Goal: Task Accomplishment & Management: Manage account settings

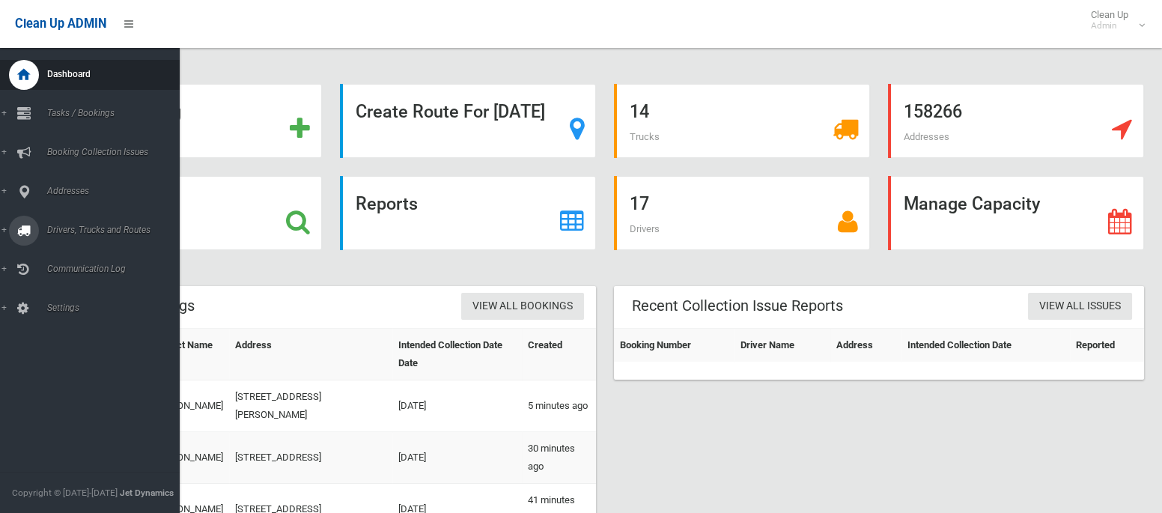
click at [31, 228] on div at bounding box center [24, 231] width 30 height 30
click at [55, 314] on link "Routes" at bounding box center [90, 319] width 180 height 21
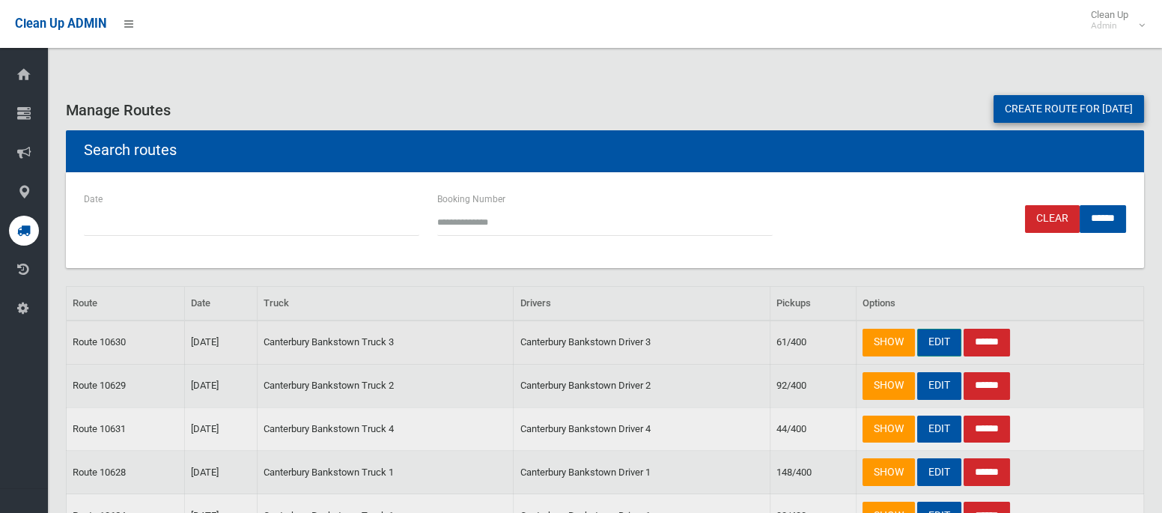
click at [948, 334] on link "EDIT" at bounding box center [939, 343] width 44 height 28
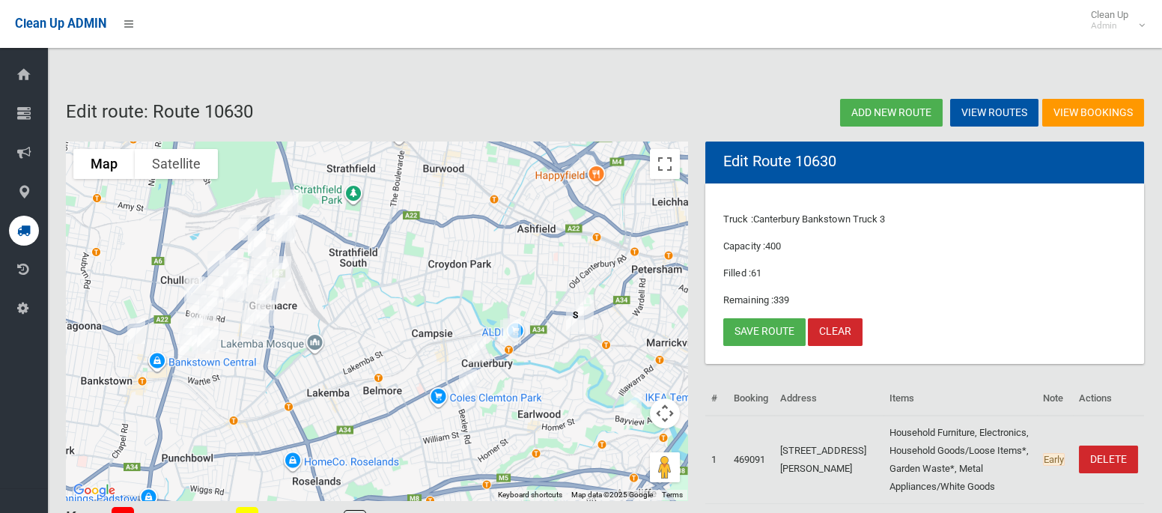
click at [137, 333] on img "45 Cairds Avenue, BANKSTOWN NSW 2200" at bounding box center [136, 330] width 30 height 37
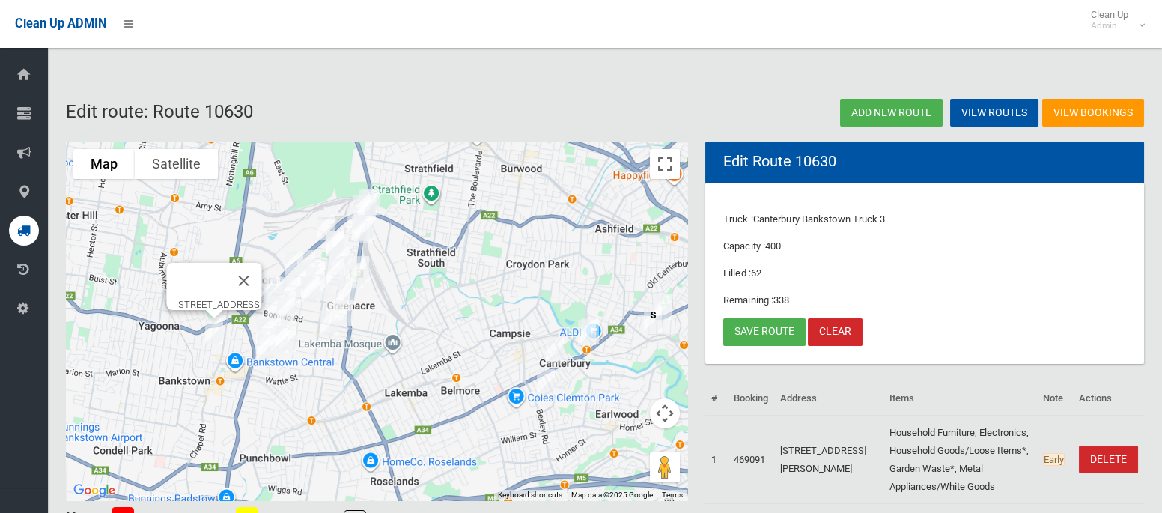
click at [214, 334] on img "45 Cairds Avenue, BANKSTOWN NSW 2200" at bounding box center [214, 330] width 30 height 37
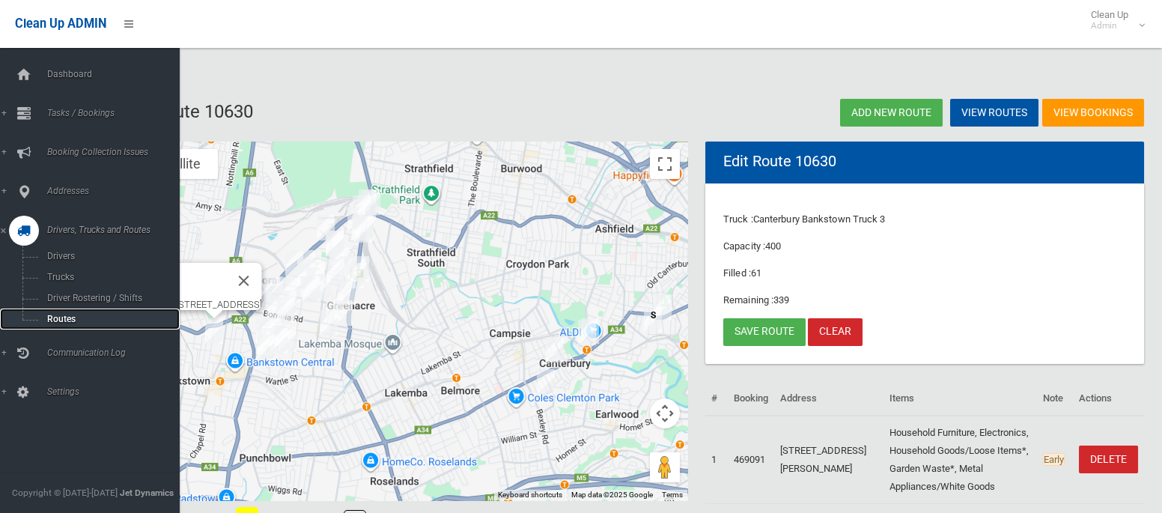
click at [61, 321] on span "Routes" at bounding box center [105, 319] width 124 height 10
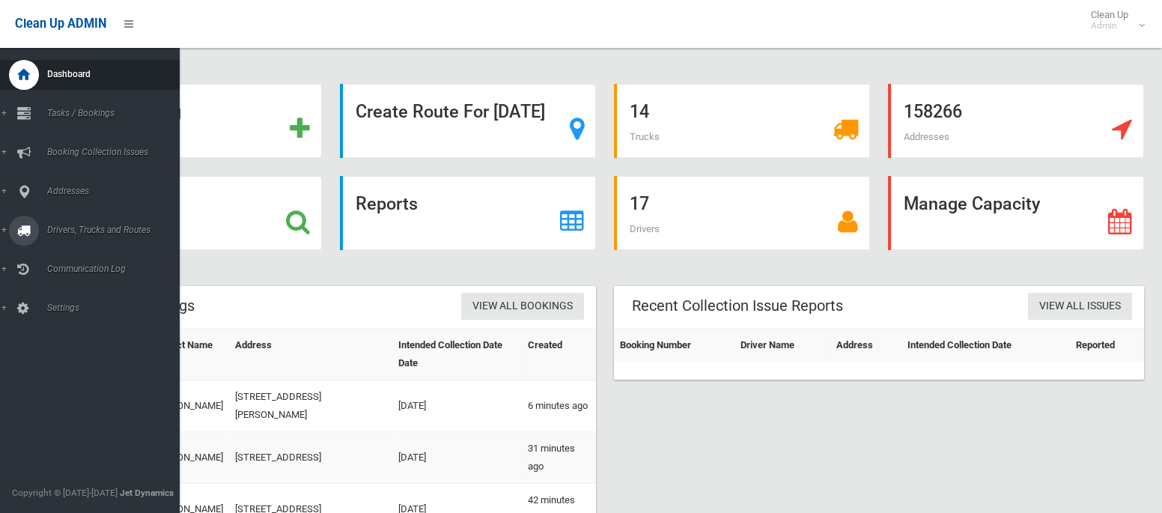
click at [68, 239] on link "Drivers, Trucks and Routes" at bounding box center [90, 231] width 180 height 30
click at [60, 324] on span "Routes" at bounding box center [105, 319] width 124 height 10
click at [73, 118] on span "Tasks / Bookings" at bounding box center [111, 113] width 137 height 10
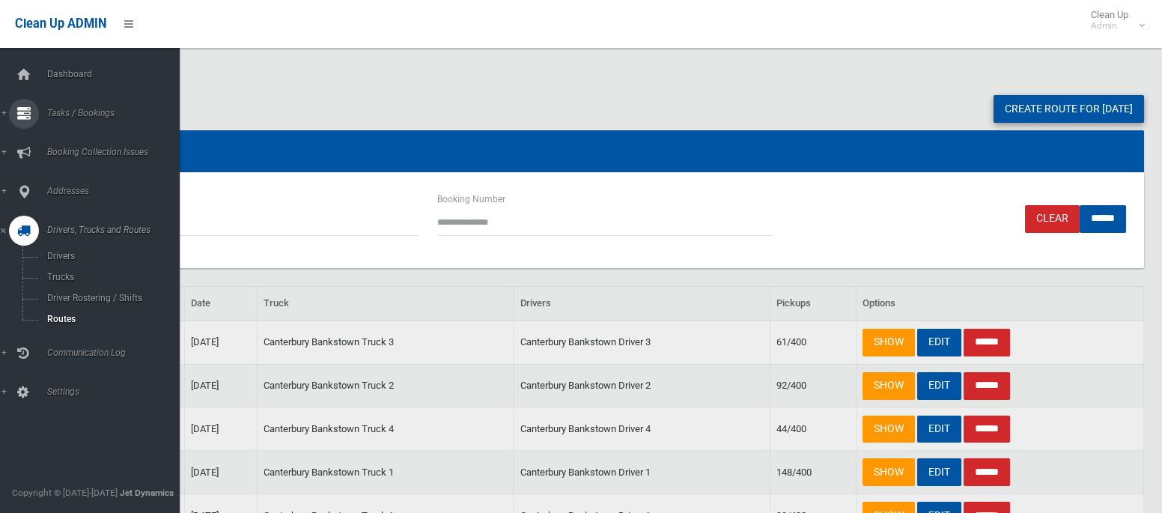
click at [88, 115] on span "Tasks / Bookings" at bounding box center [111, 113] width 137 height 10
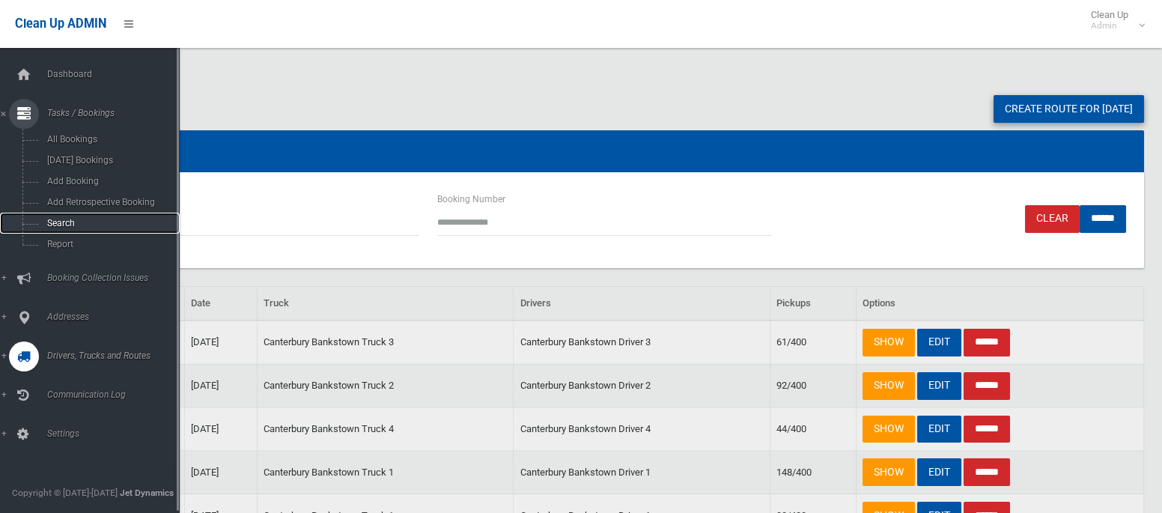
click at [69, 226] on span "Search" at bounding box center [105, 223] width 124 height 10
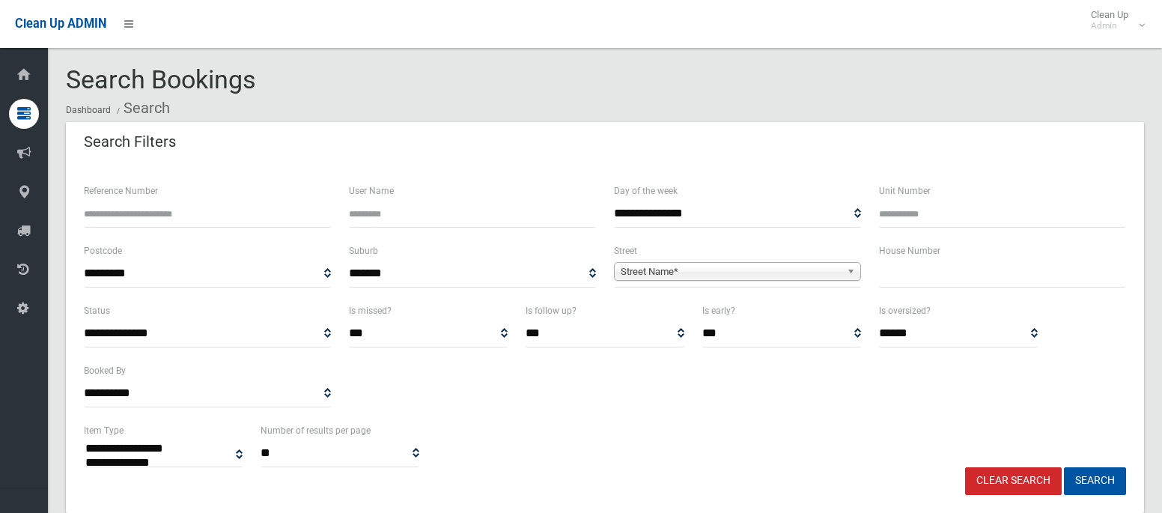
select select
click at [941, 278] on input "text" at bounding box center [1002, 274] width 247 height 28
type input "**"
click at [755, 267] on span "Street Name*" at bounding box center [731, 272] width 220 height 18
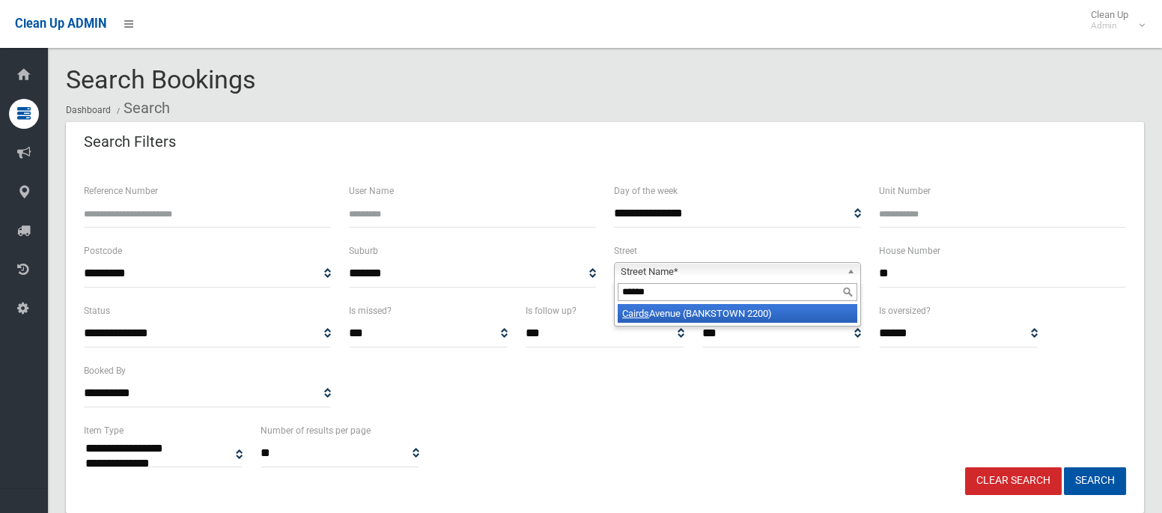
type input "******"
click at [742, 308] on li "Cairds Avenue (BANKSTOWN 2200)" at bounding box center [738, 313] width 240 height 19
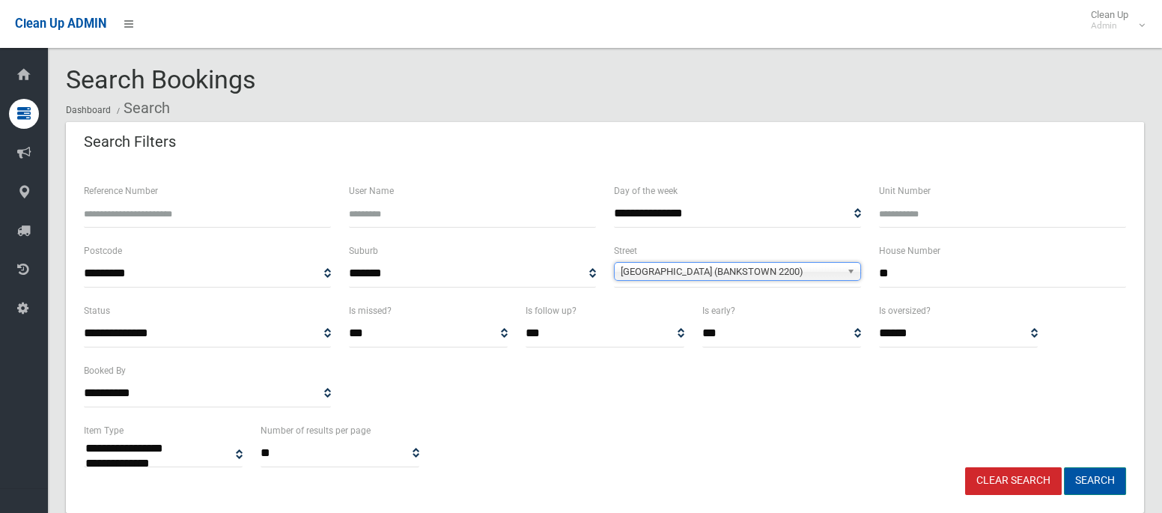
click at [1082, 484] on button "Search" at bounding box center [1095, 481] width 62 height 28
select select
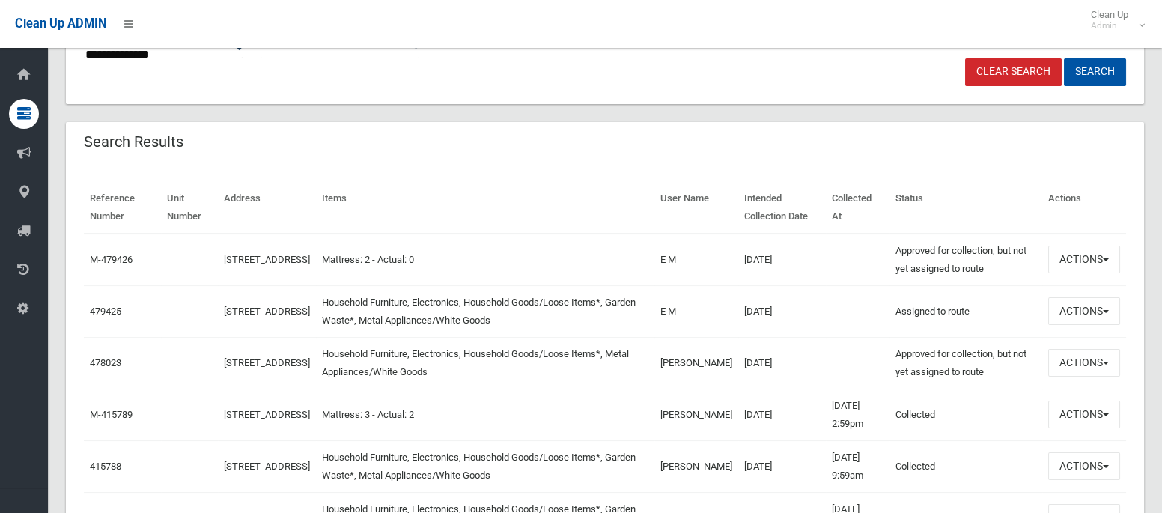
scroll to position [412, 0]
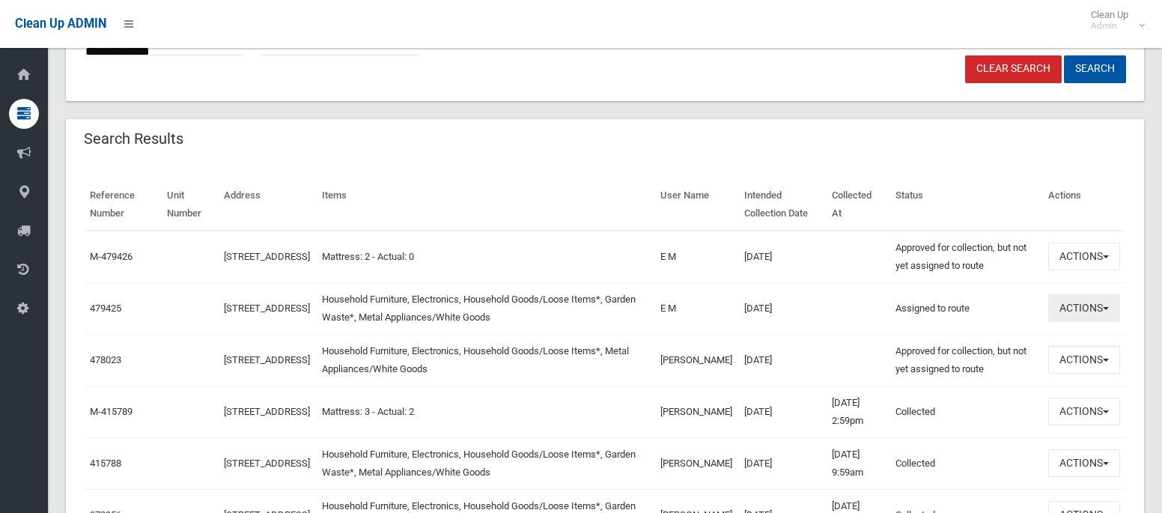
click at [1065, 311] on button "Actions" at bounding box center [1084, 308] width 72 height 28
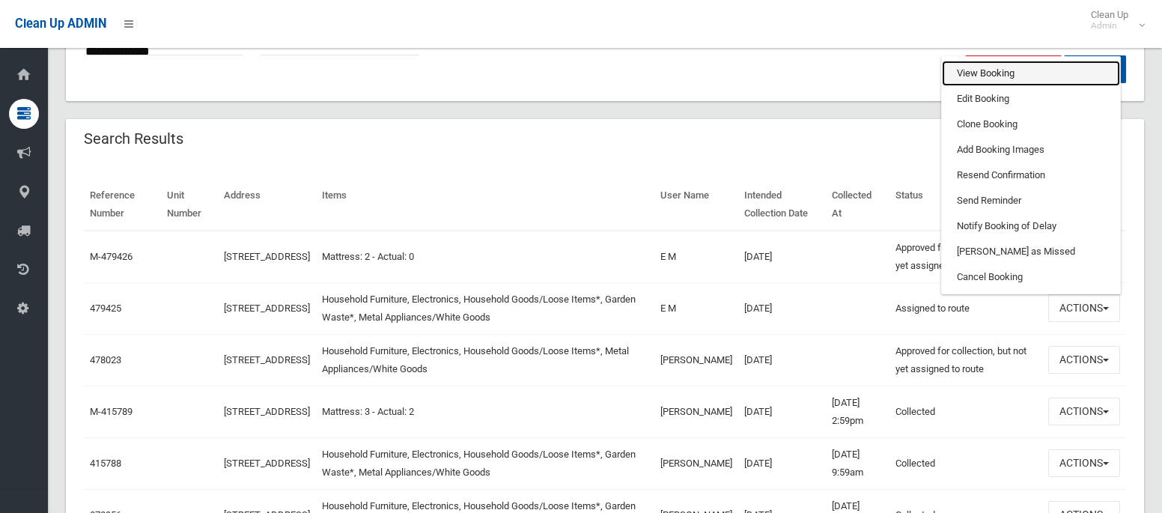
click at [983, 78] on link "View Booking" at bounding box center [1031, 73] width 178 height 25
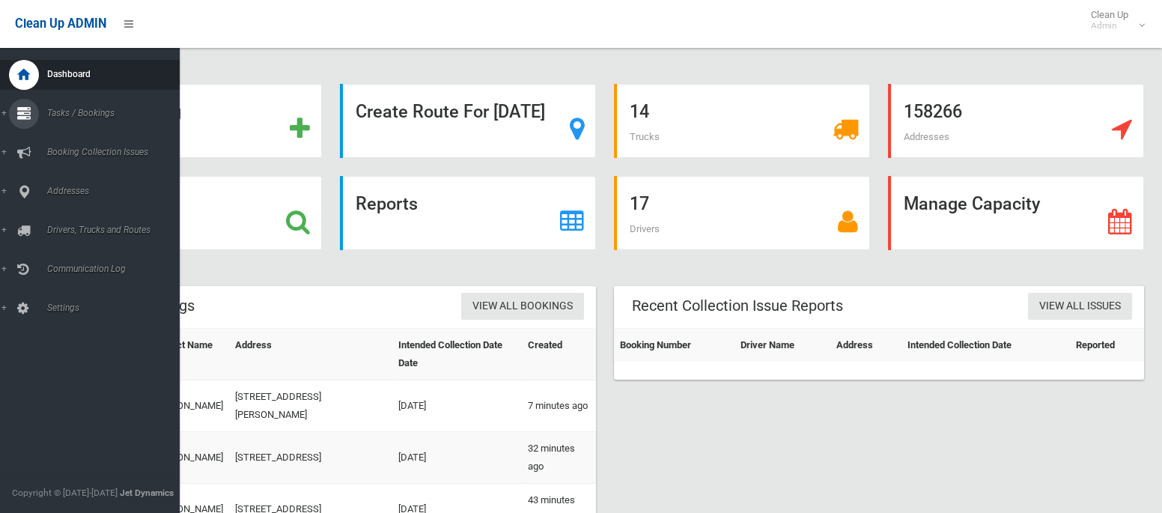
click at [40, 109] on link "Tasks / Bookings" at bounding box center [90, 114] width 180 height 30
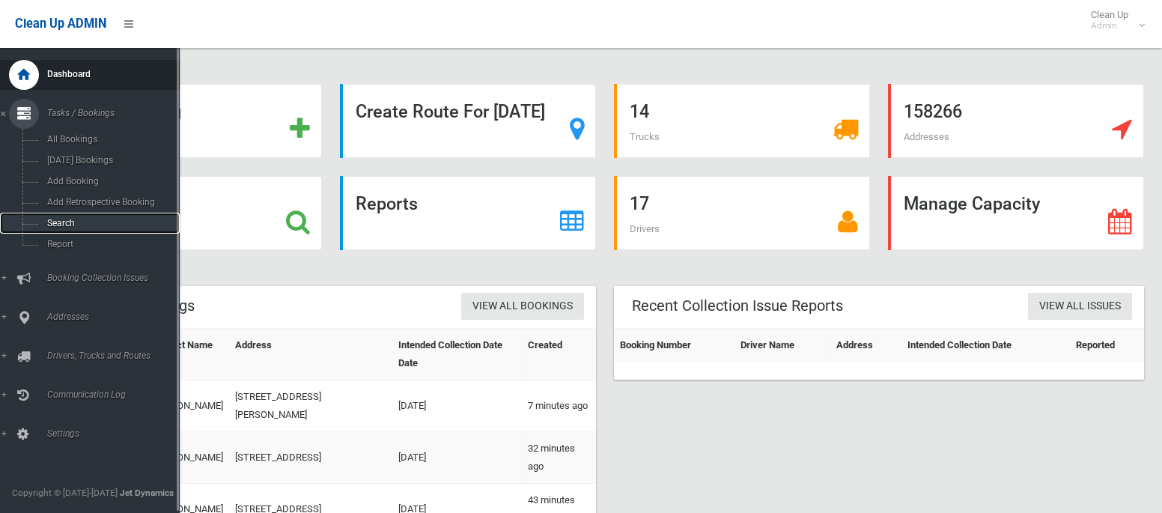
click at [55, 222] on span "Search" at bounding box center [105, 223] width 124 height 10
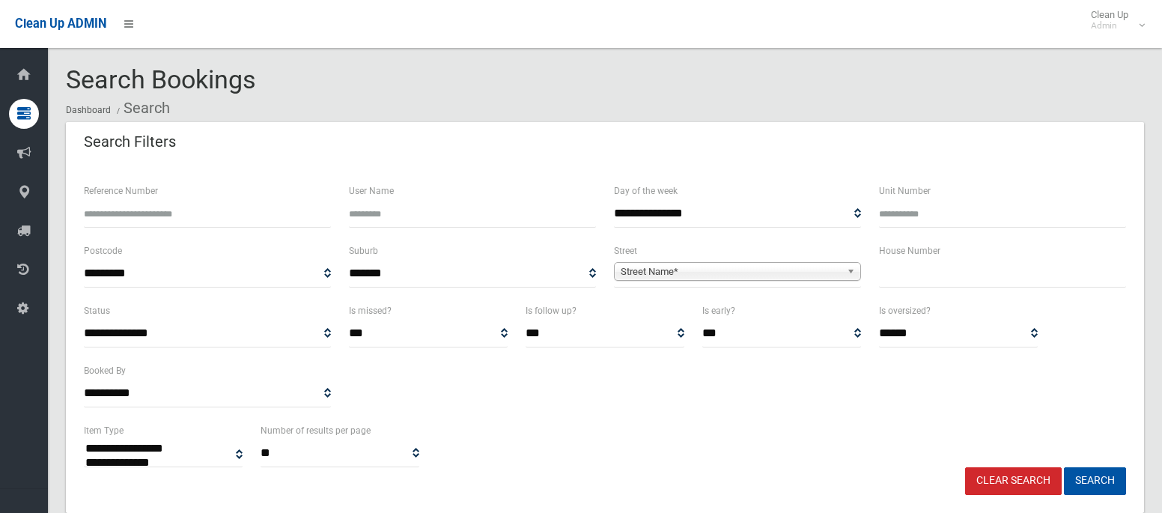
select select
click at [938, 282] on input "text" at bounding box center [1002, 274] width 247 height 28
type input "**"
click at [771, 276] on span "Street Name*" at bounding box center [731, 272] width 220 height 18
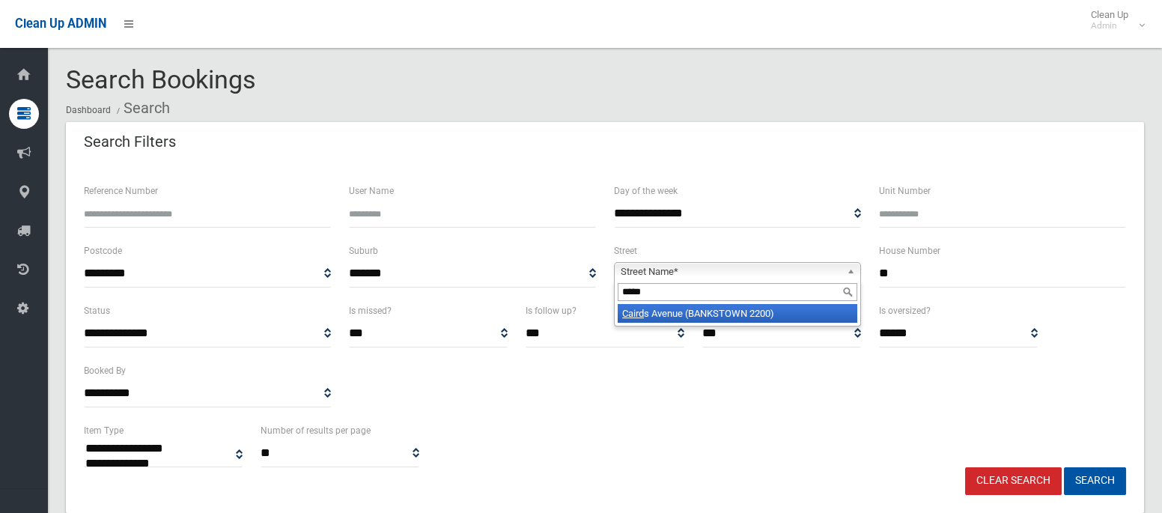
type input "*****"
click at [774, 318] on li "Caird s Avenue (BANKSTOWN 2200)" at bounding box center [738, 313] width 240 height 19
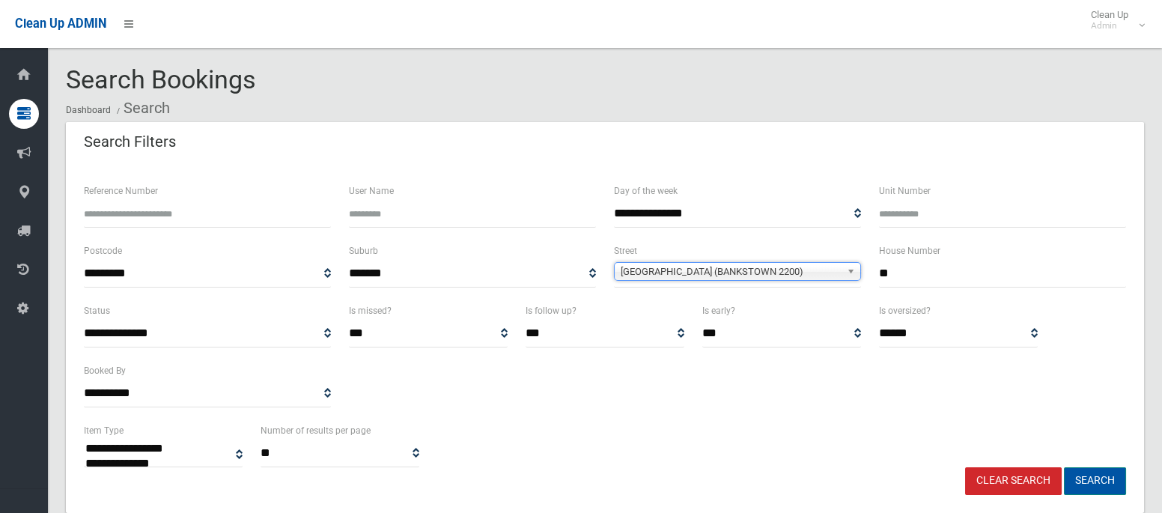
click at [1084, 477] on button "Search" at bounding box center [1095, 481] width 62 height 28
select select
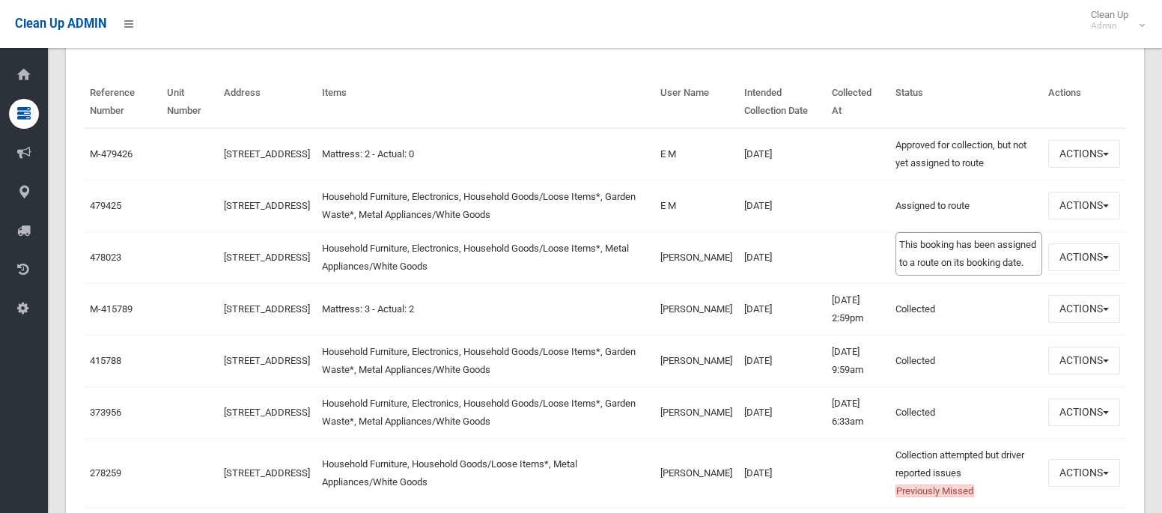
scroll to position [516, 0]
click at [1070, 255] on button "Actions" at bounding box center [1084, 256] width 72 height 28
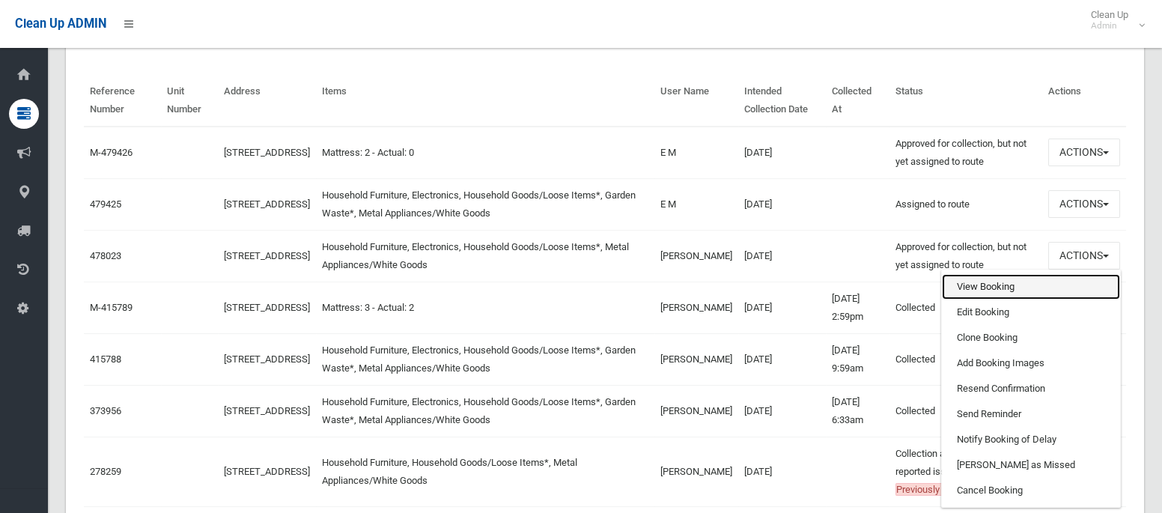
click at [991, 279] on link "View Booking" at bounding box center [1031, 286] width 178 height 25
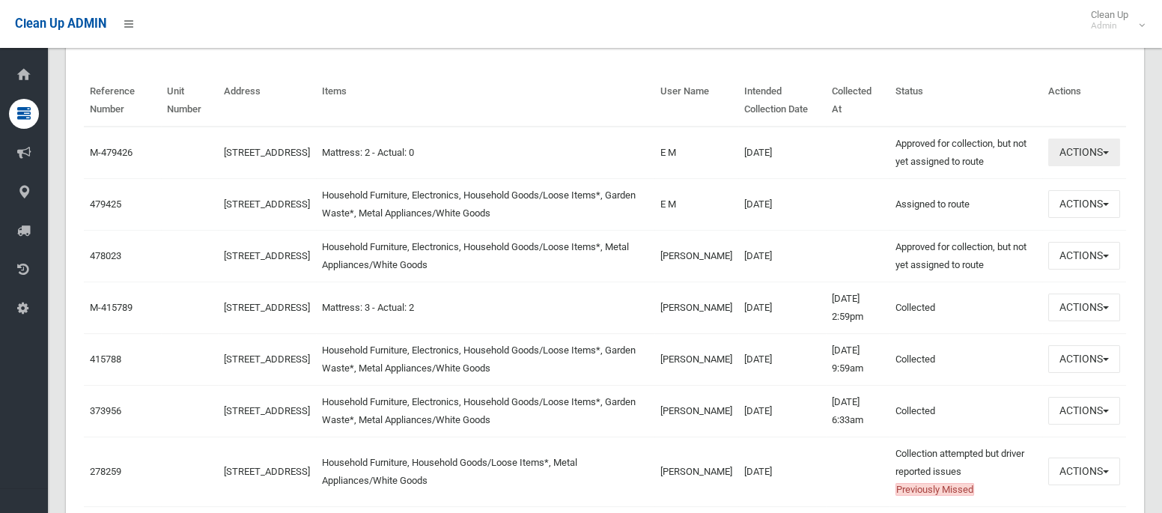
click at [1076, 148] on button "Actions" at bounding box center [1084, 153] width 72 height 28
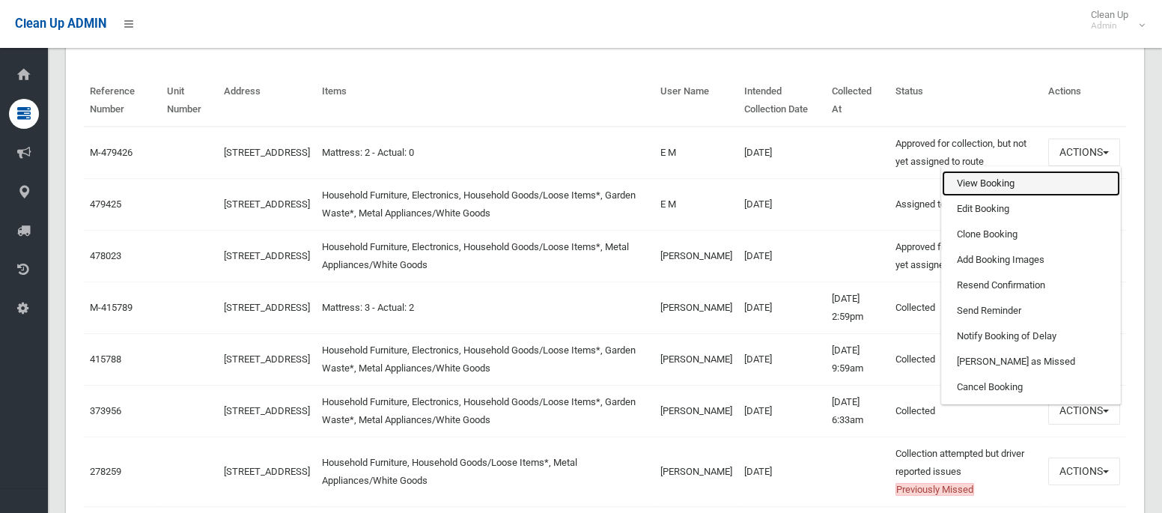
click at [979, 177] on link "View Booking" at bounding box center [1031, 183] width 178 height 25
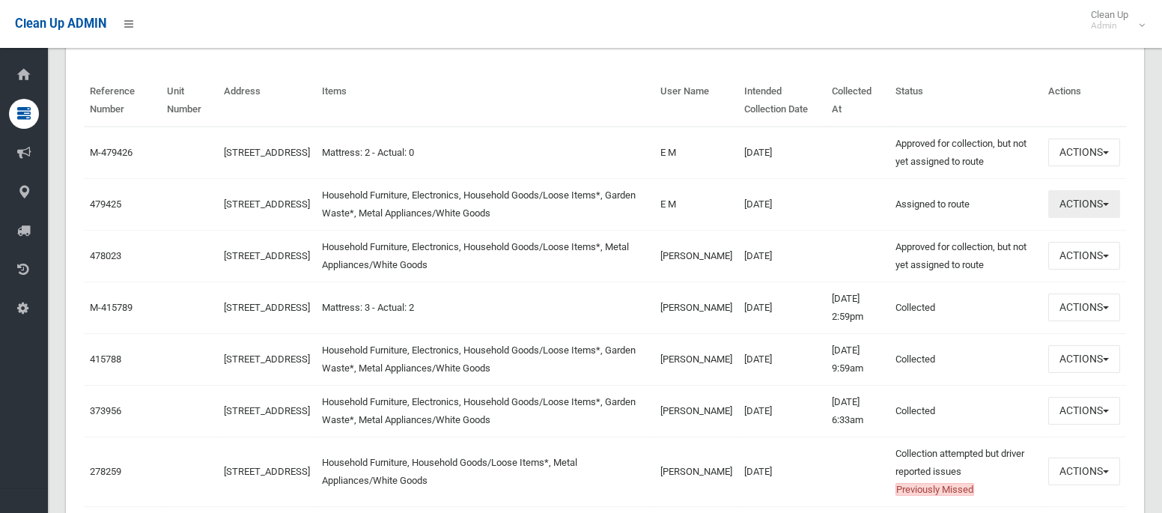
click at [1064, 201] on button "Actions" at bounding box center [1084, 204] width 72 height 28
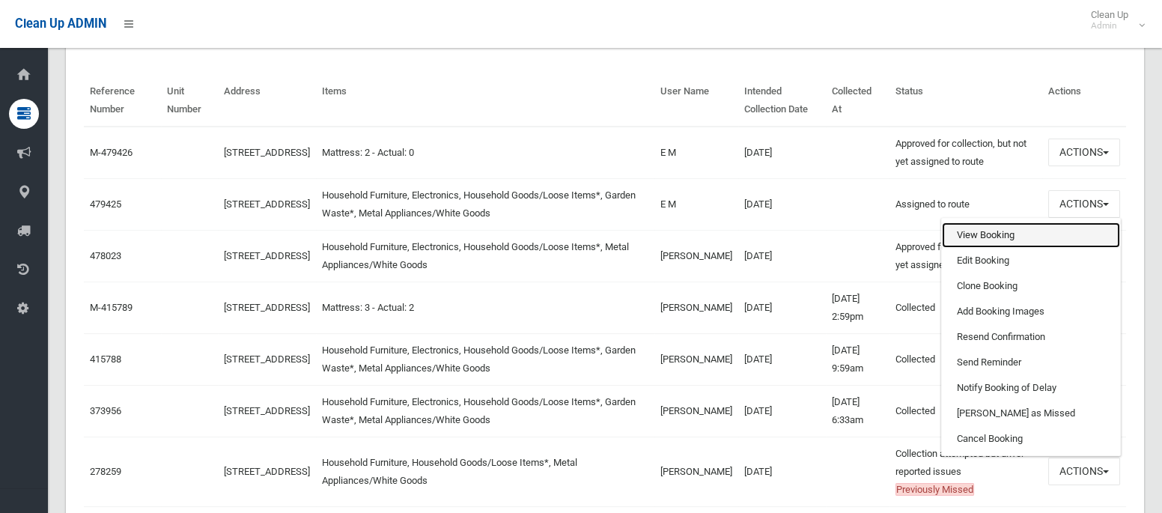
click at [1011, 228] on link "View Booking" at bounding box center [1031, 234] width 178 height 25
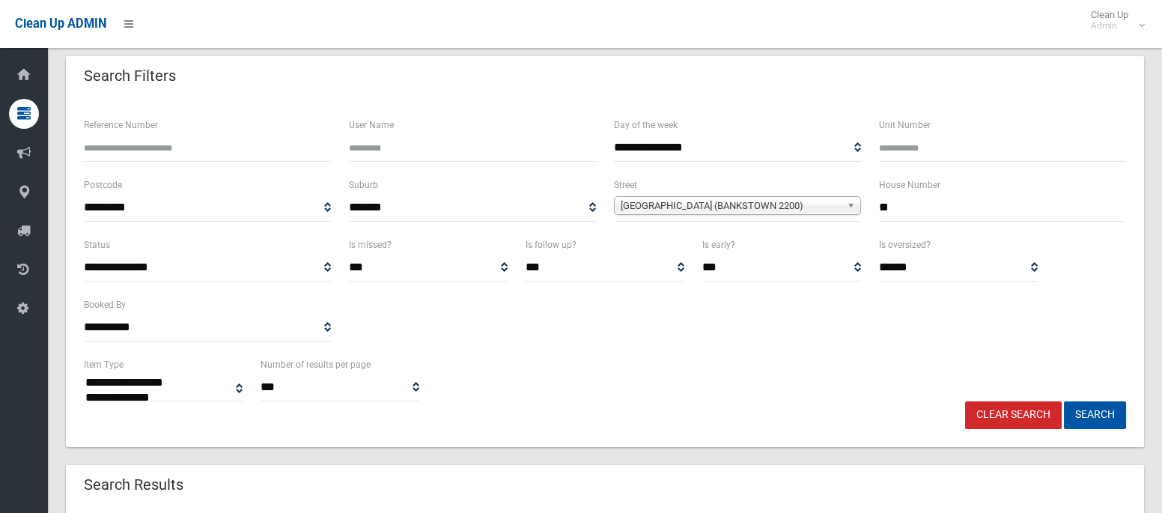
scroll to position [66, 0]
click at [901, 204] on input "**" at bounding box center [1002, 208] width 247 height 28
type input "**"
click at [818, 202] on span "[GEOGRAPHIC_DATA] (BANKSTOWN 2200)" at bounding box center [731, 206] width 220 height 18
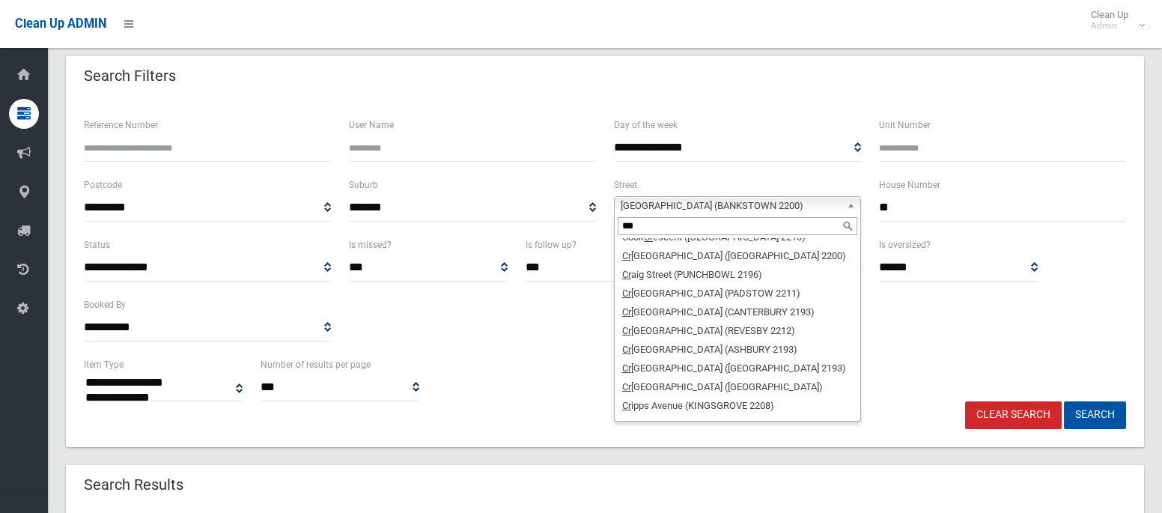
scroll to position [0, 0]
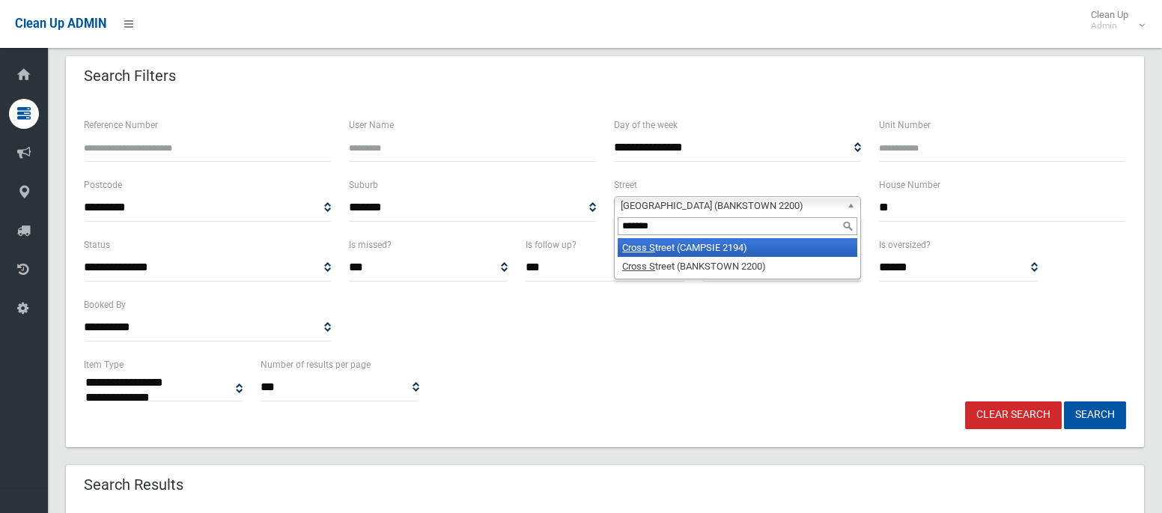
type input "*******"
click at [814, 242] on li "Cross S treet (CAMPSIE 2194)" at bounding box center [738, 247] width 240 height 19
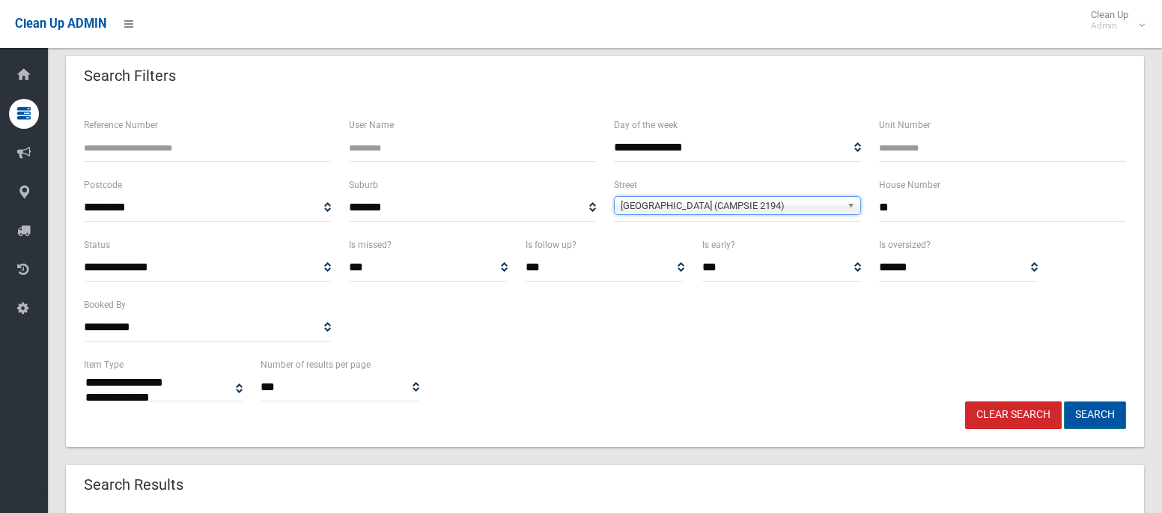
click at [1078, 422] on button "Search" at bounding box center [1095, 415] width 62 height 28
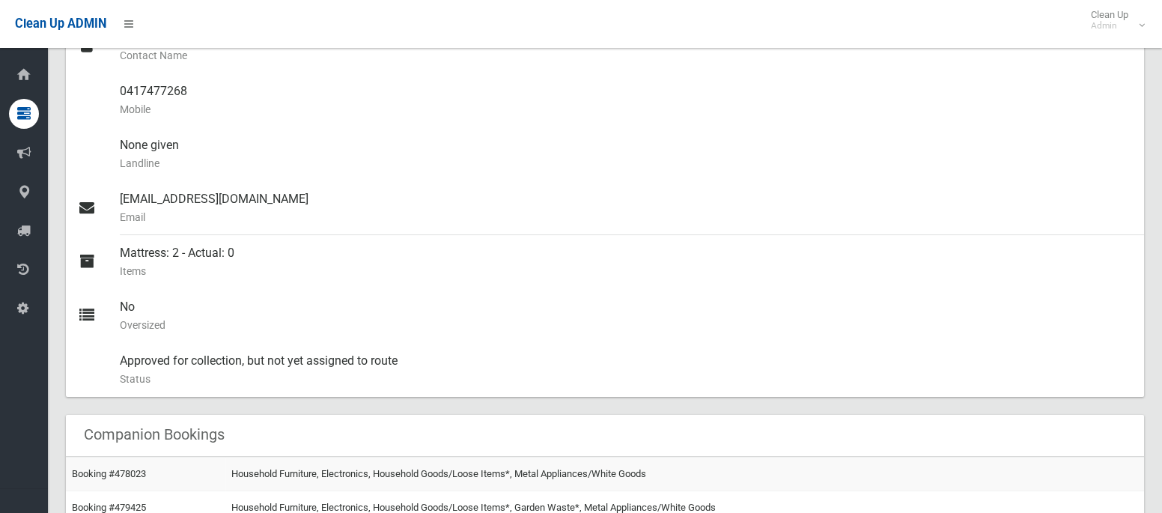
scroll to position [479, 0]
click at [481, 253] on div "Mattress: 2 - Actual: 0 Items" at bounding box center [626, 262] width 1012 height 54
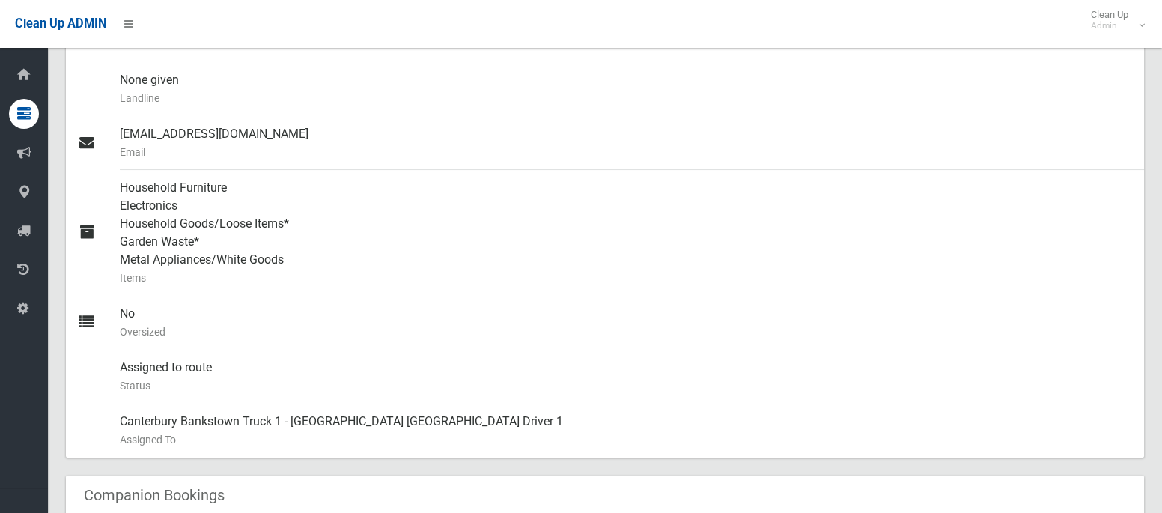
scroll to position [547, 0]
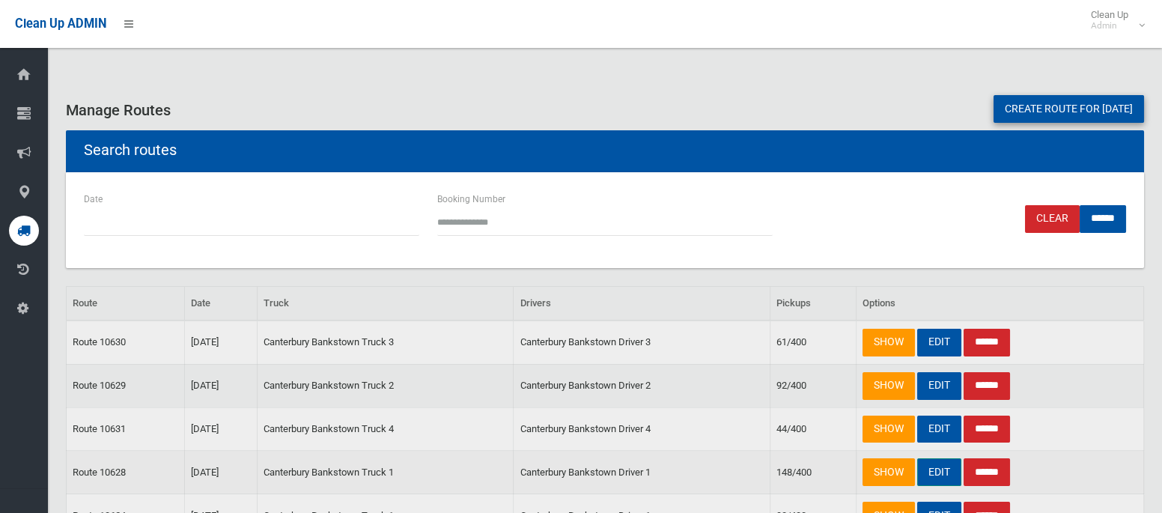
click at [938, 467] on link "EDIT" at bounding box center [939, 472] width 44 height 28
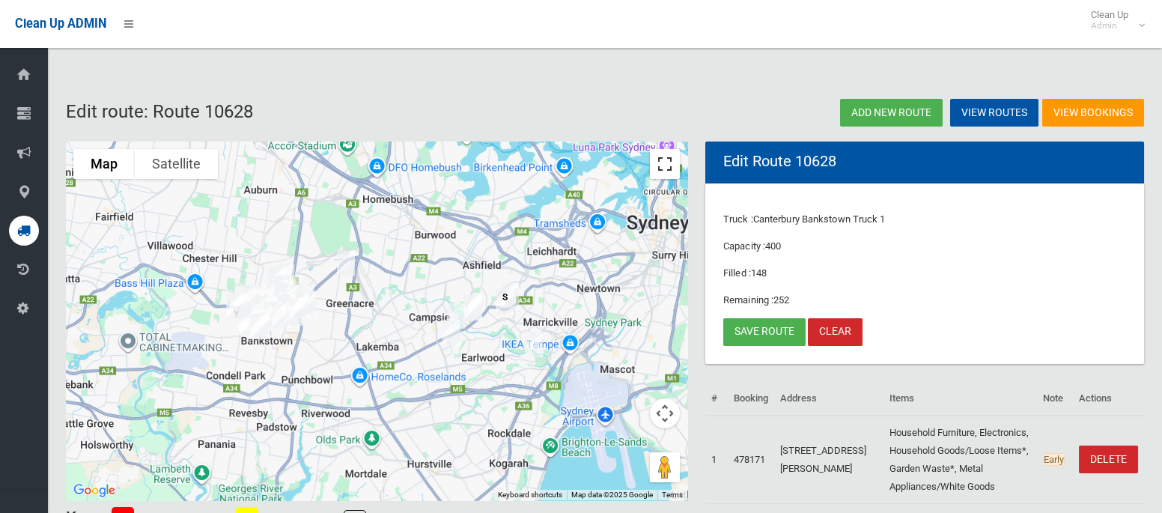
click at [667, 160] on button "Toggle fullscreen view" at bounding box center [665, 164] width 30 height 30
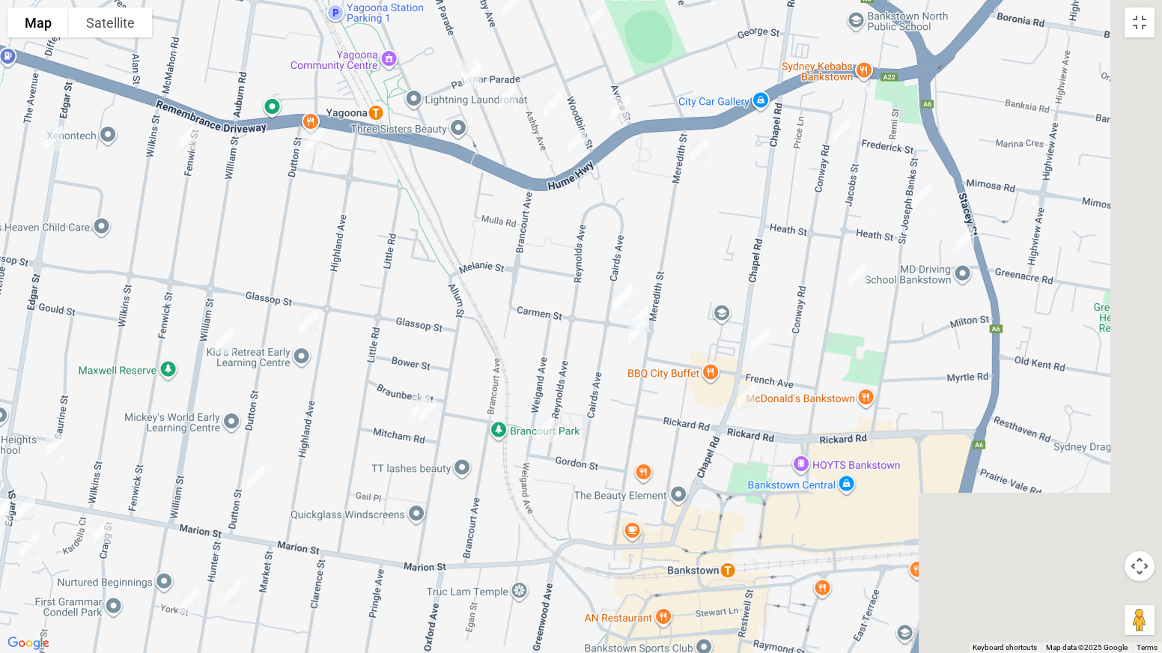
drag, startPoint x: 747, startPoint y: 480, endPoint x: 413, endPoint y: 466, distance: 335.1
click at [413, 466] on div at bounding box center [581, 326] width 1162 height 653
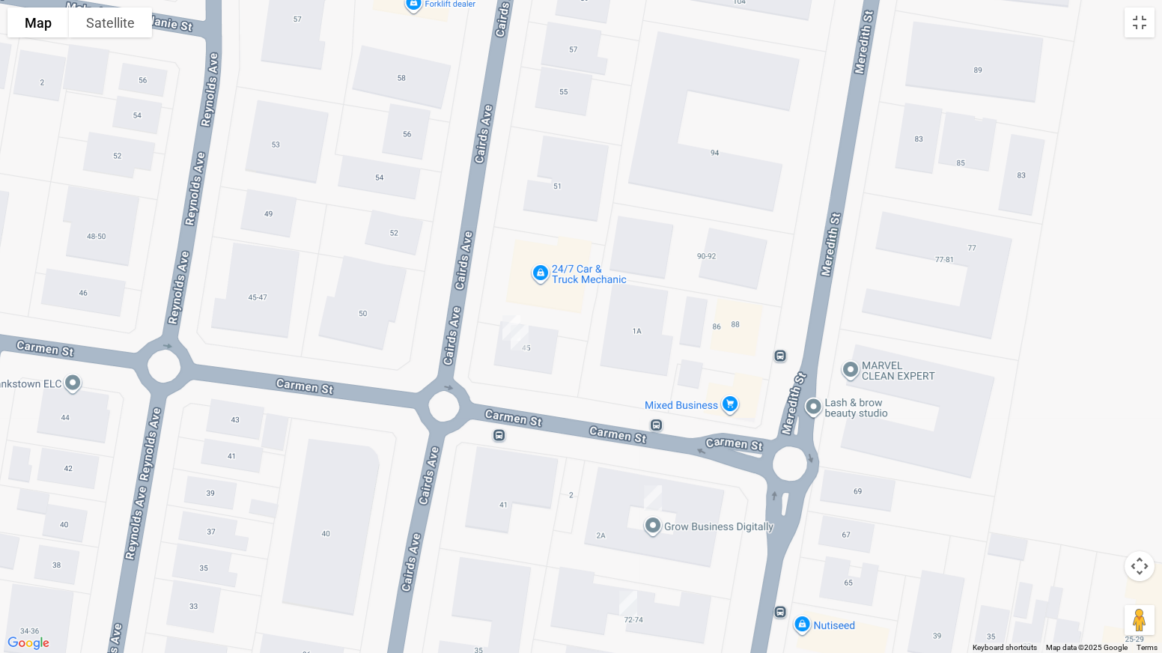
click at [503, 321] on img "45 Cairds Avenue, BANKSTOWN NSW 2200" at bounding box center [512, 327] width 30 height 37
click at [559, 270] on button "Close" at bounding box center [541, 278] width 36 height 36
click at [1147, 22] on button "Toggle fullscreen view" at bounding box center [1140, 22] width 30 height 30
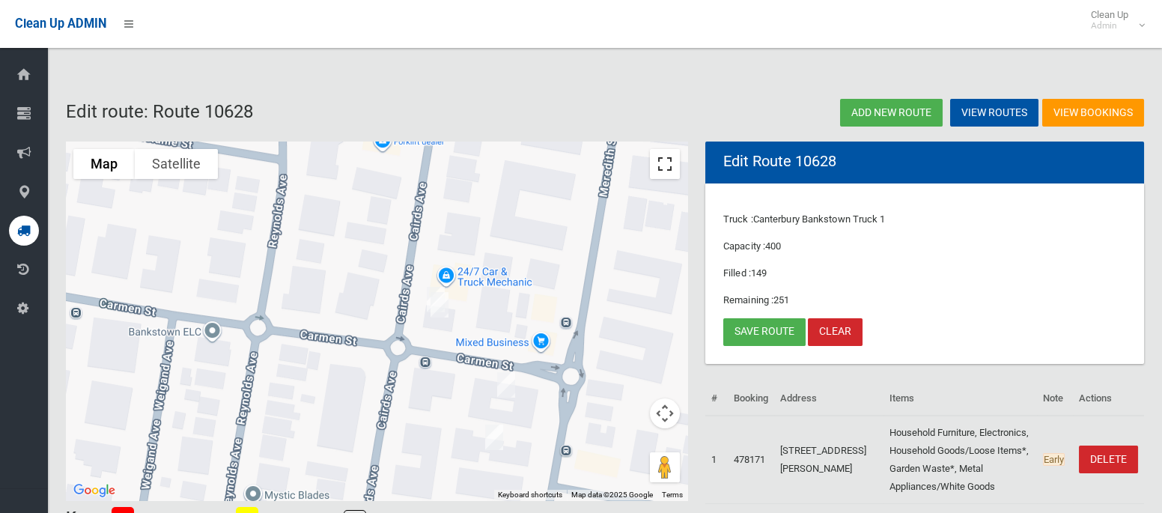
click at [662, 174] on button "Toggle fullscreen view" at bounding box center [665, 164] width 30 height 30
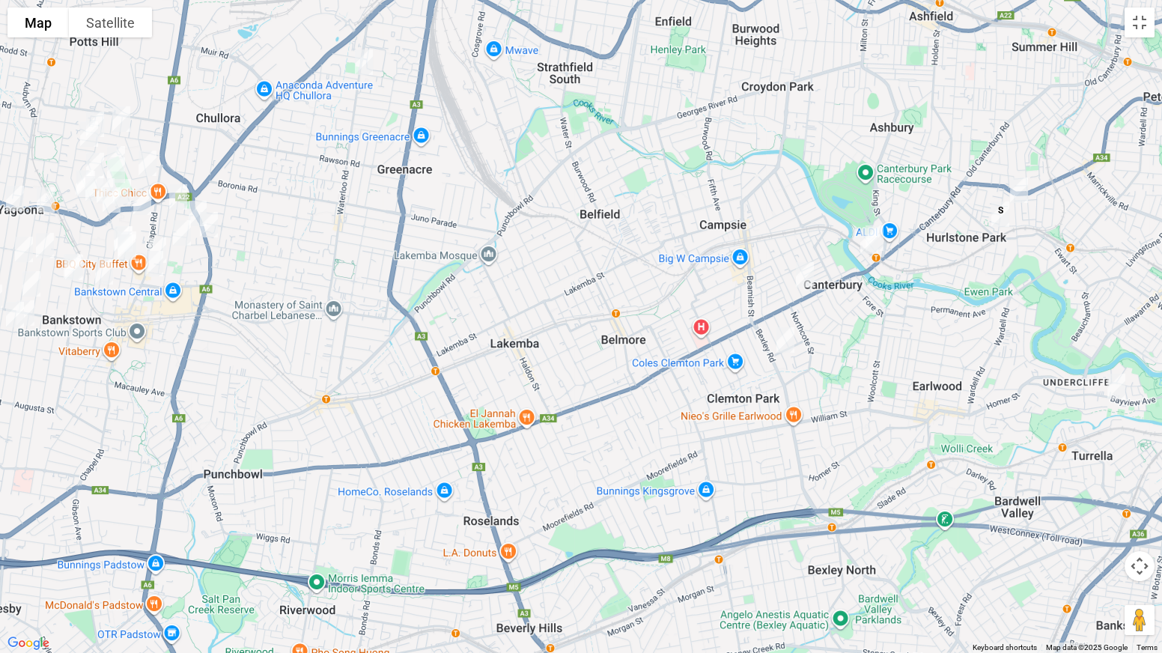
drag, startPoint x: 947, startPoint y: 375, endPoint x: 338, endPoint y: 247, distance: 622.9
click at [338, 247] on div at bounding box center [581, 326] width 1162 height 653
click at [1143, 31] on button "Toggle fullscreen view" at bounding box center [1140, 22] width 30 height 30
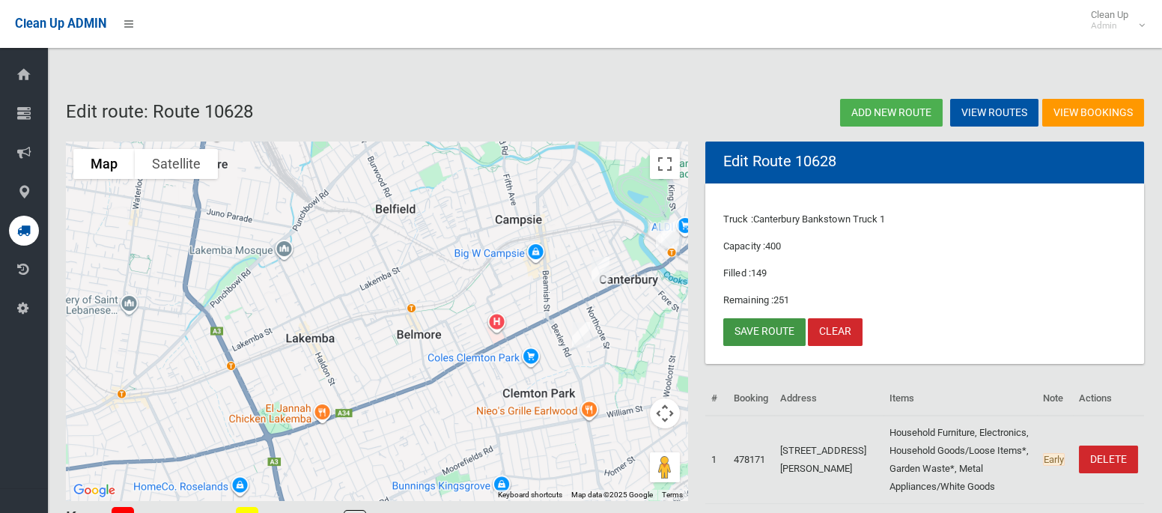
click at [746, 327] on link "Save route" at bounding box center [764, 332] width 82 height 28
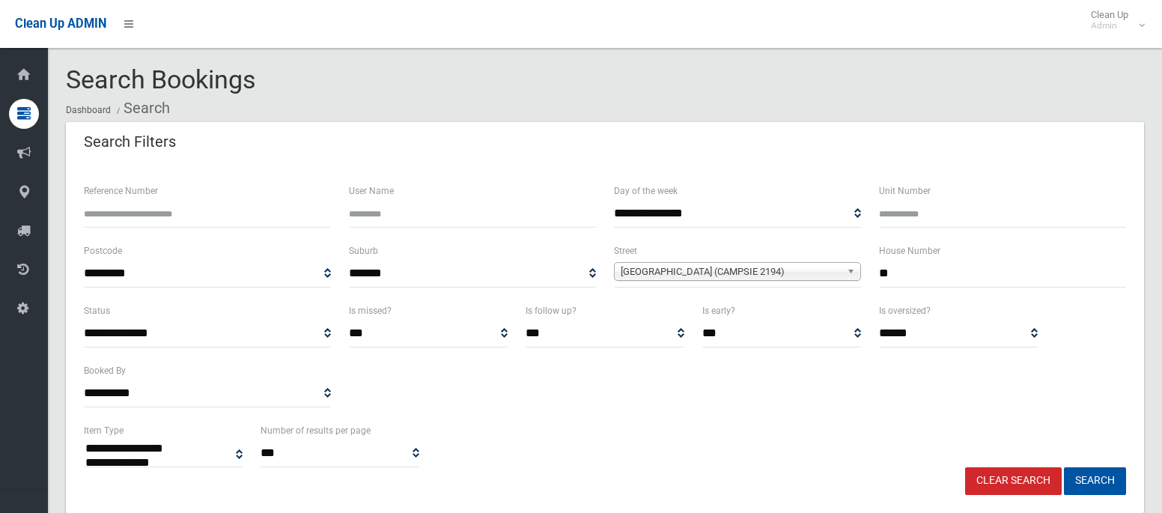
select select
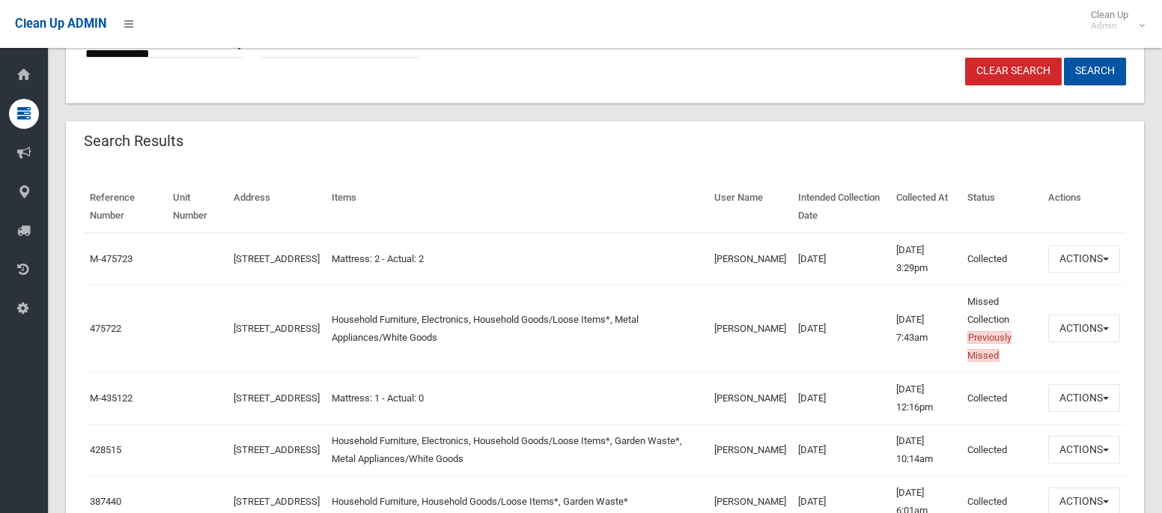
scroll to position [412, 0]
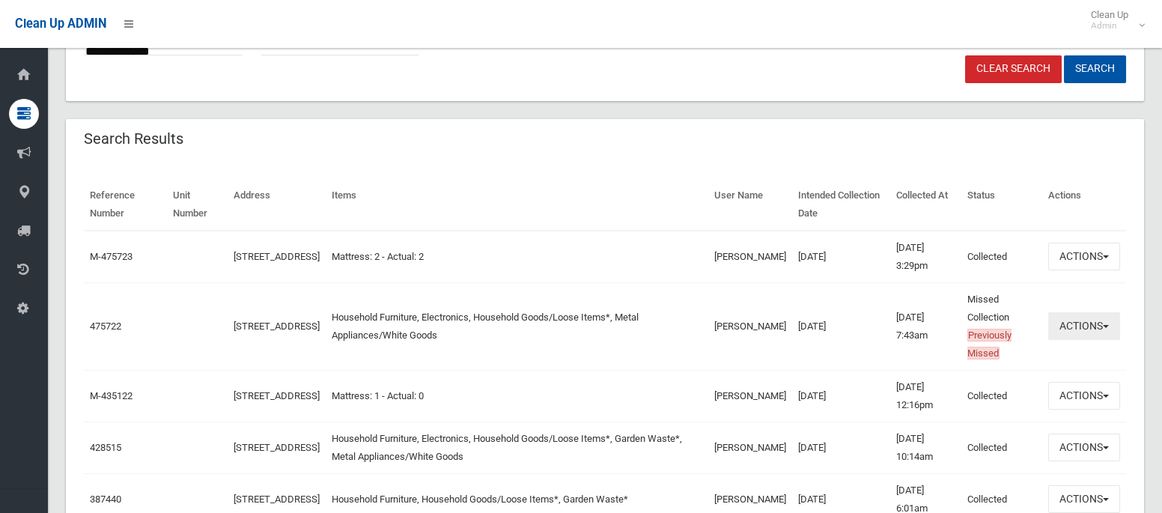
click at [1077, 328] on button "Actions" at bounding box center [1084, 326] width 72 height 28
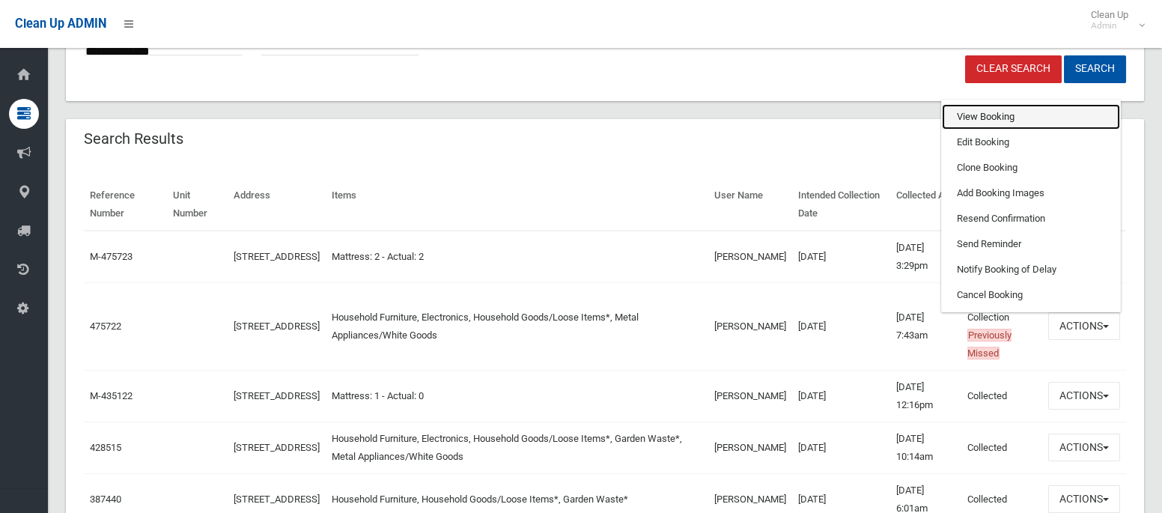
click at [1000, 119] on link "View Booking" at bounding box center [1031, 116] width 178 height 25
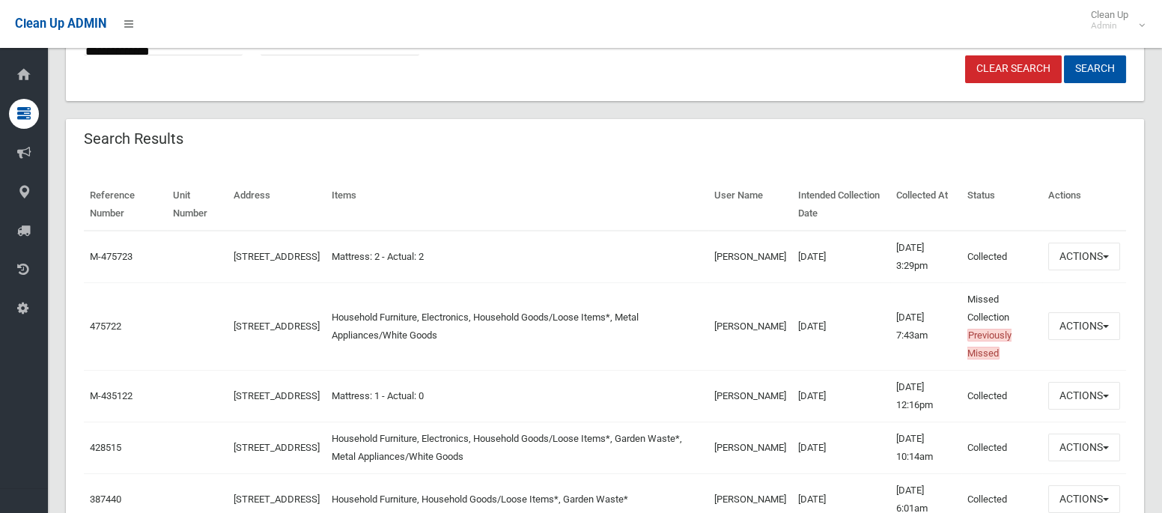
scroll to position [0, 0]
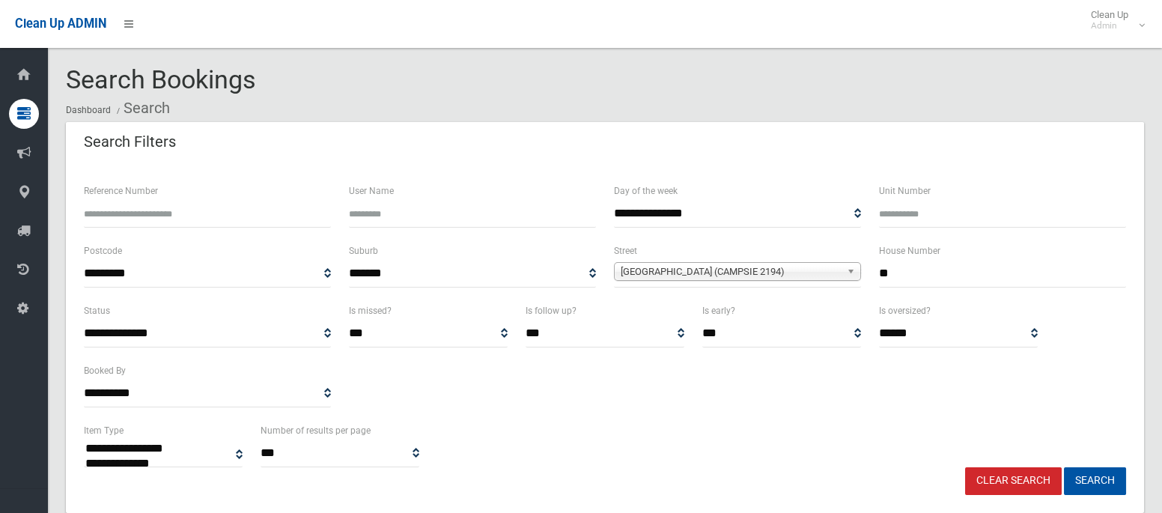
click at [935, 219] on input "Unit Number" at bounding box center [1002, 214] width 247 height 28
type input "*"
click at [887, 273] on input "**" at bounding box center [1002, 274] width 247 height 28
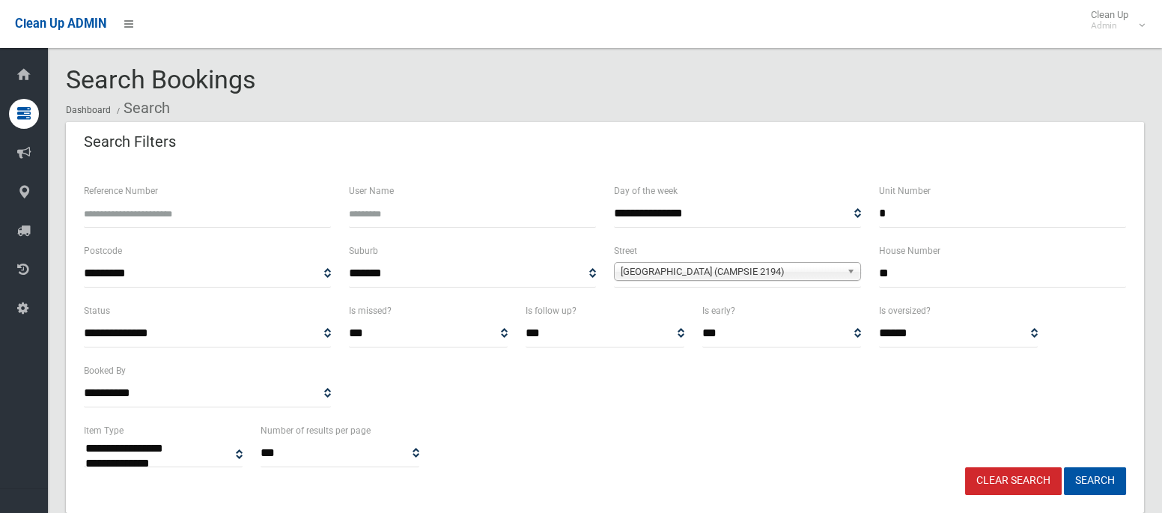
type input "**"
click at [660, 274] on span "[GEOGRAPHIC_DATA] (CAMPSIE 2194)" at bounding box center [731, 272] width 220 height 18
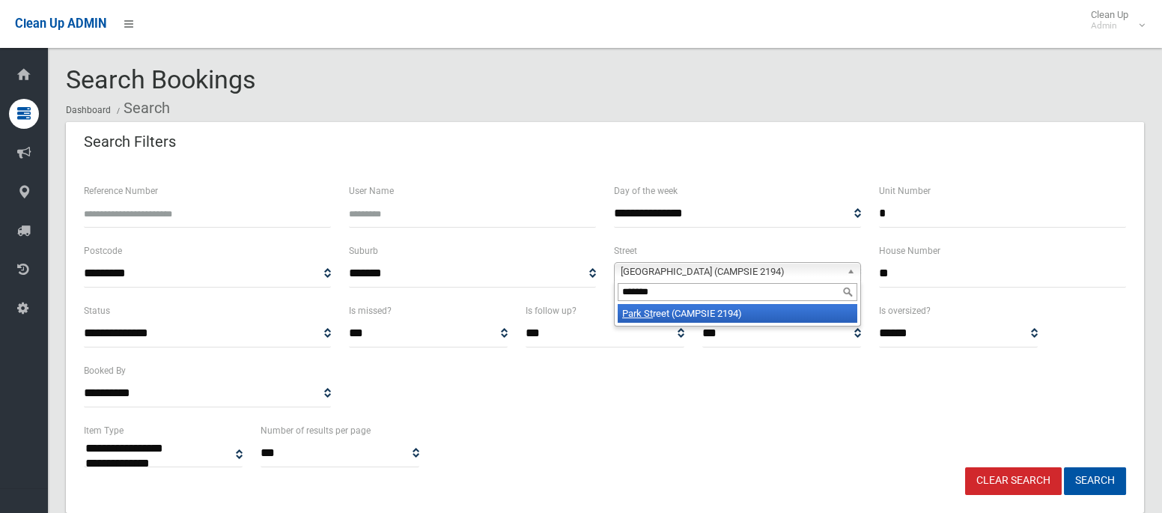
type input "*******"
click at [661, 315] on li "Park St reet (CAMPSIE 2194)" at bounding box center [738, 313] width 240 height 19
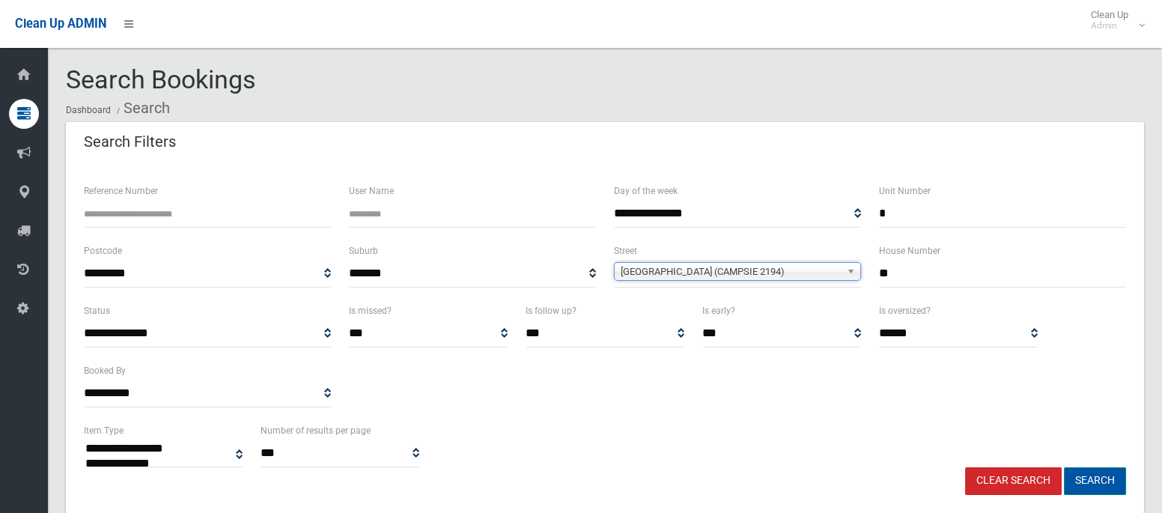
click at [1102, 476] on button "Search" at bounding box center [1095, 481] width 62 height 28
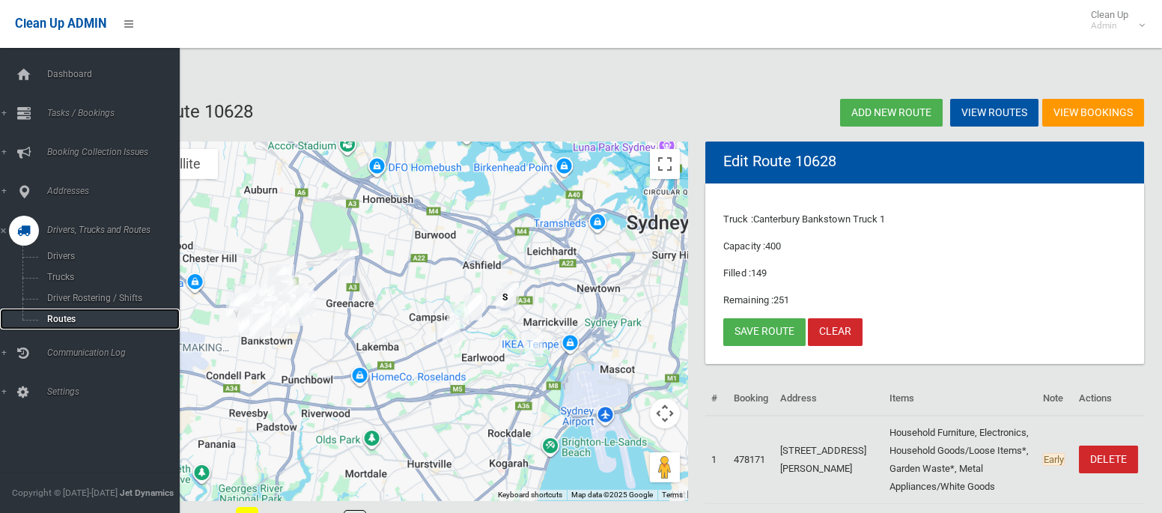
click at [70, 318] on span "Routes" at bounding box center [105, 319] width 124 height 10
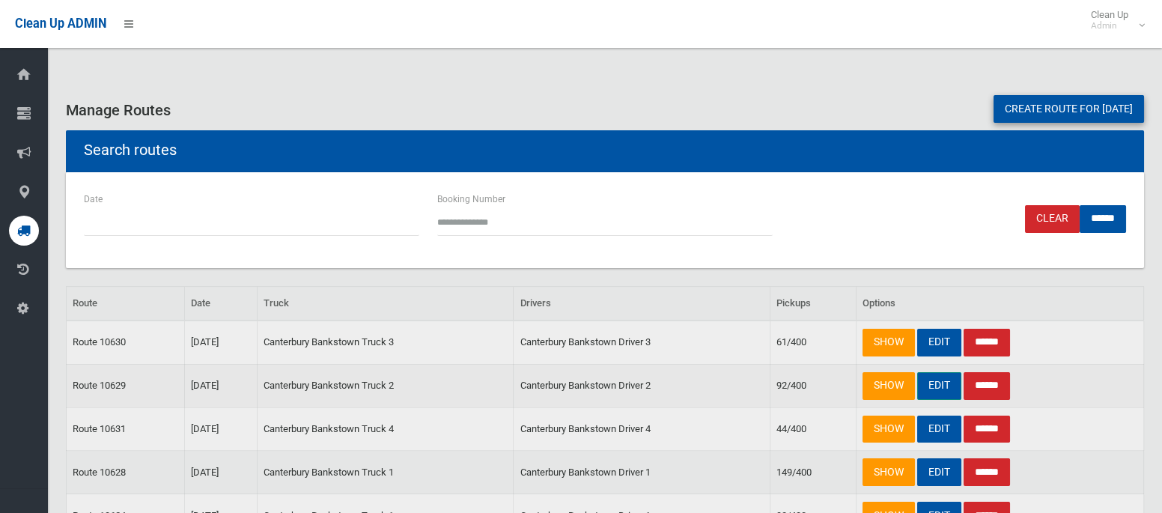
click at [938, 393] on link "EDIT" at bounding box center [939, 386] width 44 height 28
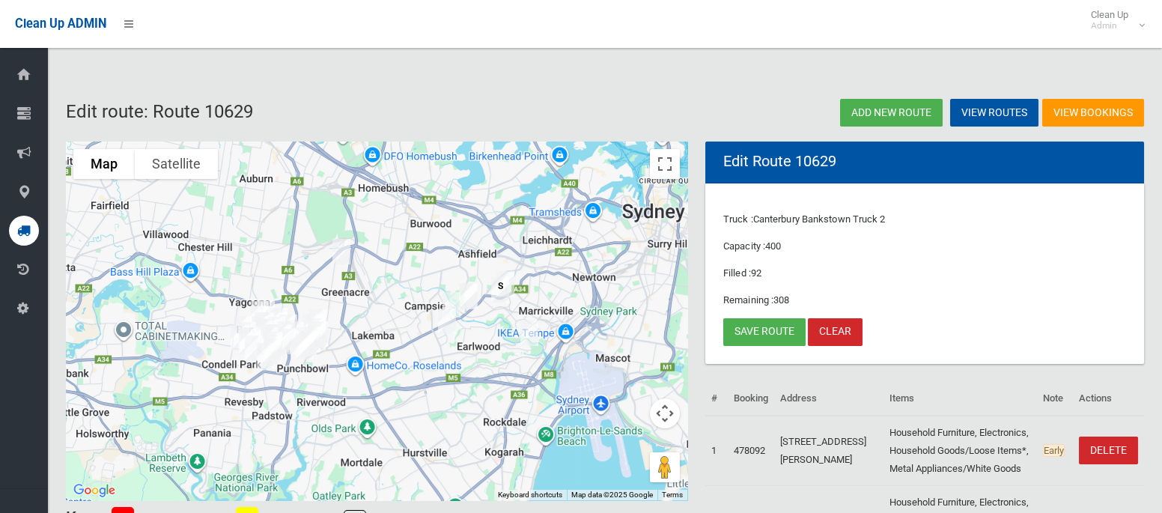
click at [441, 326] on img "46 Cross Street, CAMPSIE NSW 2194" at bounding box center [447, 321] width 30 height 37
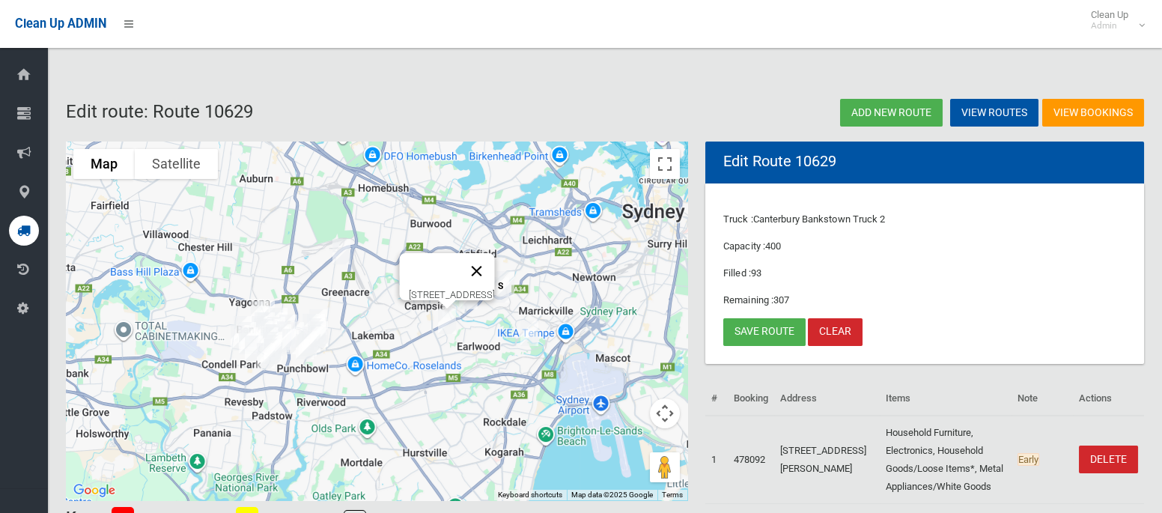
click at [495, 256] on button "Close" at bounding box center [477, 271] width 36 height 36
click at [452, 294] on img "4/81 Park Street, CAMPSIE NSW 2194" at bounding box center [452, 304] width 30 height 37
click at [500, 242] on button "Close" at bounding box center [482, 255] width 36 height 36
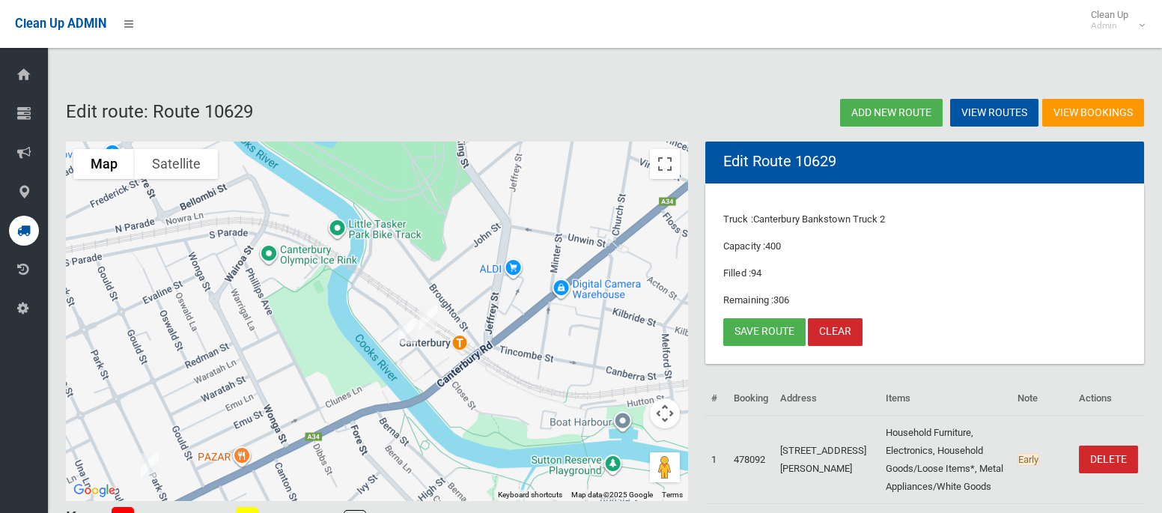
drag, startPoint x: 384, startPoint y: 434, endPoint x: 443, endPoint y: 270, distance: 174.1
click at [443, 270] on div at bounding box center [377, 321] width 622 height 359
click at [747, 333] on link "Save route" at bounding box center [764, 332] width 82 height 28
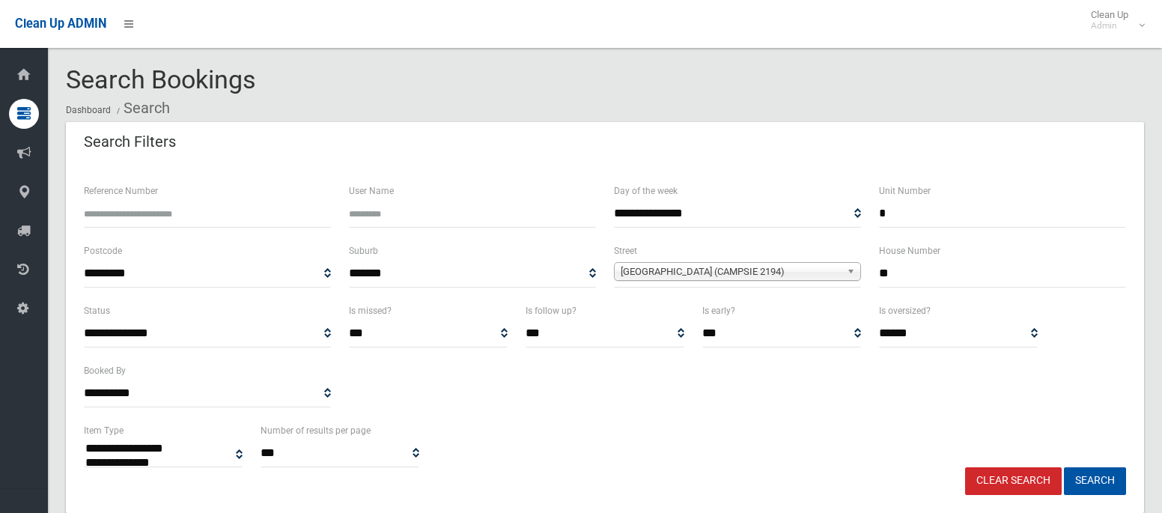
select select
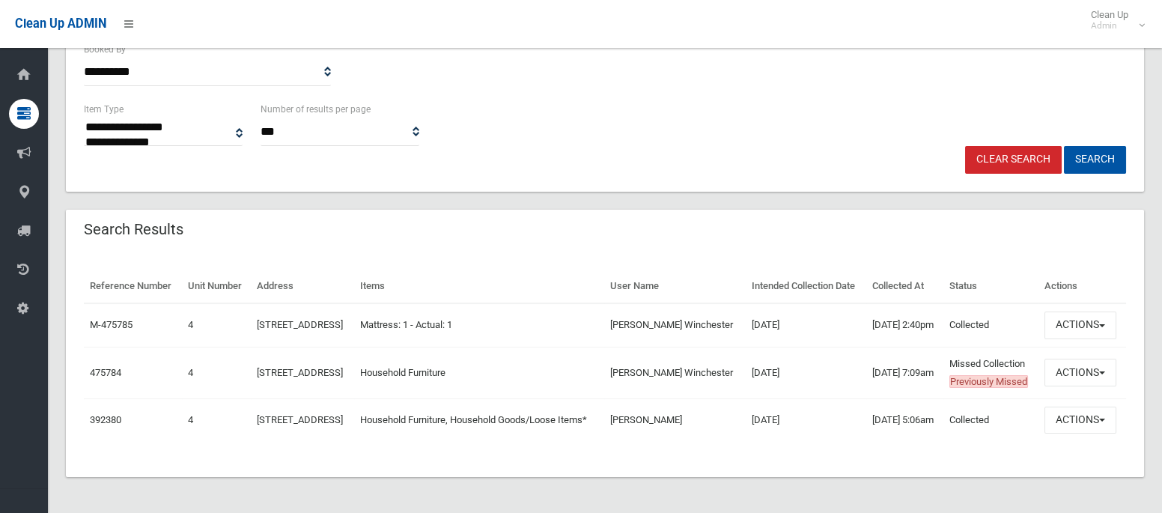
scroll to position [372, 0]
click at [1079, 359] on button "Actions" at bounding box center [1081, 373] width 72 height 28
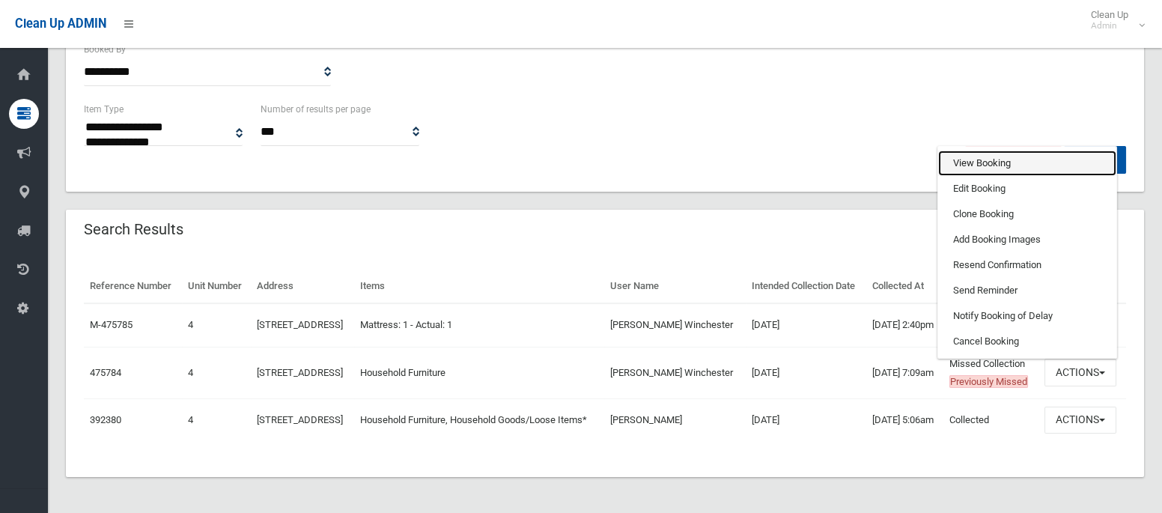
click at [989, 151] on link "View Booking" at bounding box center [1027, 163] width 178 height 25
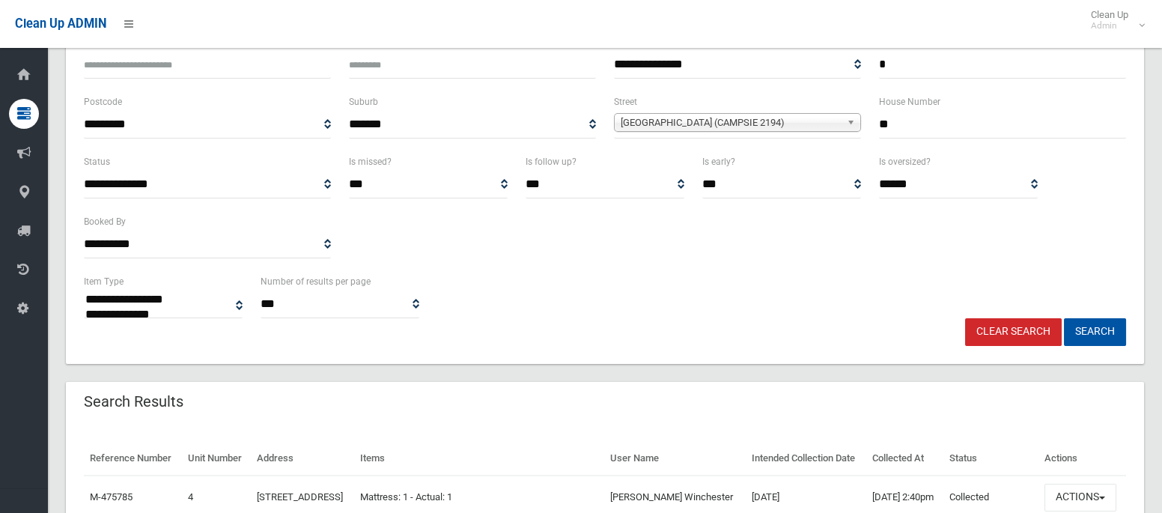
scroll to position [145, 0]
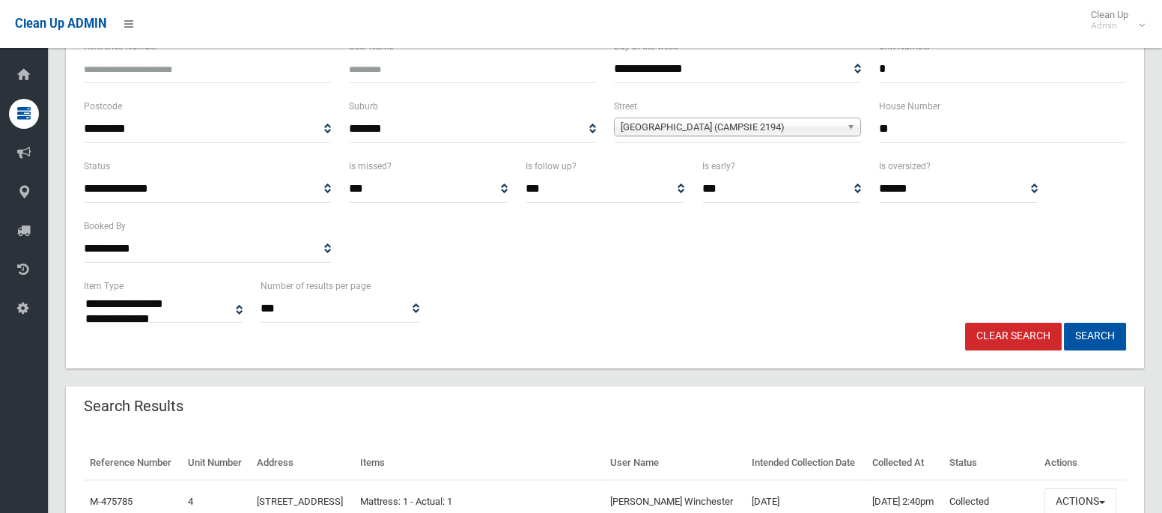
click at [902, 66] on input "*" at bounding box center [1002, 69] width 247 height 28
click at [887, 133] on input "**" at bounding box center [1002, 129] width 247 height 28
type input "*"
click at [779, 128] on span "[GEOGRAPHIC_DATA] (CAMPSIE 2194)" at bounding box center [731, 127] width 220 height 18
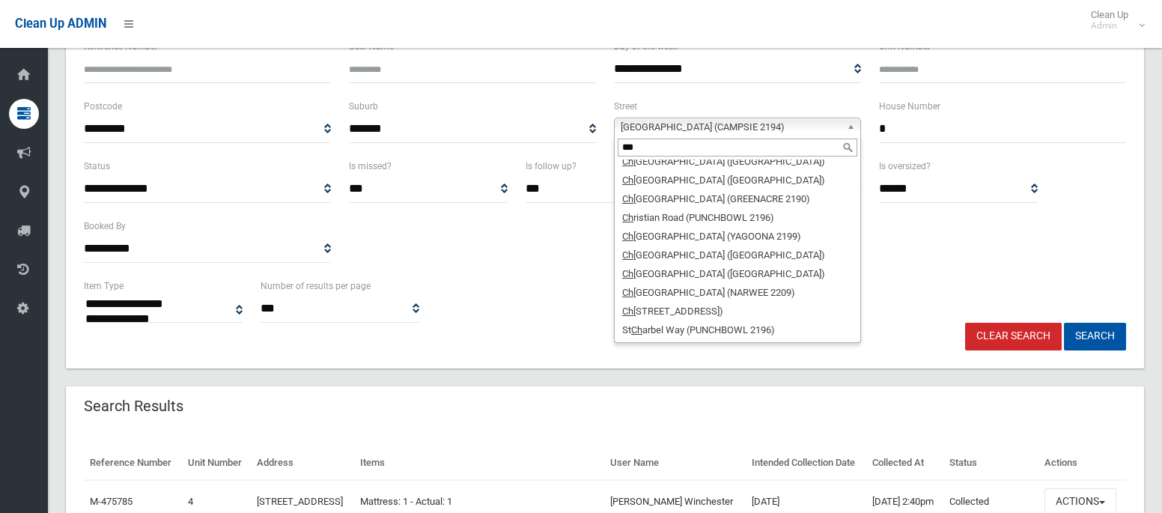
scroll to position [0, 0]
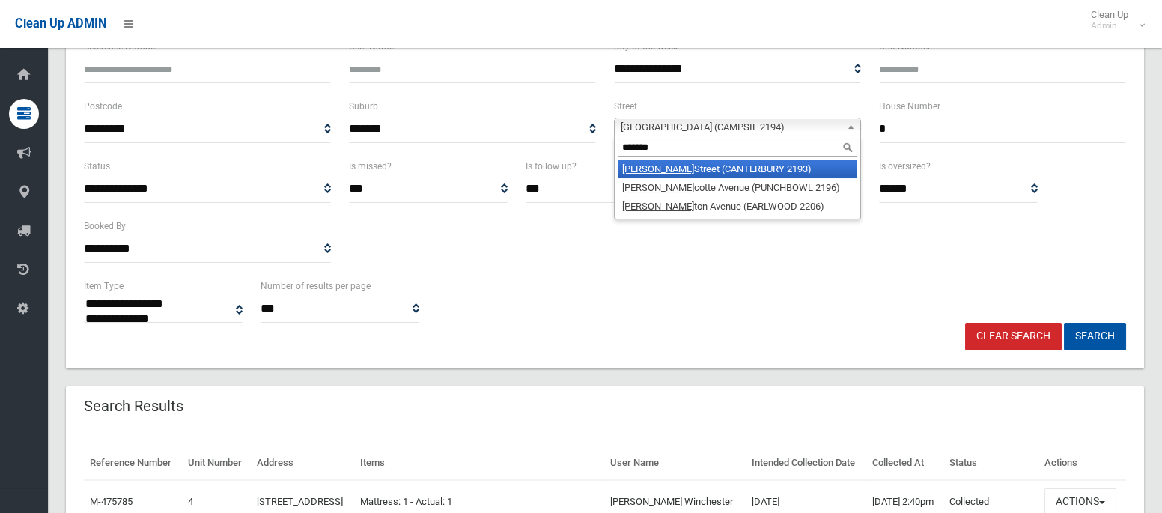
type input "*******"
click at [767, 164] on li "[PERSON_NAME][GEOGRAPHIC_DATA] (CANTERBURY 2193)" at bounding box center [738, 169] width 240 height 19
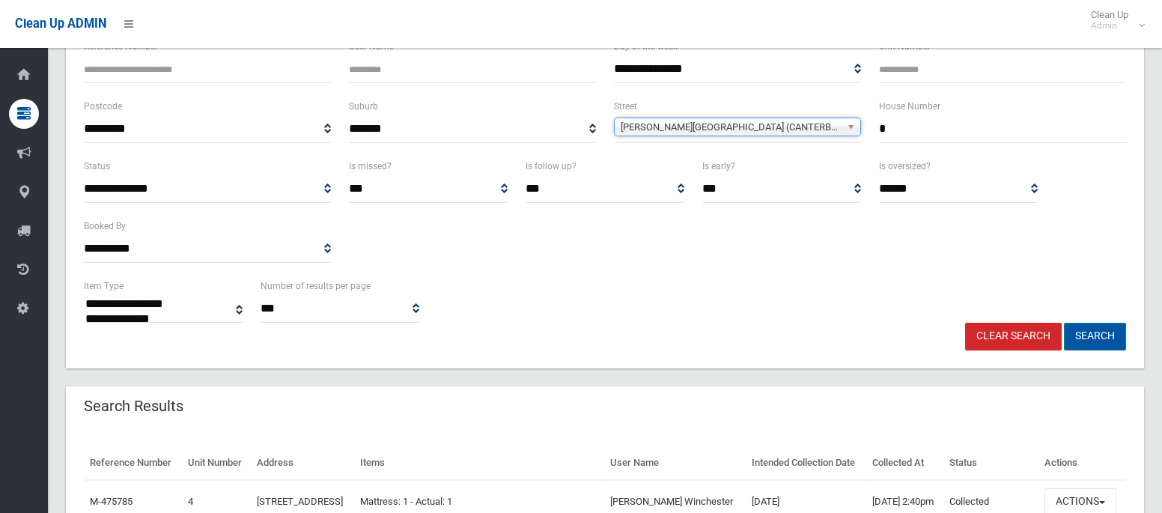
click at [1108, 334] on button "Search" at bounding box center [1095, 337] width 62 height 28
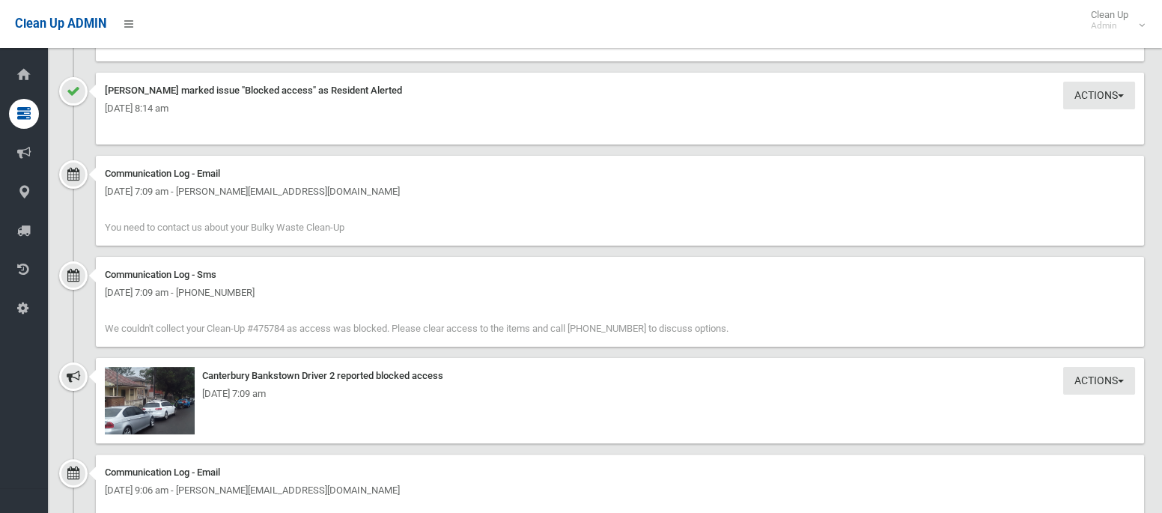
scroll to position [1382, 0]
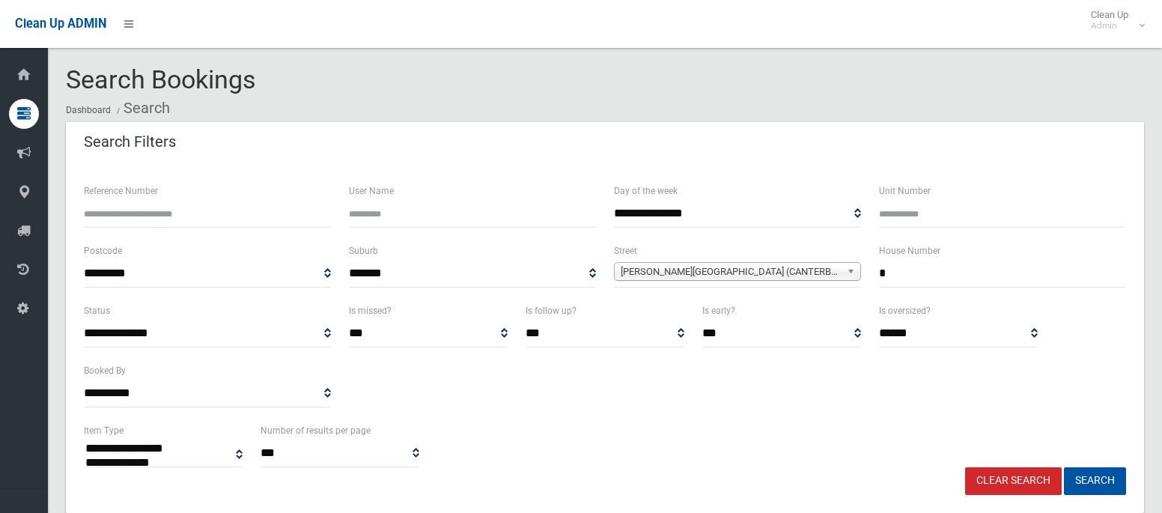
select select
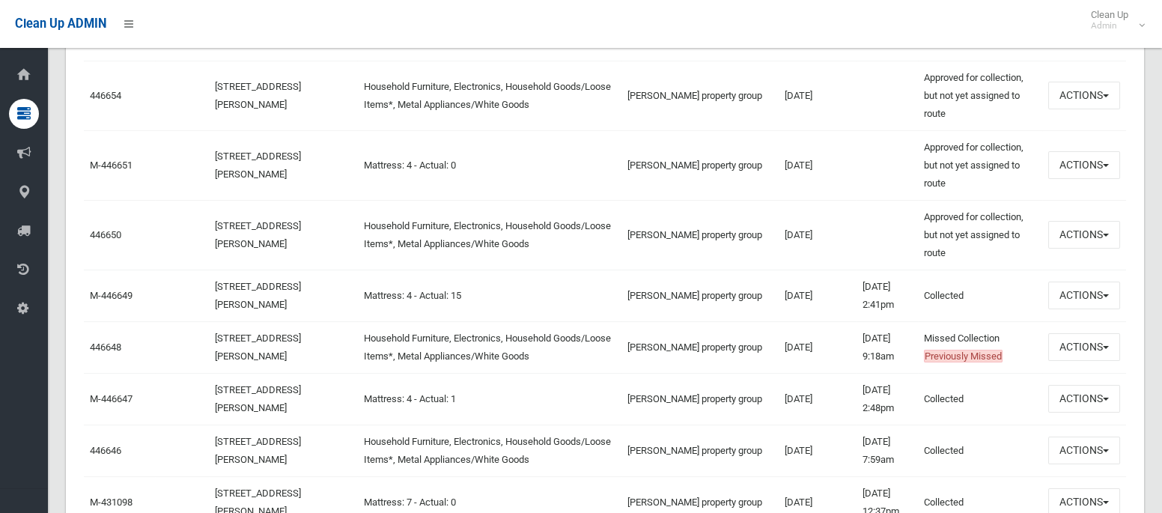
scroll to position [653, 0]
click at [1069, 348] on button "Actions" at bounding box center [1084, 346] width 72 height 28
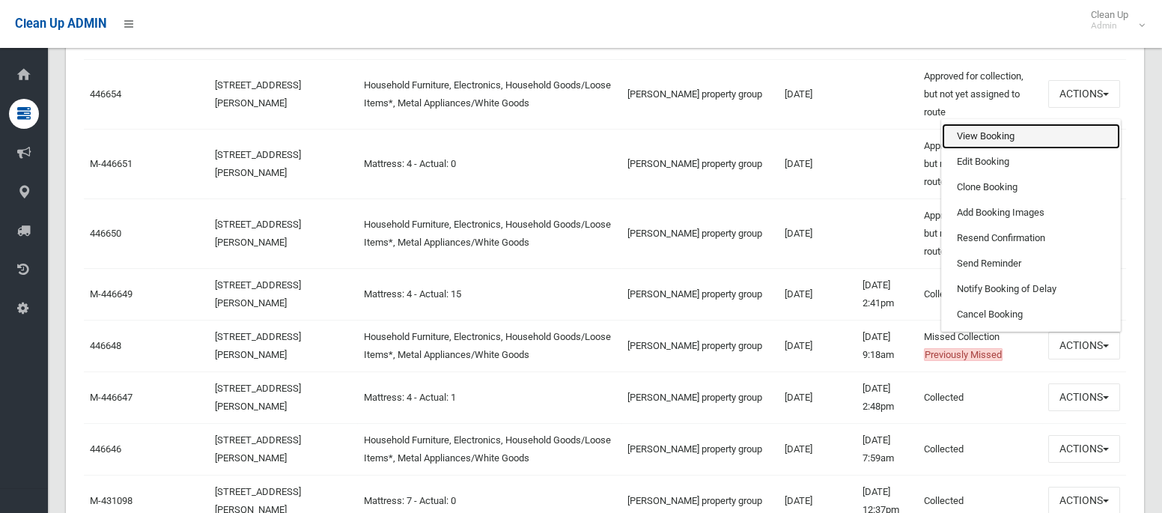
click at [965, 134] on link "View Booking" at bounding box center [1031, 136] width 178 height 25
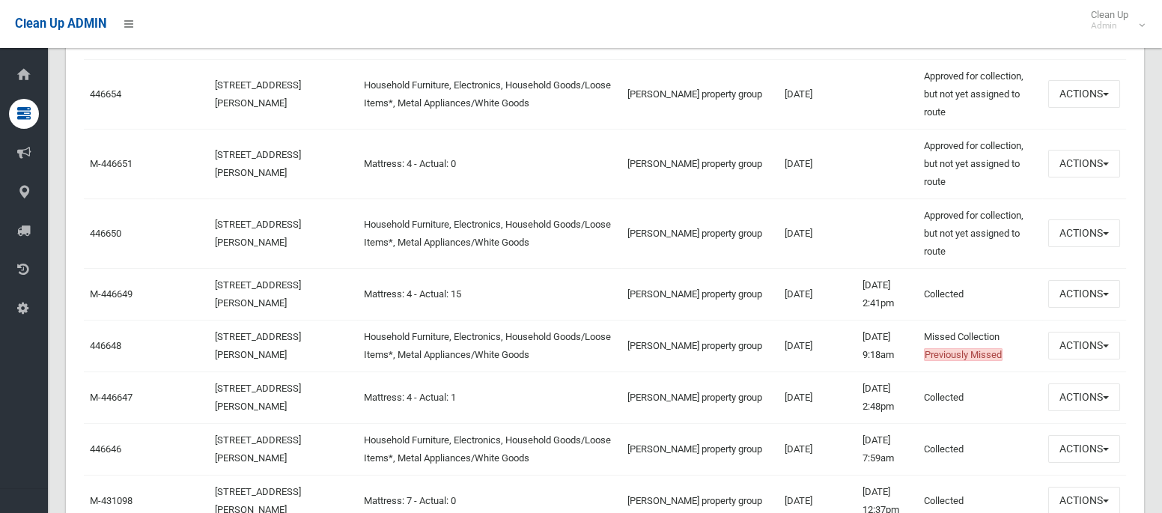
scroll to position [0, 0]
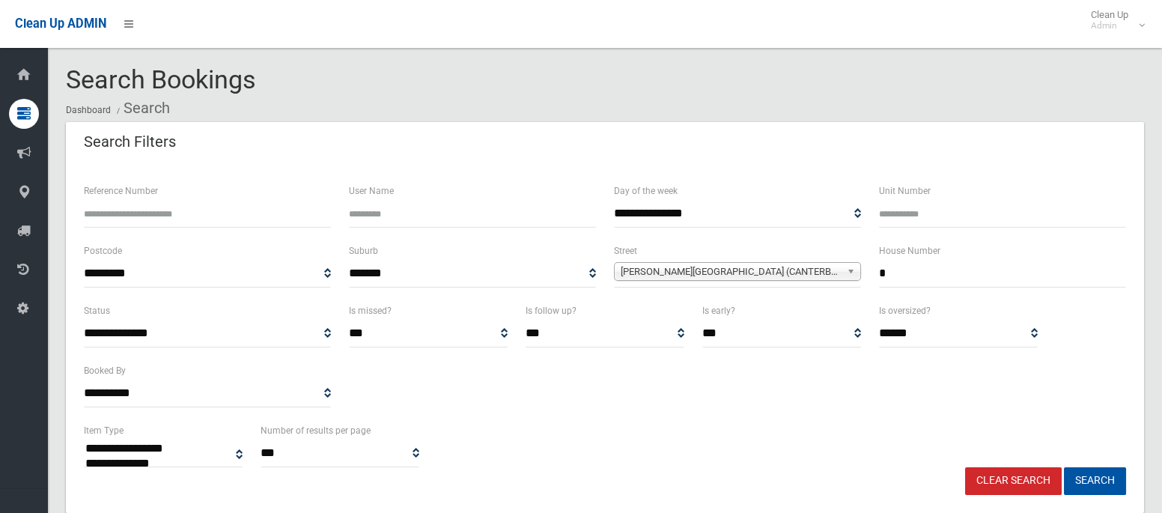
click at [932, 286] on input "*" at bounding box center [1002, 274] width 247 height 28
type input "**"
click at [784, 270] on span "Charles Street (CANTERBURY 2193)" at bounding box center [731, 272] width 220 height 18
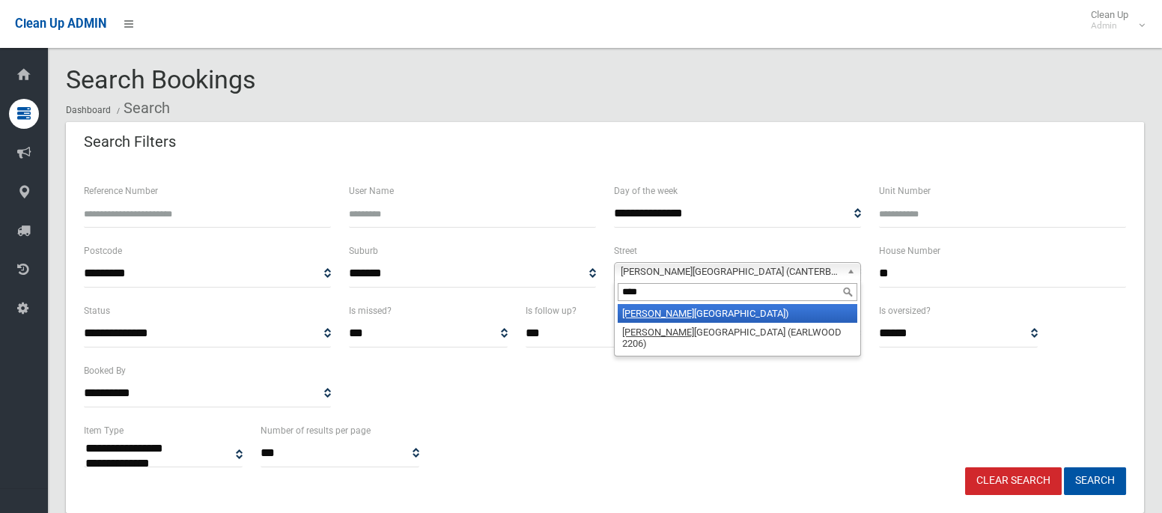
type input "****"
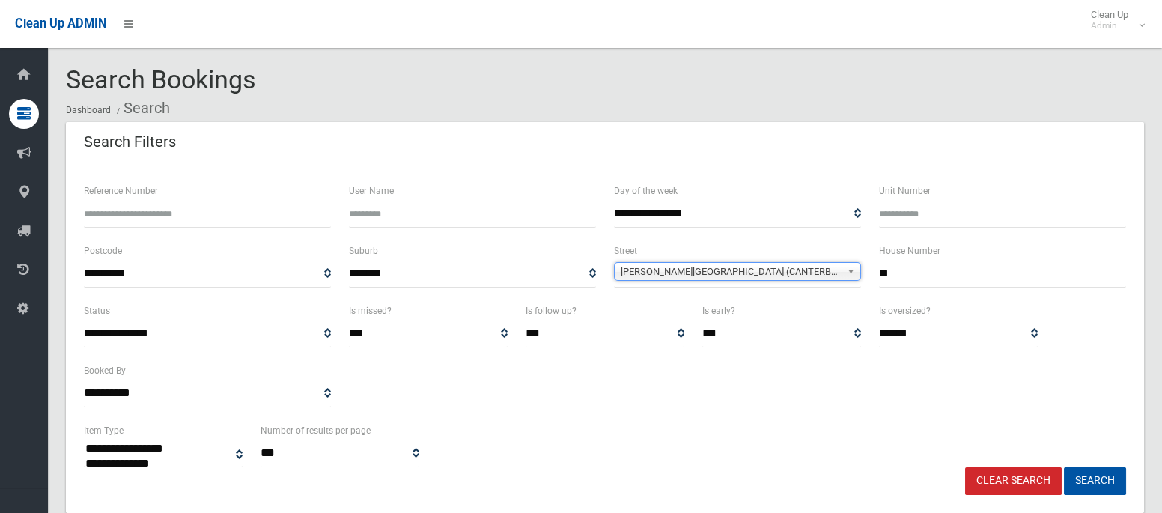
click at [723, 276] on span "Charles Street (CANTERBURY 2193)" at bounding box center [731, 272] width 220 height 18
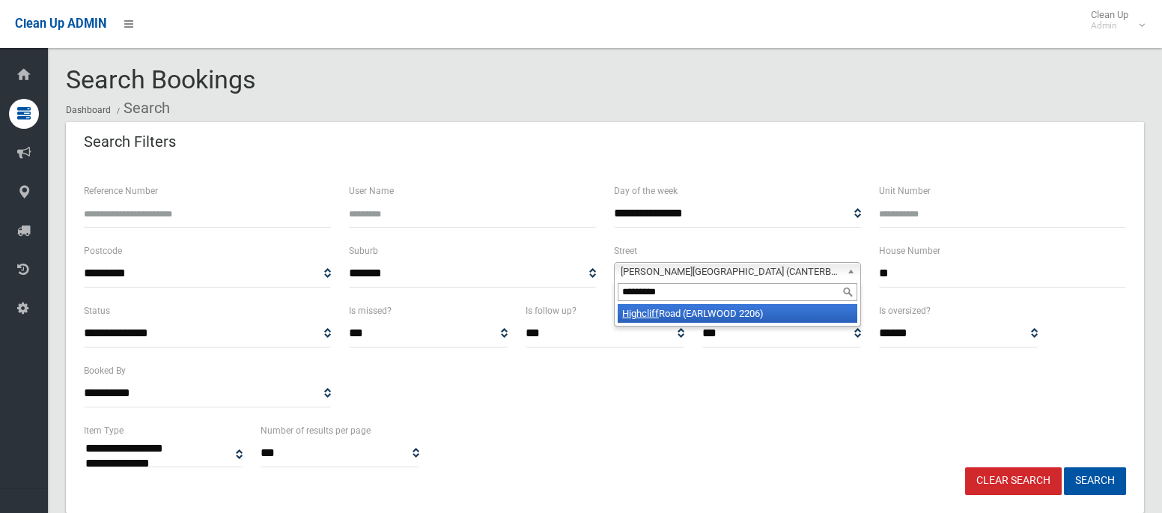
type input "*********"
click at [736, 316] on li "Highcliff Road (EARLWOOD 2206)" at bounding box center [738, 313] width 240 height 19
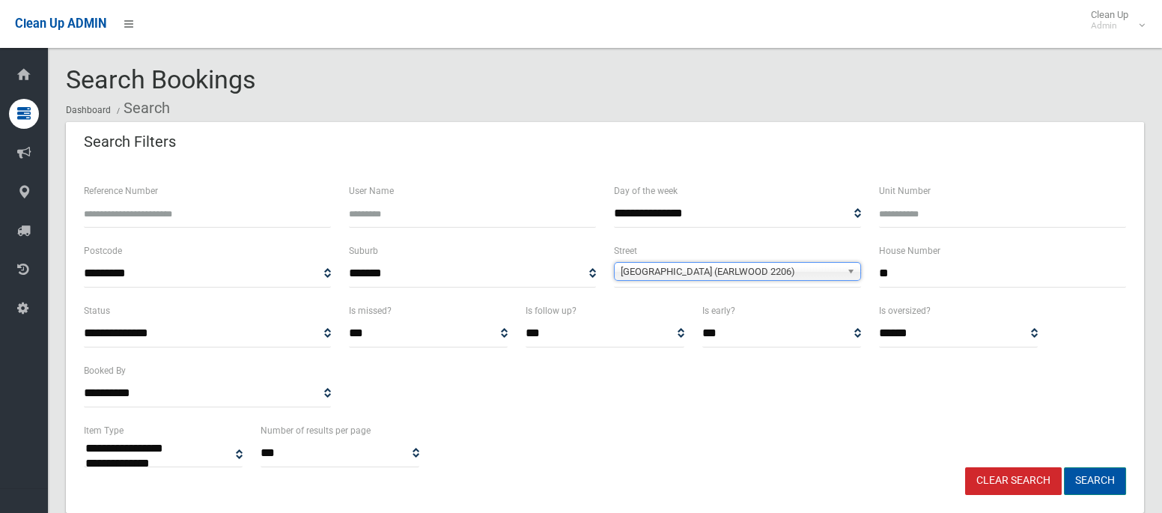
click at [1101, 485] on button "Search" at bounding box center [1095, 481] width 62 height 28
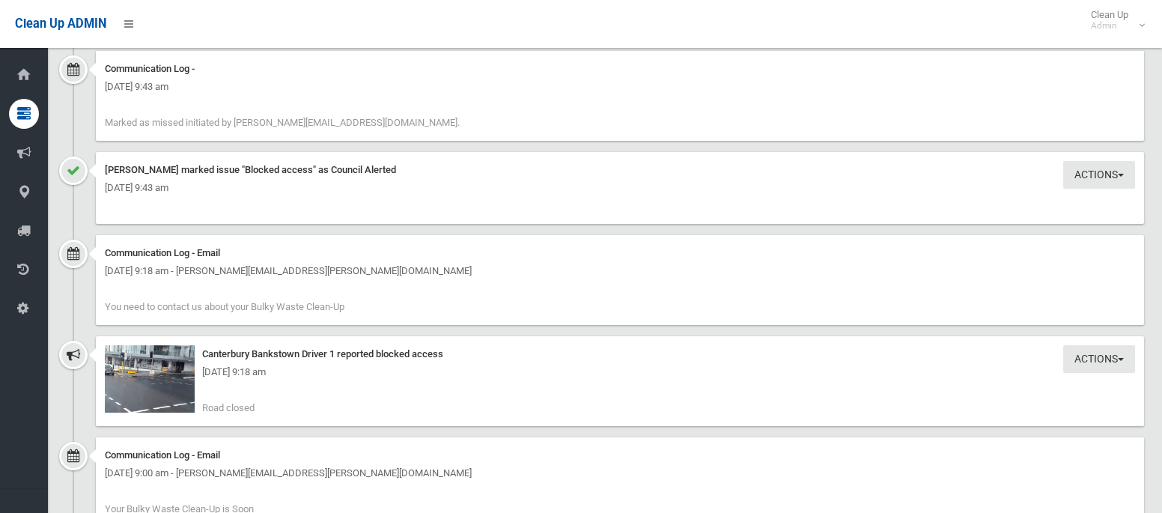
scroll to position [1174, 0]
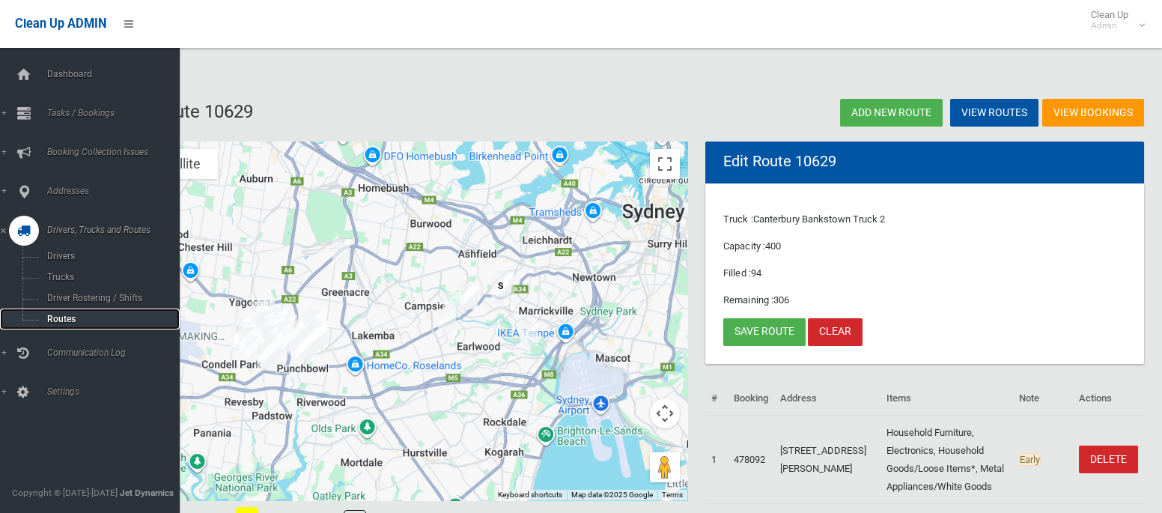
click at [65, 324] on span "Routes" at bounding box center [105, 319] width 124 height 10
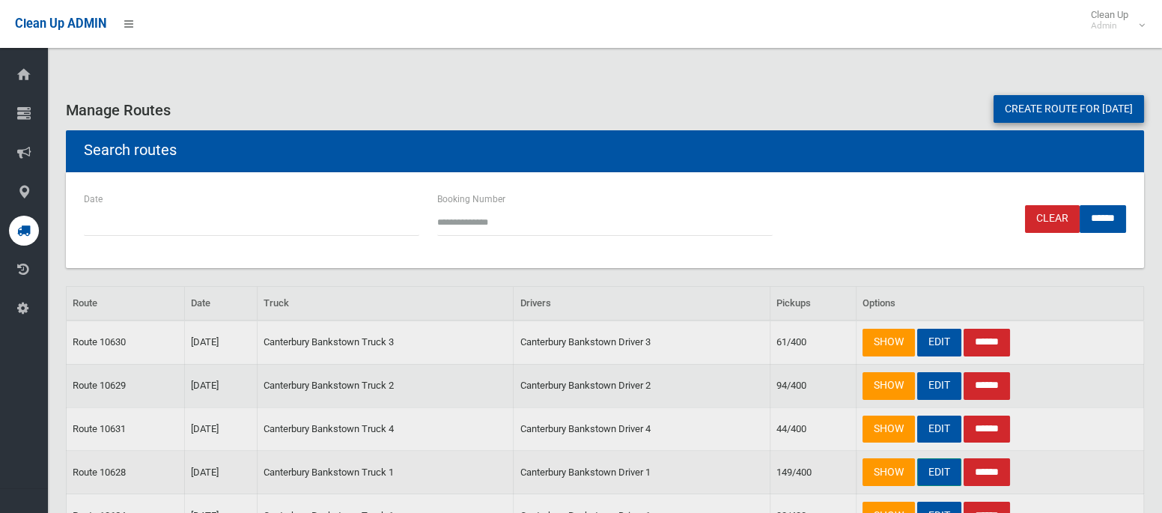
click at [944, 476] on link "EDIT" at bounding box center [939, 472] width 44 height 28
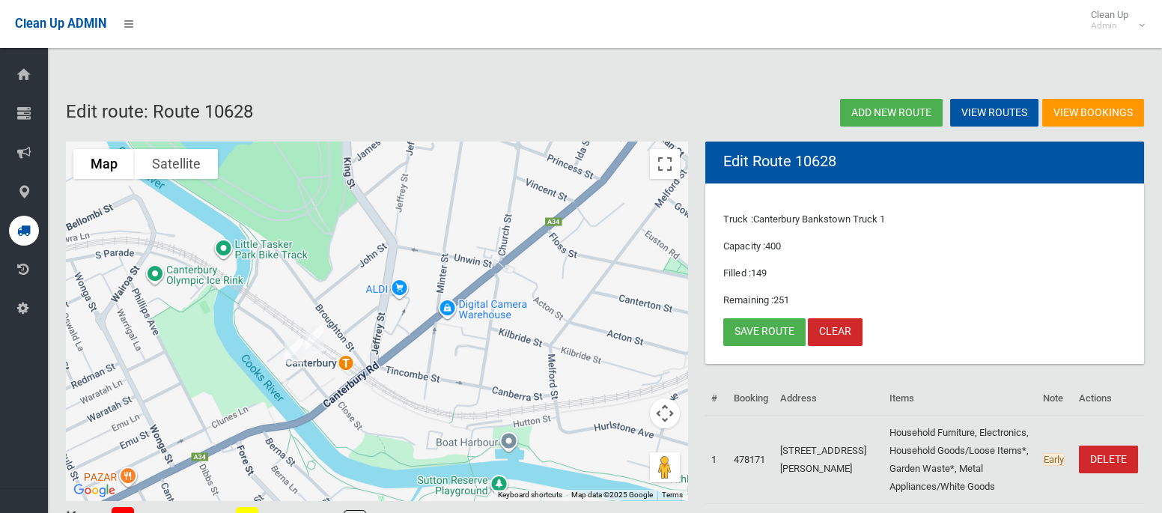
click at [322, 338] on img "10B Charles Street, CANTERBURY NSW 2193" at bounding box center [315, 338] width 30 height 37
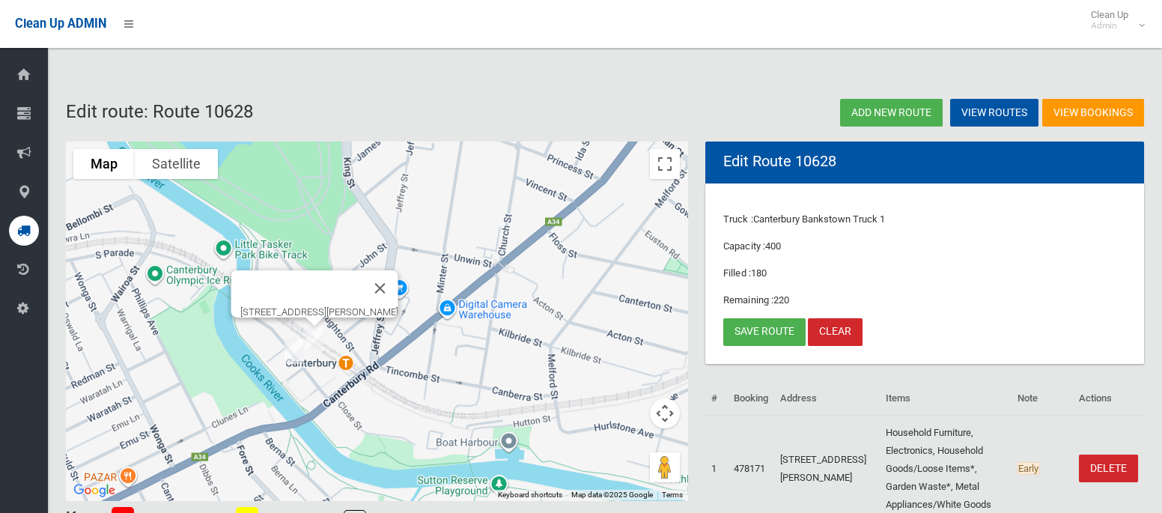
click at [297, 352] on img "4 Charles Street, CANTERBURY NSW 2193" at bounding box center [294, 351] width 30 height 37
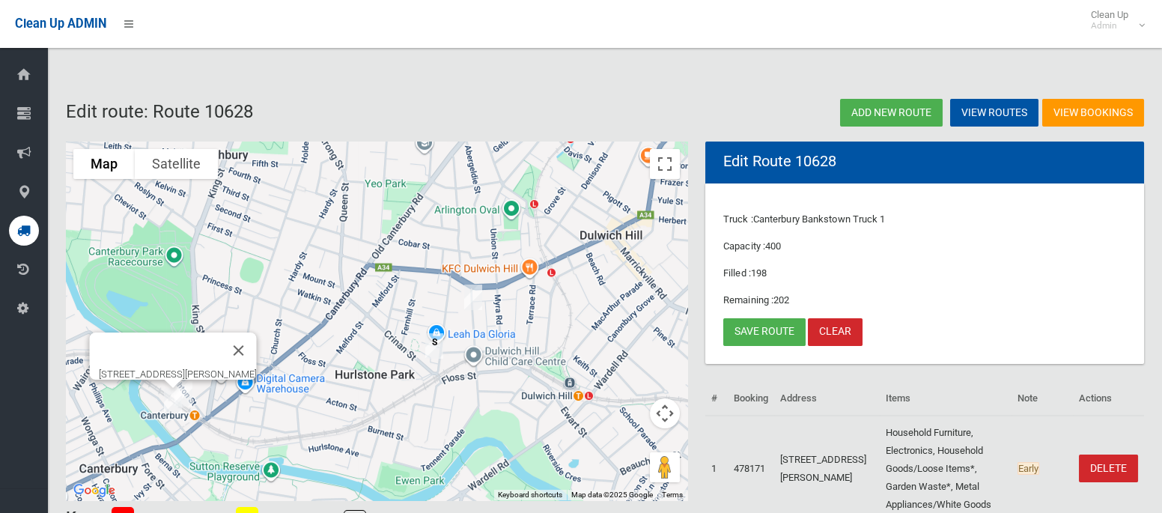
drag, startPoint x: 621, startPoint y: 333, endPoint x: 405, endPoint y: 411, distance: 229.3
click at [405, 411] on div "[STREET_ADDRESS][PERSON_NAME]" at bounding box center [377, 321] width 622 height 359
click at [765, 328] on link "Save route" at bounding box center [764, 332] width 82 height 28
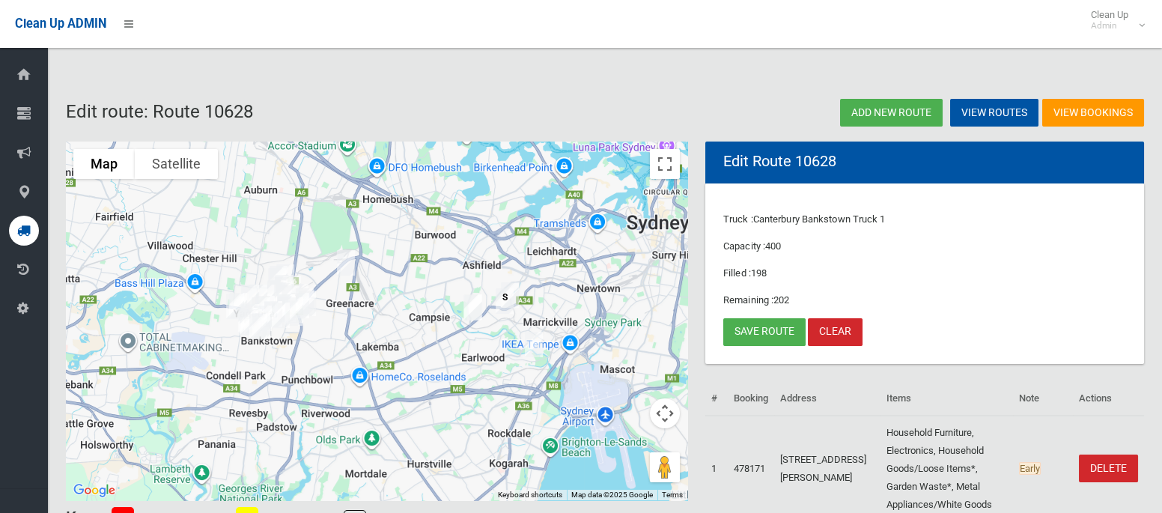
click at [529, 344] on img "11 Highcliff Road, EARLWOOD NSW 2206" at bounding box center [534, 344] width 30 height 37
click at [663, 167] on button "Toggle fullscreen view" at bounding box center [665, 164] width 30 height 30
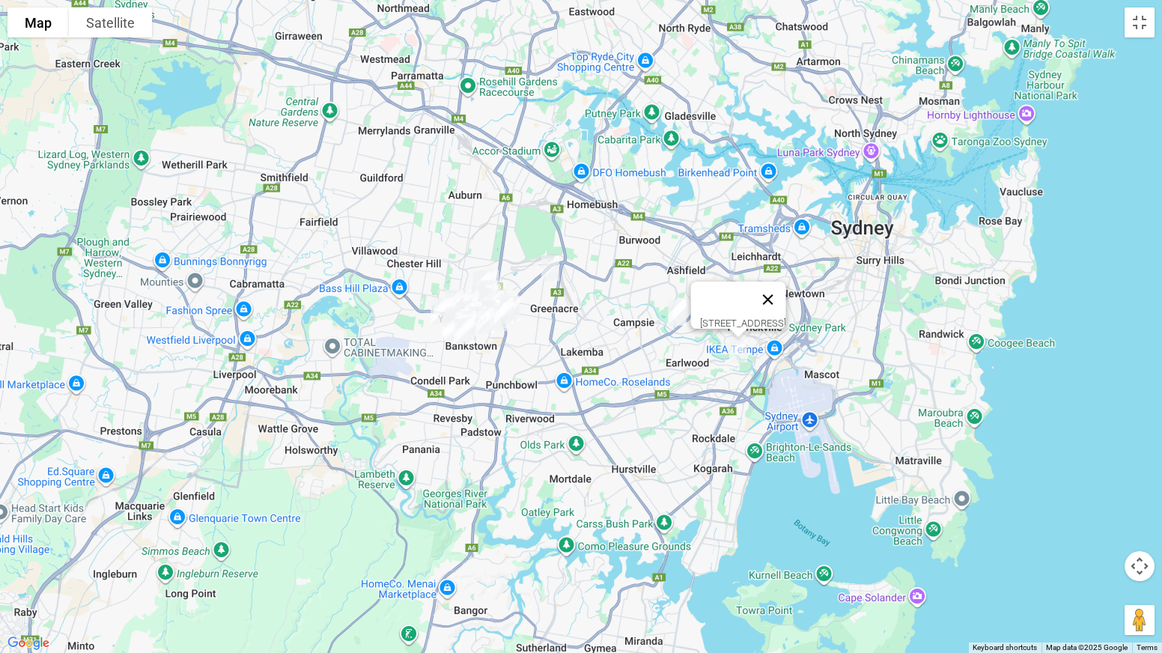
click at [786, 294] on button "Close" at bounding box center [768, 300] width 36 height 36
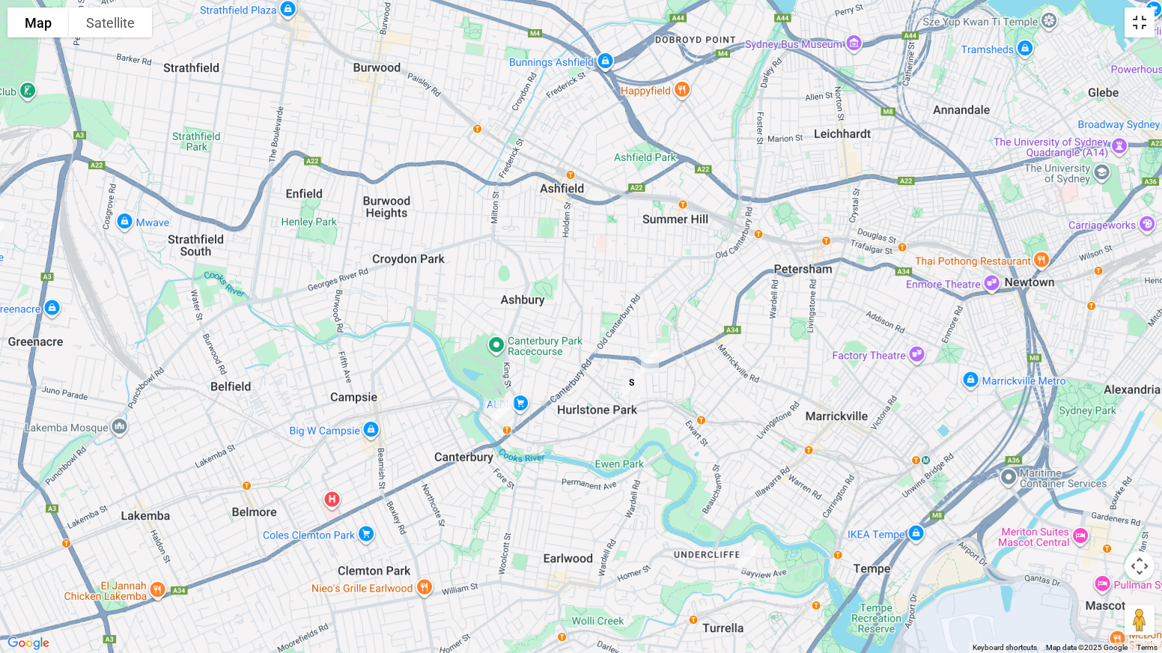
click at [1136, 15] on button "Toggle fullscreen view" at bounding box center [1140, 22] width 30 height 30
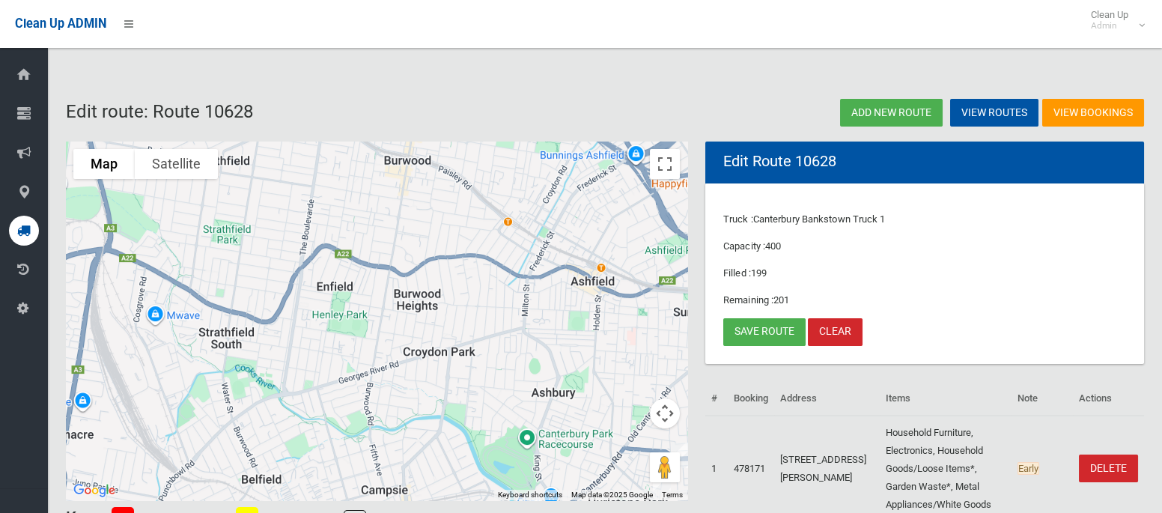
drag, startPoint x: 429, startPoint y: 276, endPoint x: 666, endPoint y: 375, distance: 256.5
click at [664, 163] on button "Toggle fullscreen view" at bounding box center [665, 164] width 30 height 30
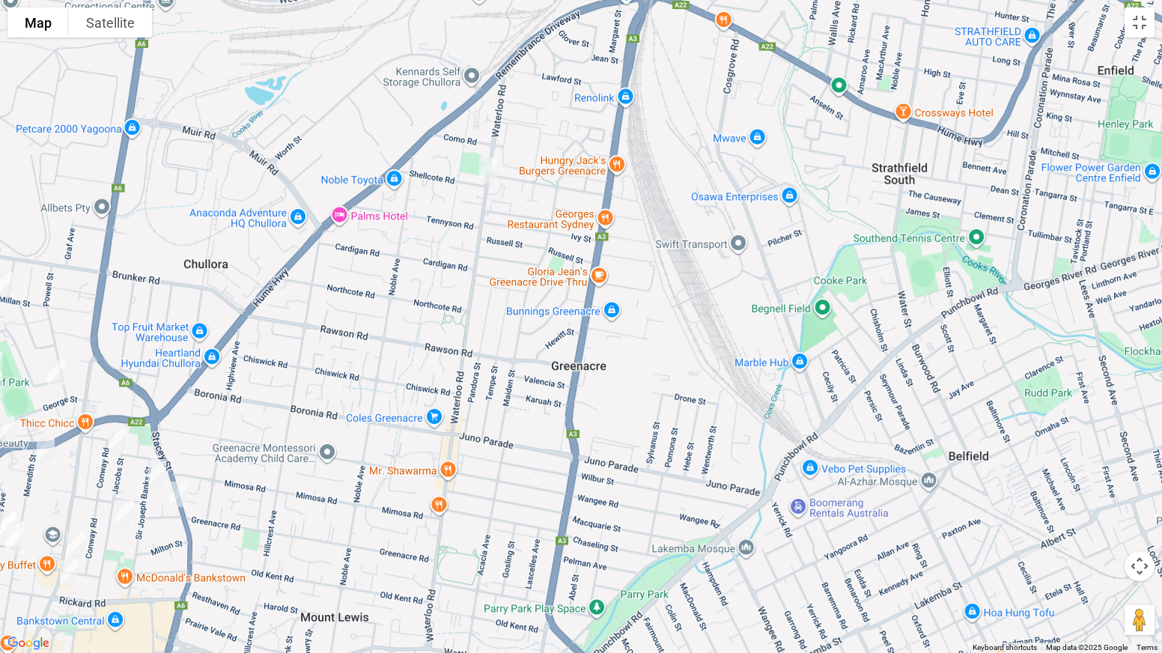
drag, startPoint x: 333, startPoint y: 464, endPoint x: 534, endPoint y: 186, distance: 342.7
click at [534, 186] on div at bounding box center [581, 326] width 1162 height 653
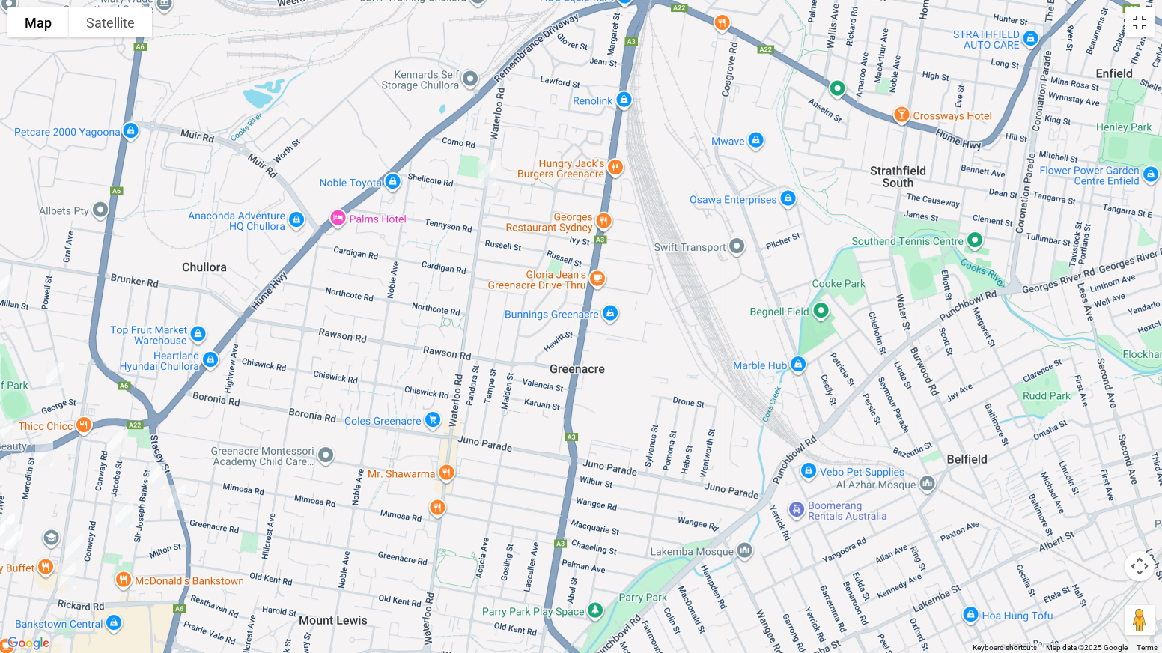
click at [1147, 22] on button "Toggle fullscreen view" at bounding box center [1140, 22] width 30 height 30
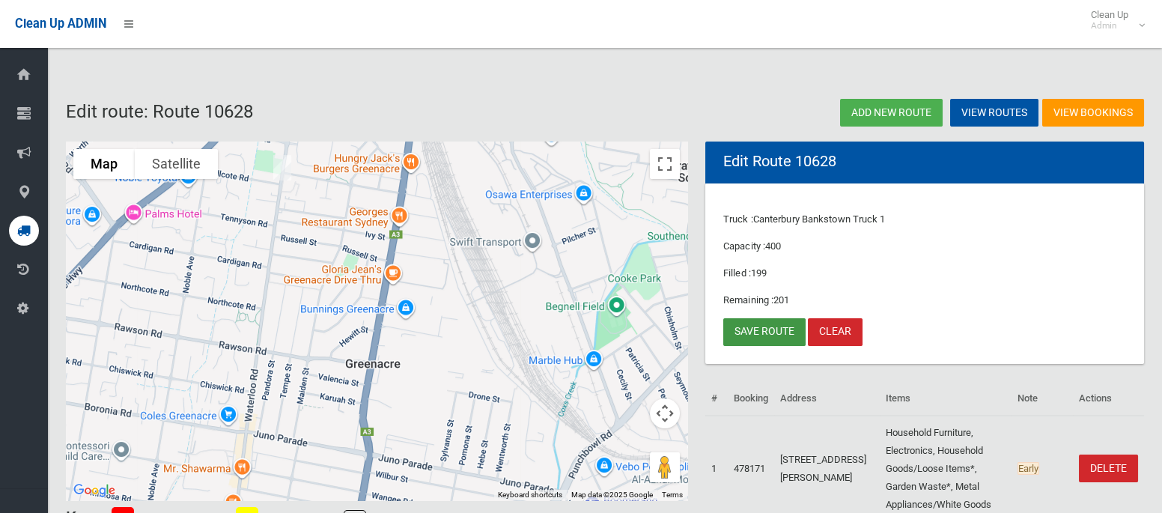
click at [744, 331] on link "Save route" at bounding box center [764, 332] width 82 height 28
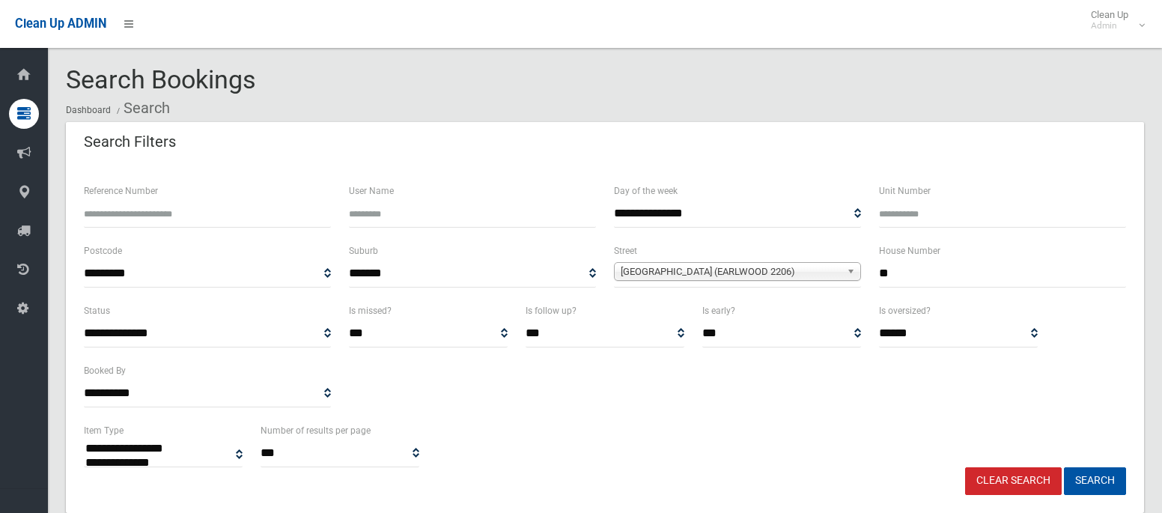
select select
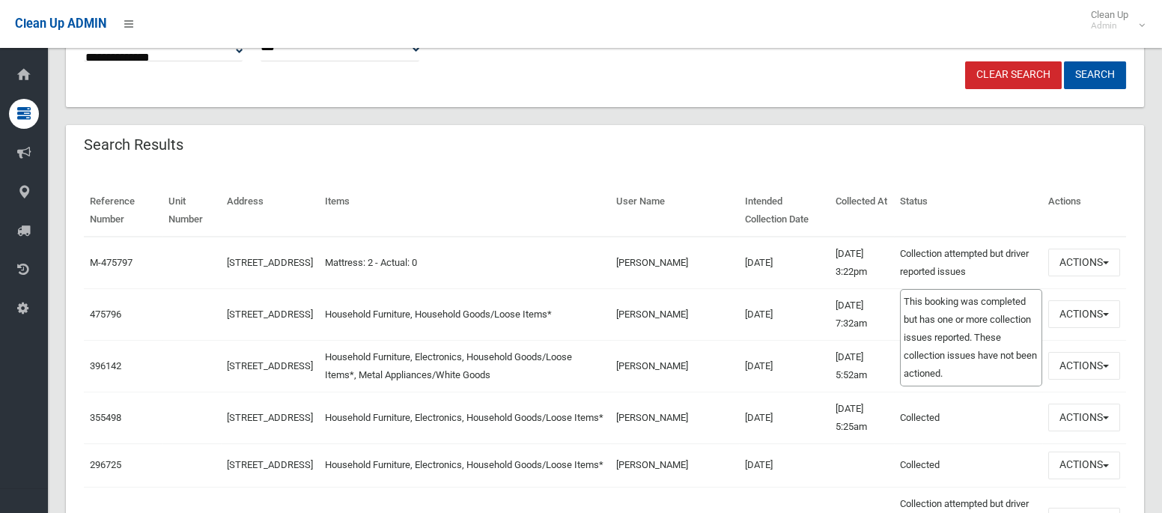
scroll to position [408, 0]
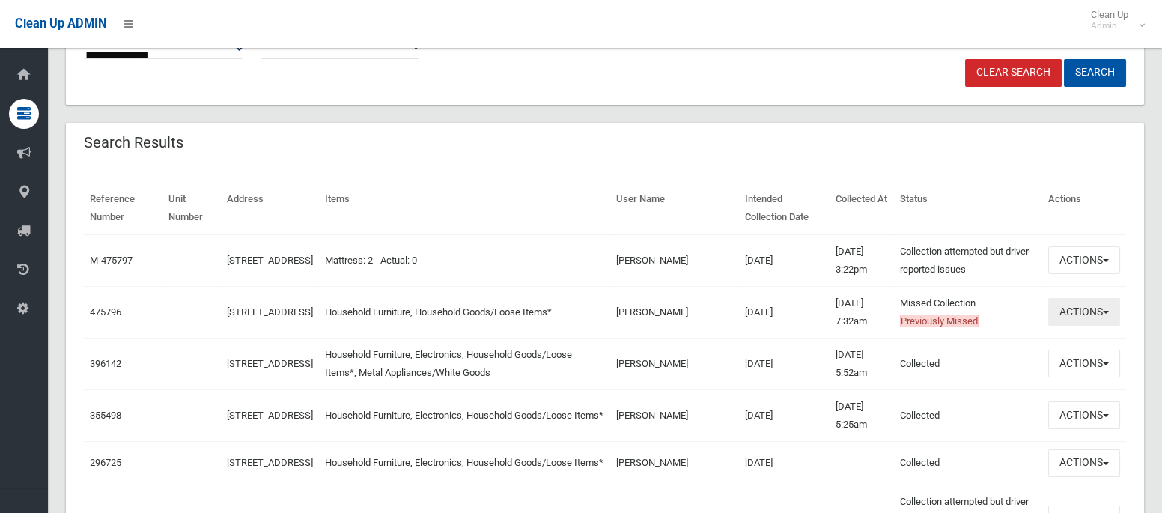
click at [1080, 305] on button "Actions" at bounding box center [1084, 312] width 72 height 28
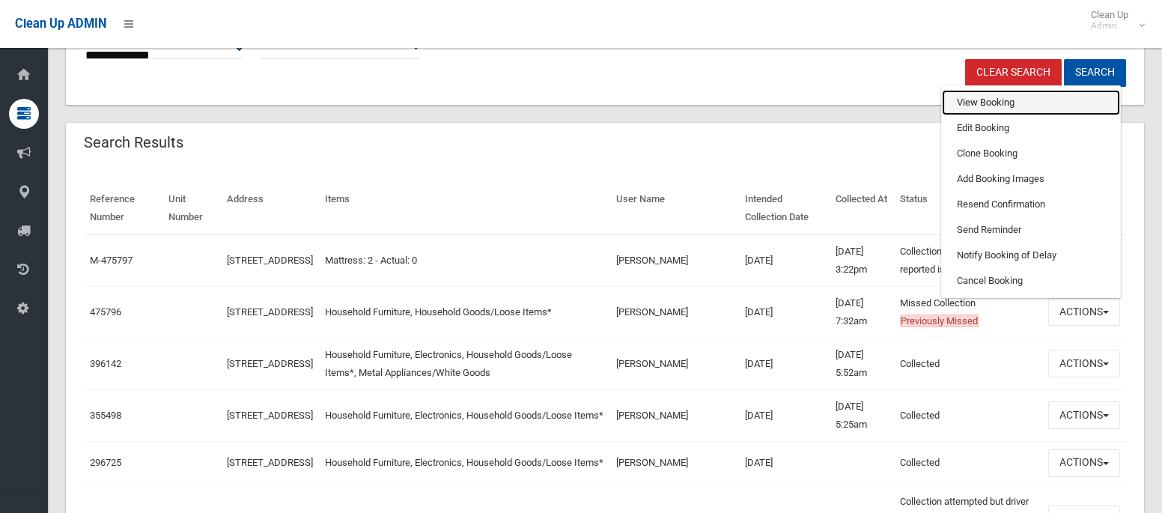
click at [1009, 112] on link "View Booking" at bounding box center [1031, 102] width 178 height 25
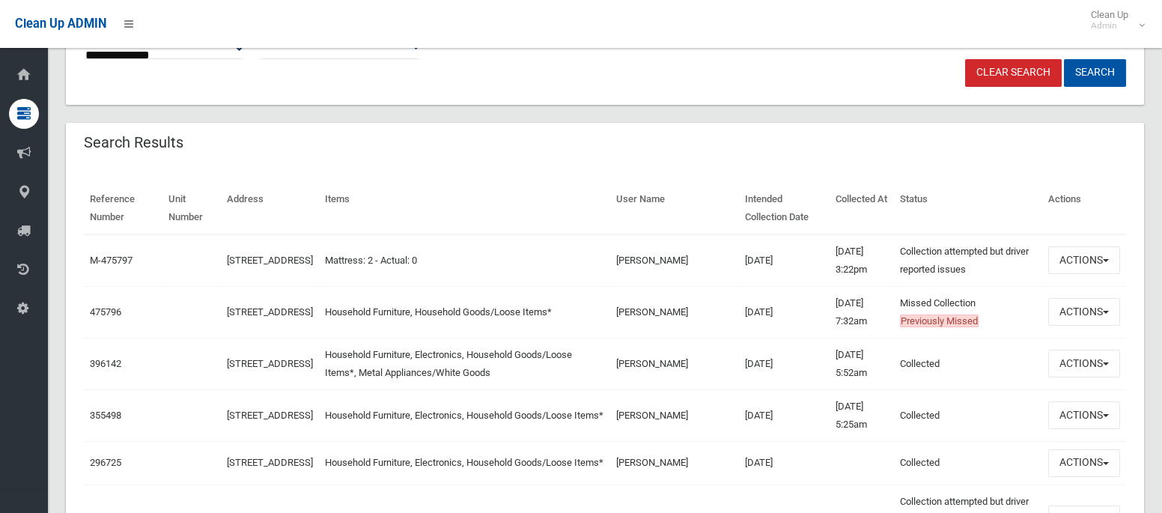
scroll to position [0, 0]
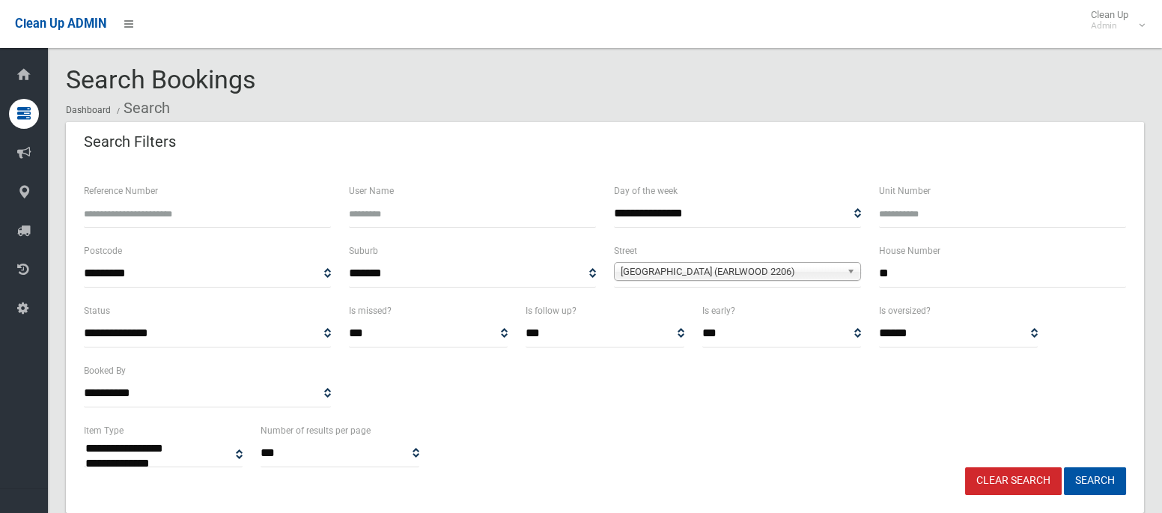
click at [883, 269] on input "**" at bounding box center [1002, 274] width 247 height 28
type input "**"
click at [770, 271] on span "[GEOGRAPHIC_DATA] (EARLWOOD 2206)" at bounding box center [731, 272] width 220 height 18
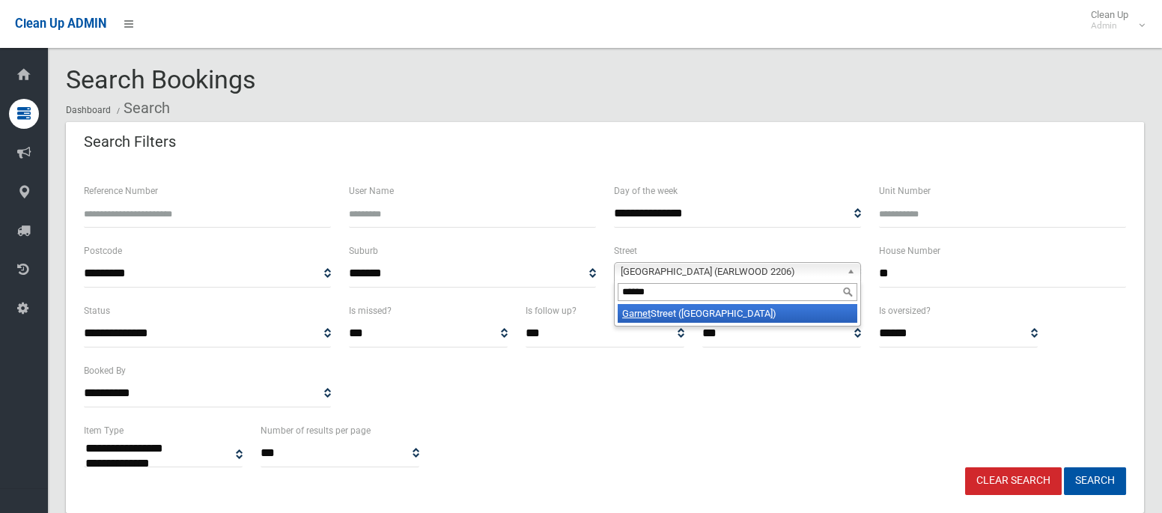
type input "******"
click at [768, 309] on li "Garnet Street (HURLSTONE PARK 2193)" at bounding box center [738, 313] width 240 height 19
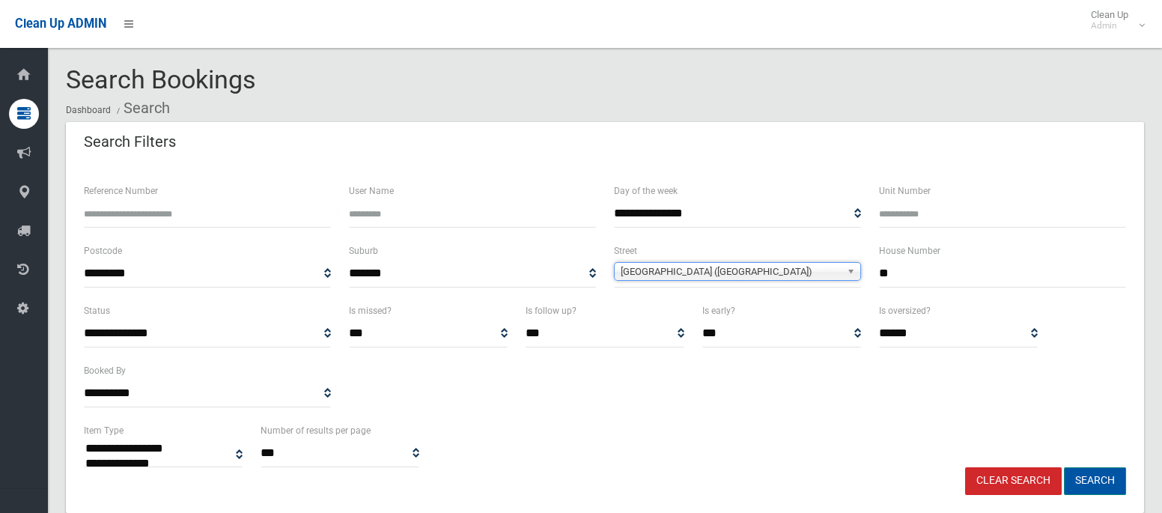
click at [1089, 480] on button "Search" at bounding box center [1095, 481] width 62 height 28
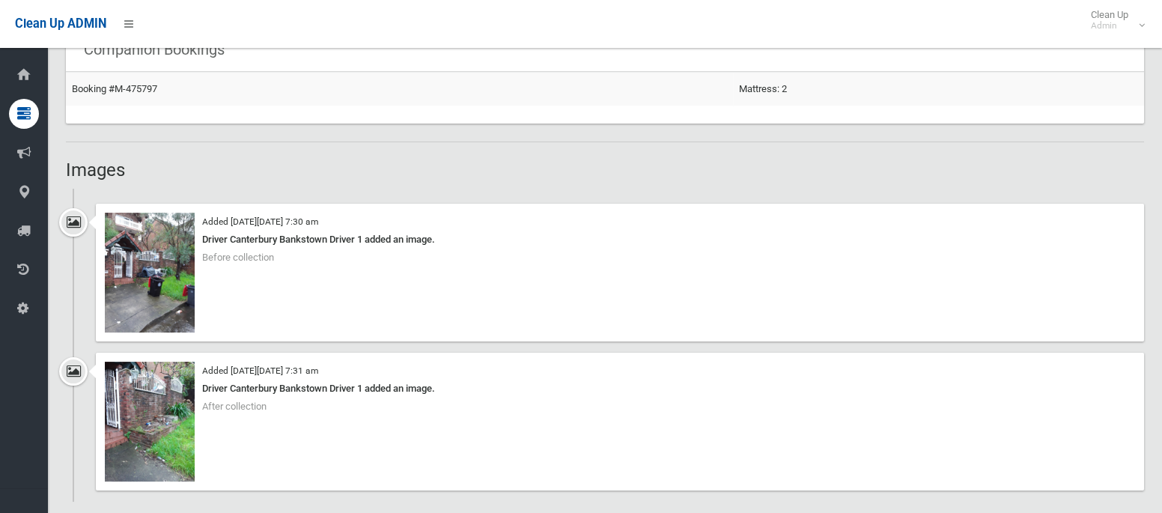
scroll to position [882, 0]
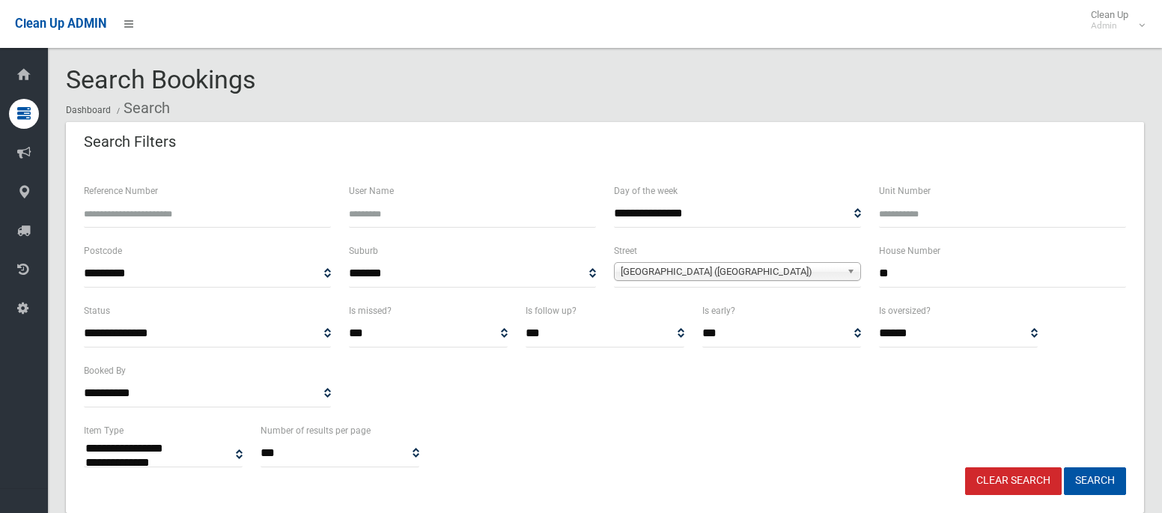
select select
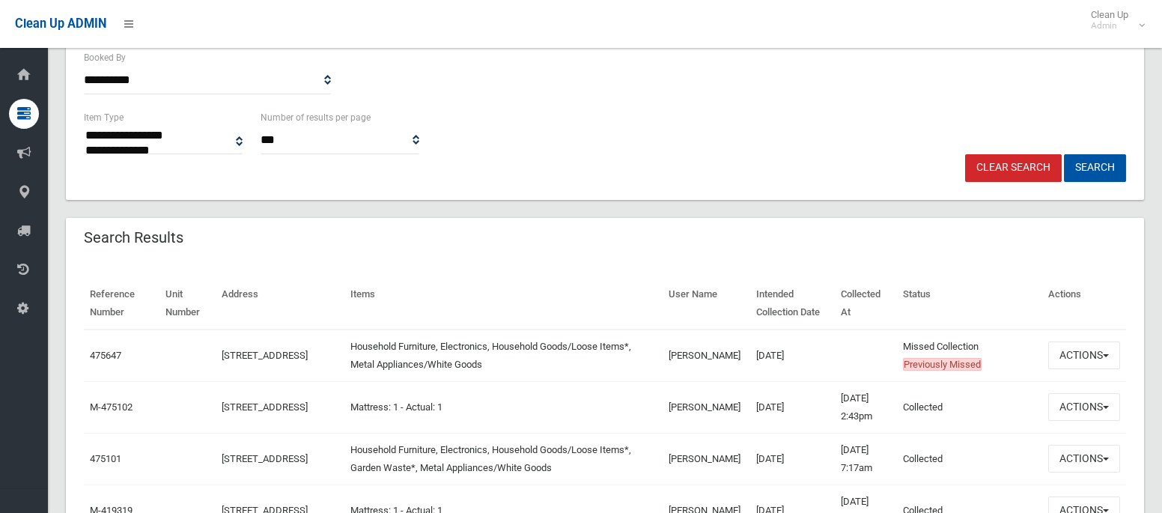
scroll to position [315, 0]
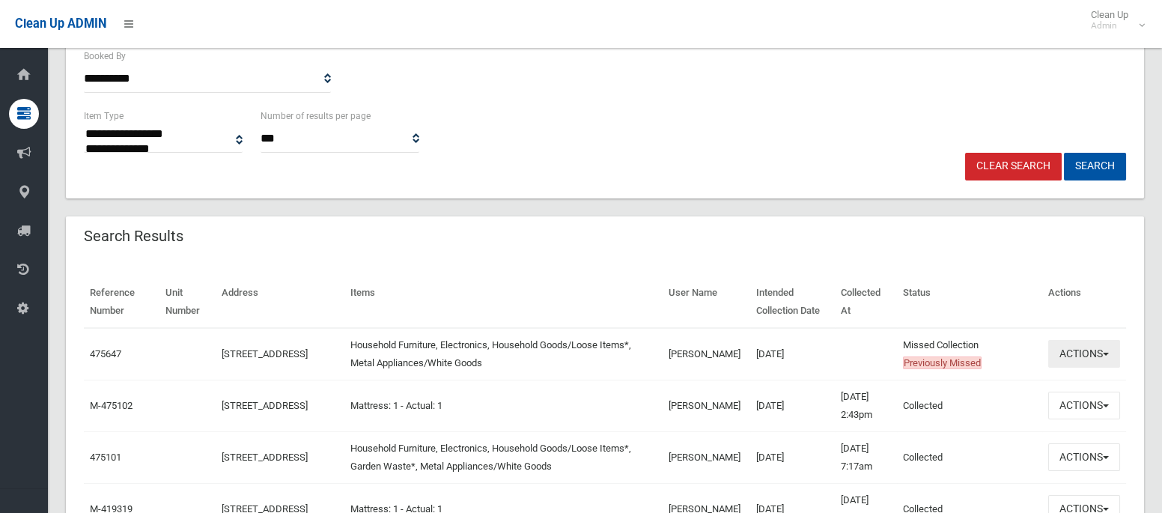
click at [1076, 354] on button "Actions" at bounding box center [1084, 354] width 72 height 28
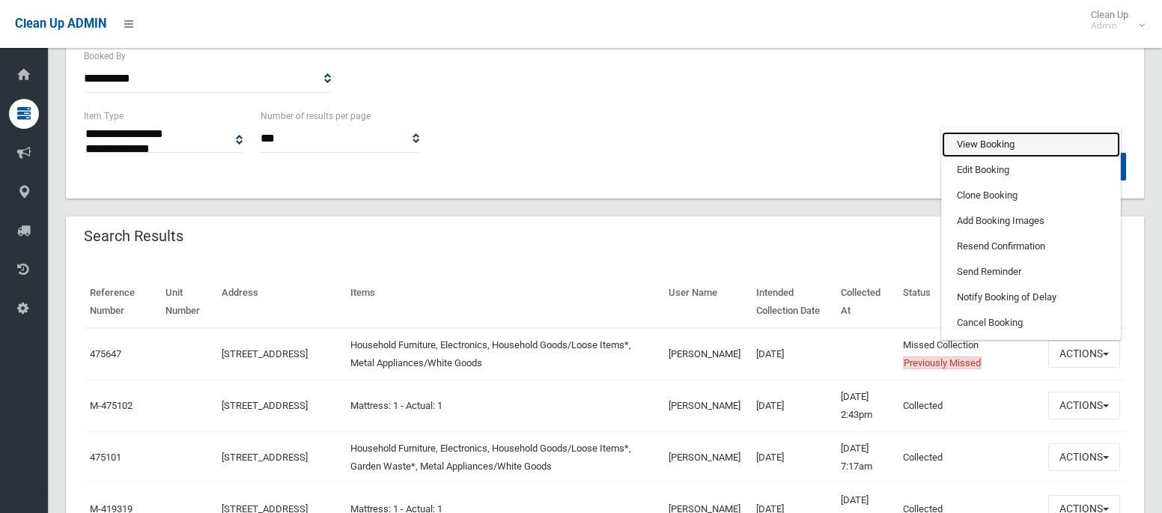
click at [1030, 137] on link "View Booking" at bounding box center [1031, 144] width 178 height 25
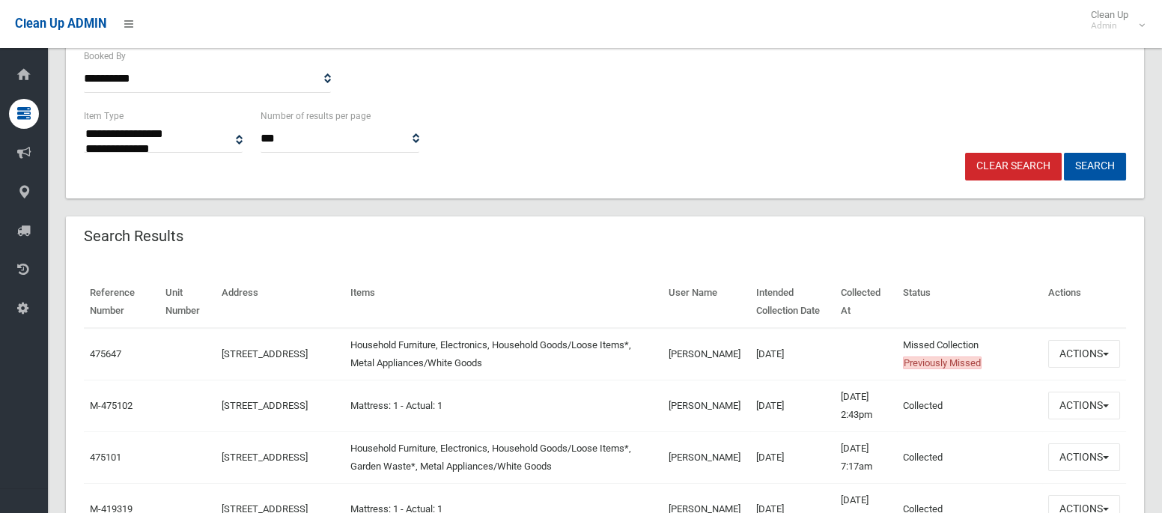
scroll to position [0, 0]
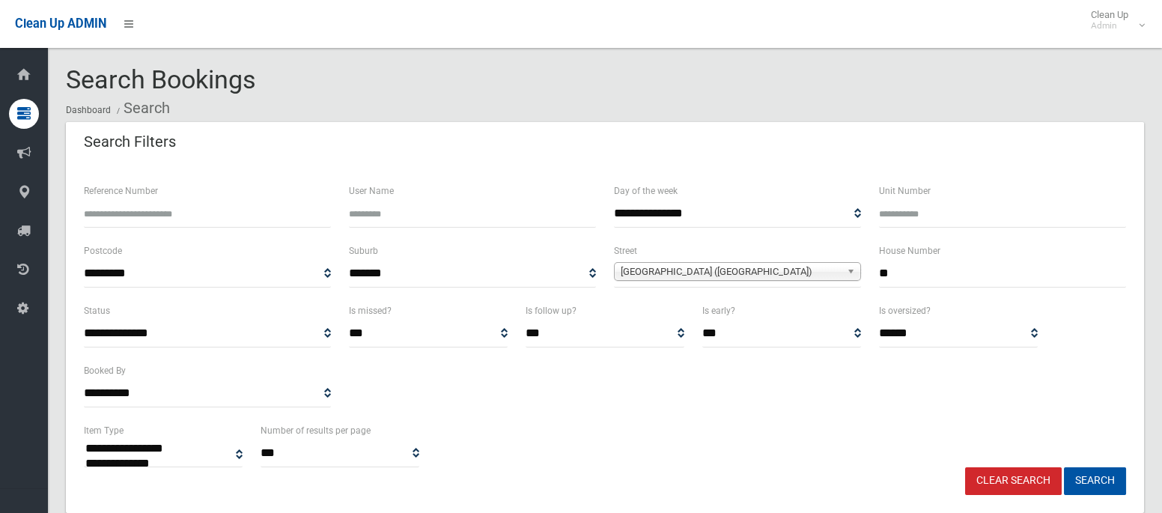
click at [890, 278] on input "**" at bounding box center [1002, 274] width 247 height 28
type input "***"
click at [713, 270] on span "[GEOGRAPHIC_DATA] ([GEOGRAPHIC_DATA])" at bounding box center [731, 272] width 220 height 18
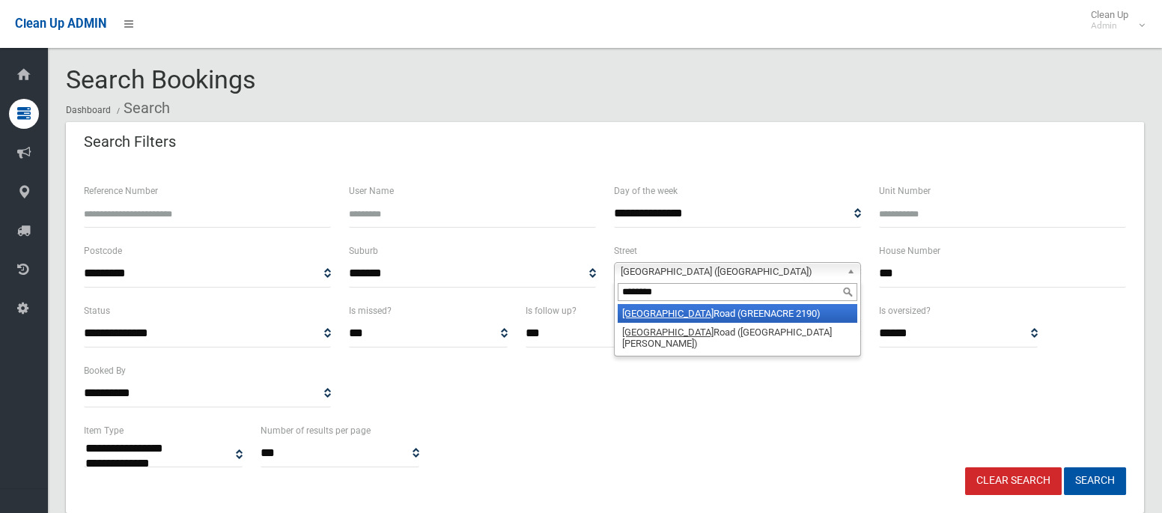
type input "********"
click at [711, 316] on li "[GEOGRAPHIC_DATA] (GREENACRE 2190)" at bounding box center [738, 313] width 240 height 19
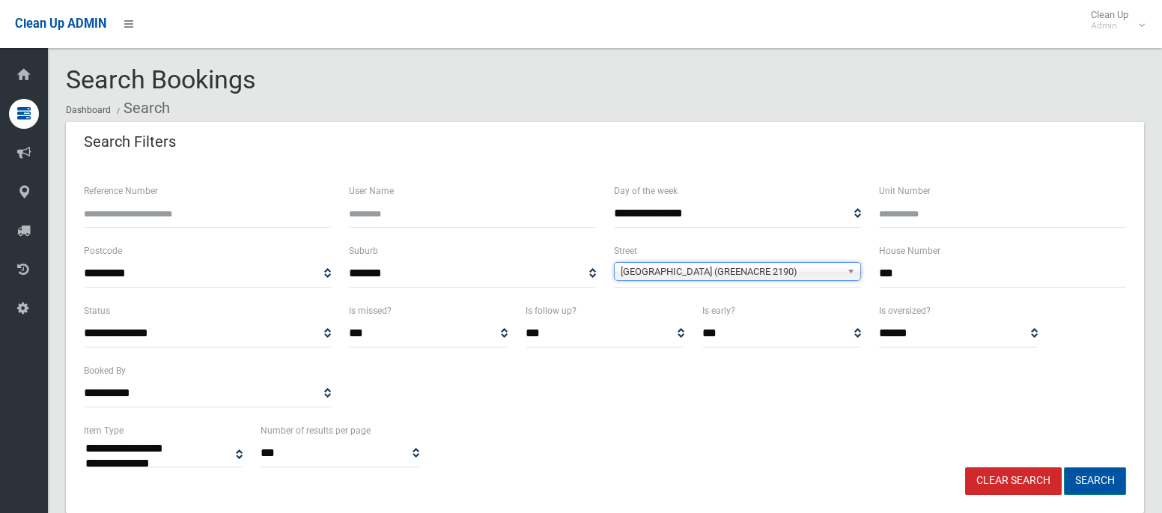
click at [1081, 475] on button "Search" at bounding box center [1095, 481] width 62 height 28
select select
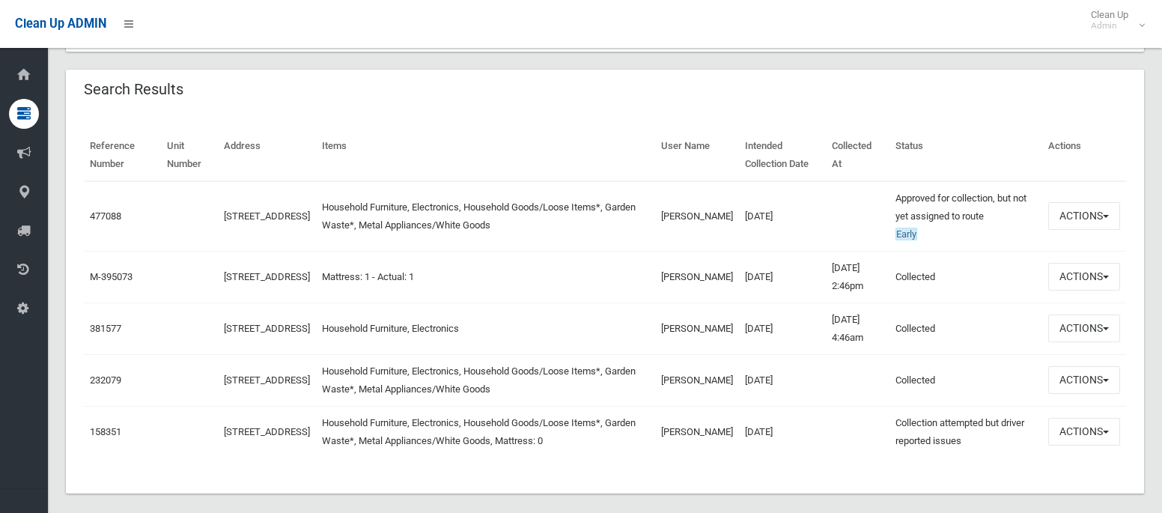
scroll to position [465, 0]
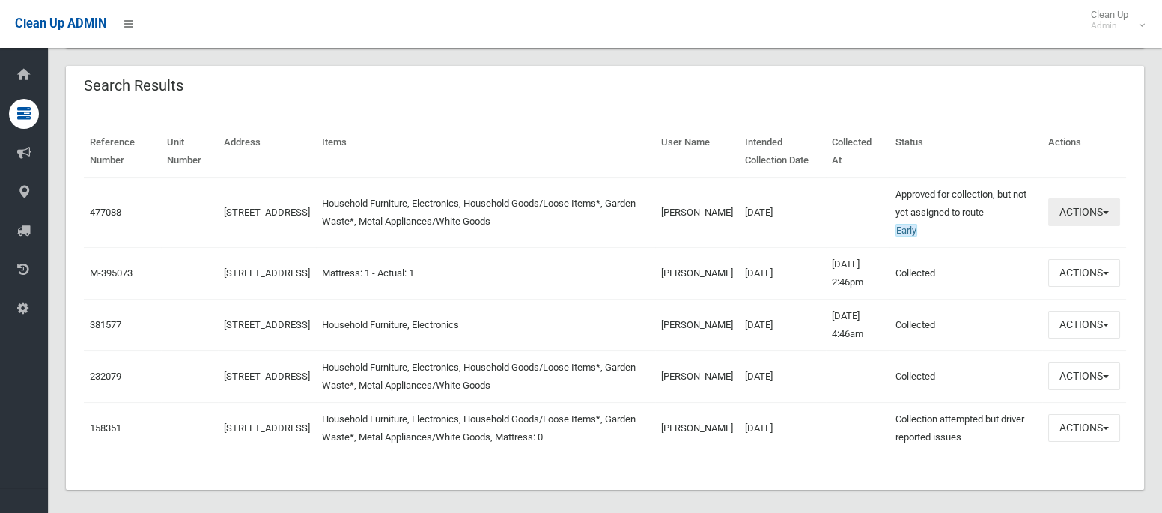
click at [1072, 214] on button "Actions" at bounding box center [1084, 212] width 72 height 28
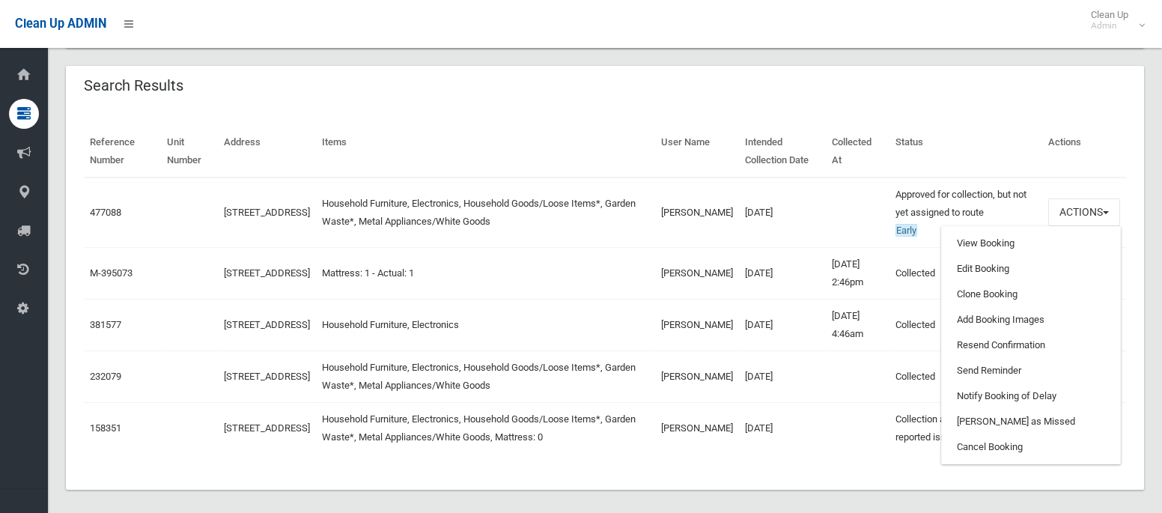
click at [811, 374] on td "[DATE]" at bounding box center [783, 376] width 88 height 52
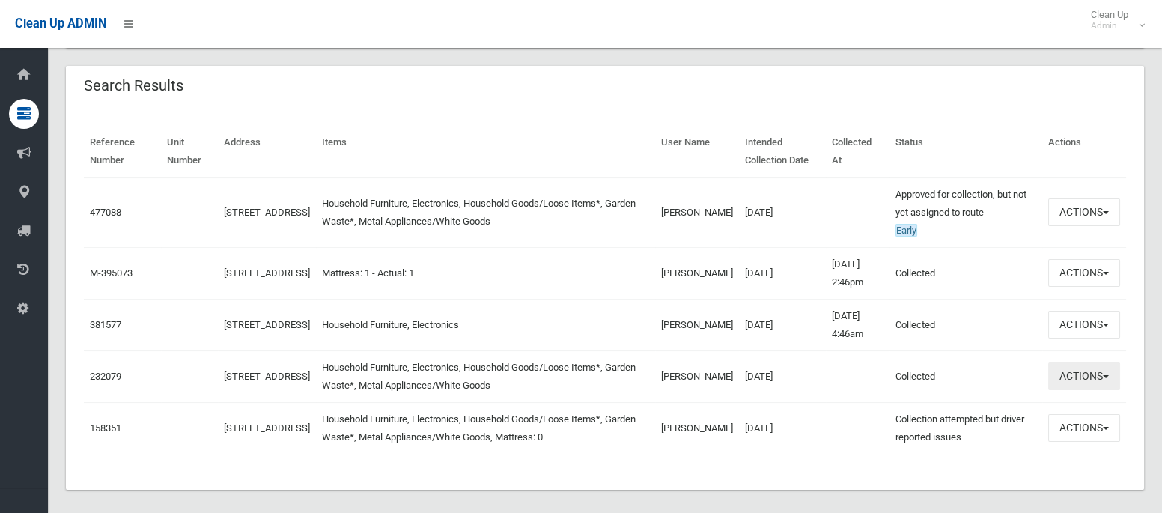
click at [1097, 377] on button "Actions" at bounding box center [1084, 376] width 72 height 28
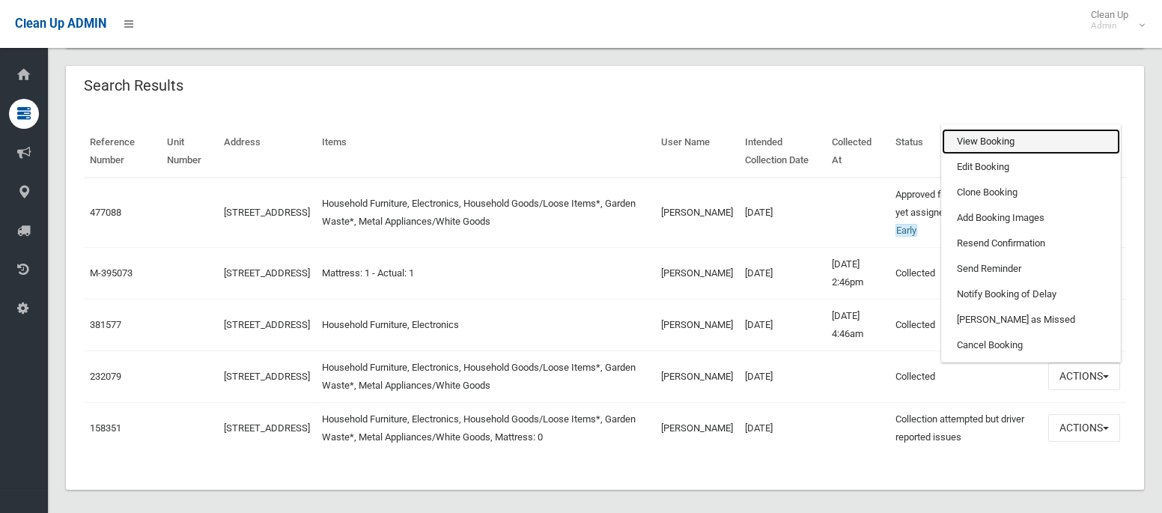
click at [993, 143] on link "View Booking" at bounding box center [1031, 141] width 178 height 25
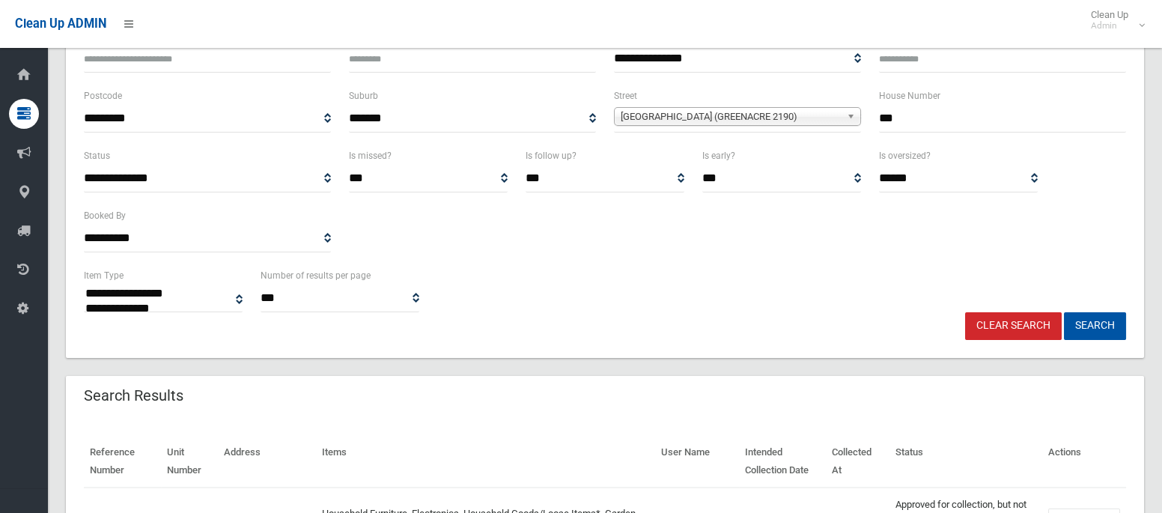
scroll to position [154, 0]
click at [901, 122] on input "***" at bounding box center [1002, 120] width 247 height 28
type input "**"
click at [726, 109] on span "[GEOGRAPHIC_DATA] (GREENACRE 2190)" at bounding box center [731, 118] width 220 height 18
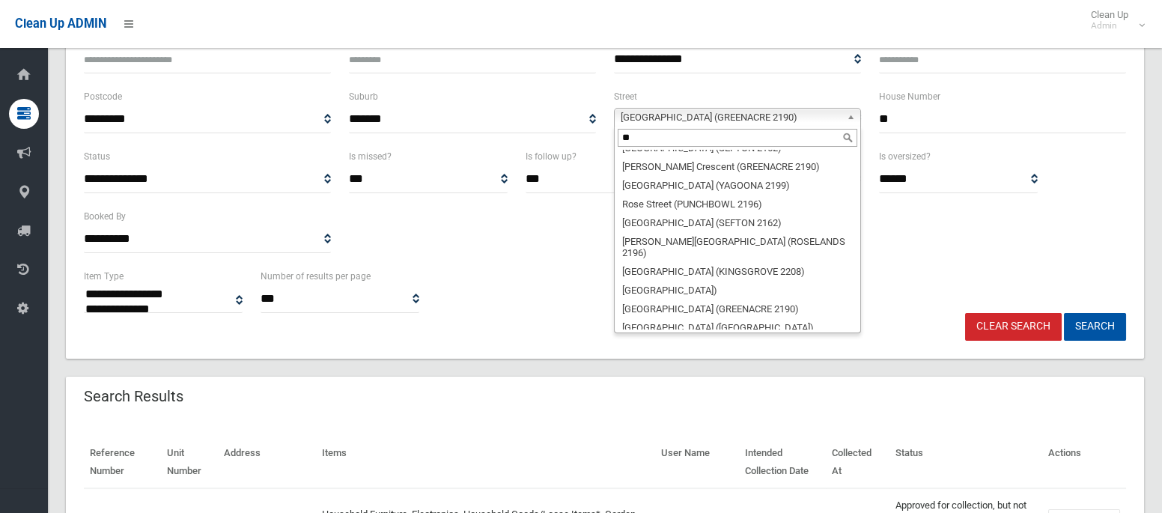
scroll to position [0, 0]
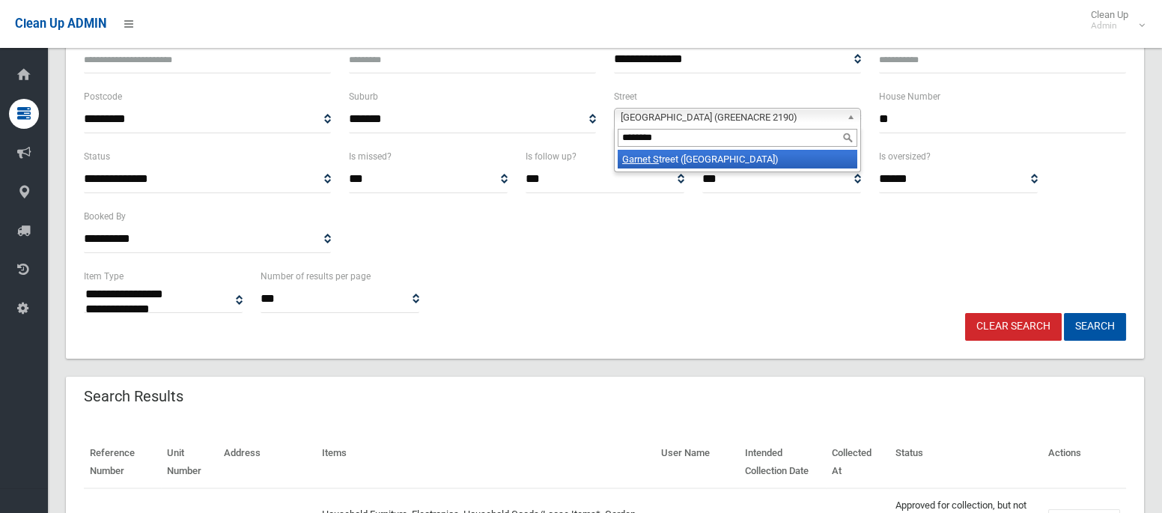
type input "********"
click at [748, 159] on li "Garnet S treet ([GEOGRAPHIC_DATA])" at bounding box center [738, 159] width 240 height 19
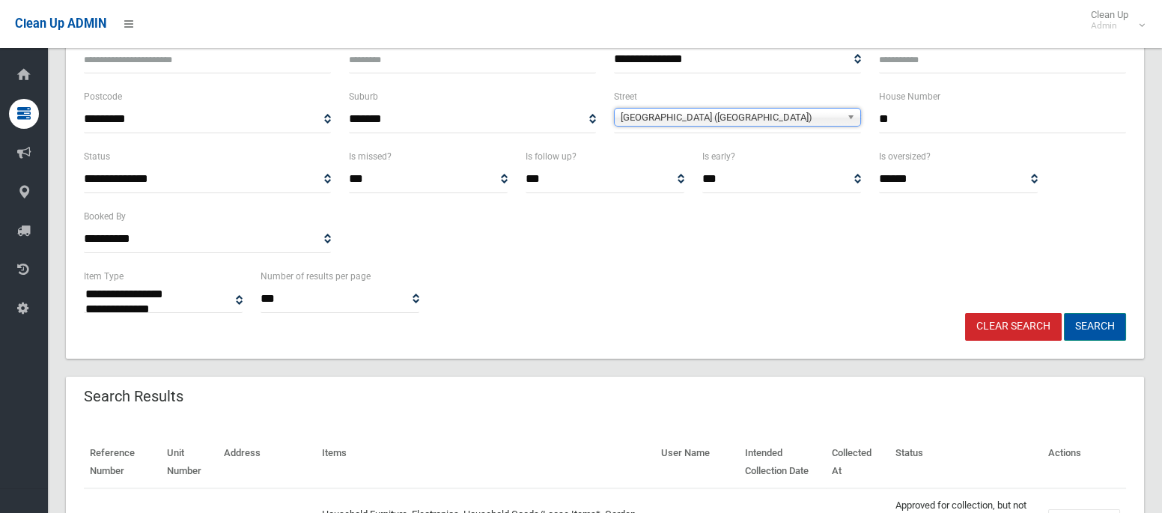
click at [1093, 324] on button "Search" at bounding box center [1095, 327] width 62 height 28
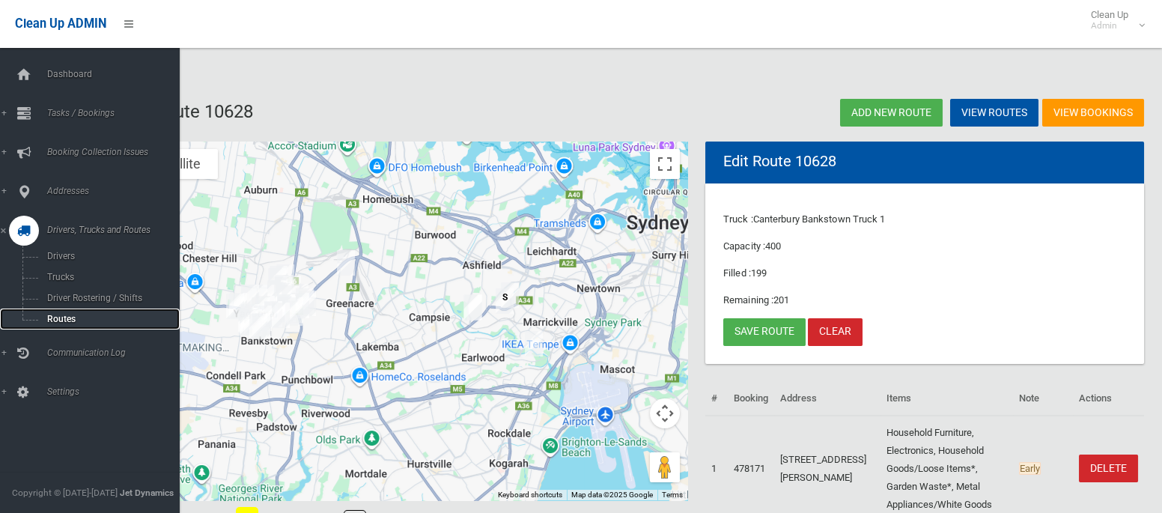
click at [62, 321] on span "Routes" at bounding box center [105, 319] width 124 height 10
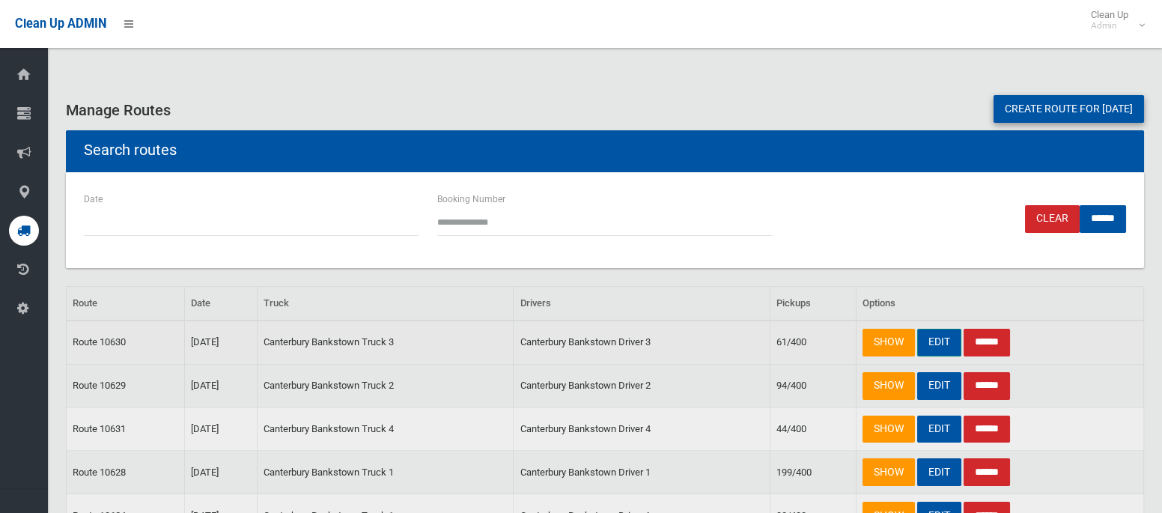
click at [935, 346] on link "EDIT" at bounding box center [939, 343] width 44 height 28
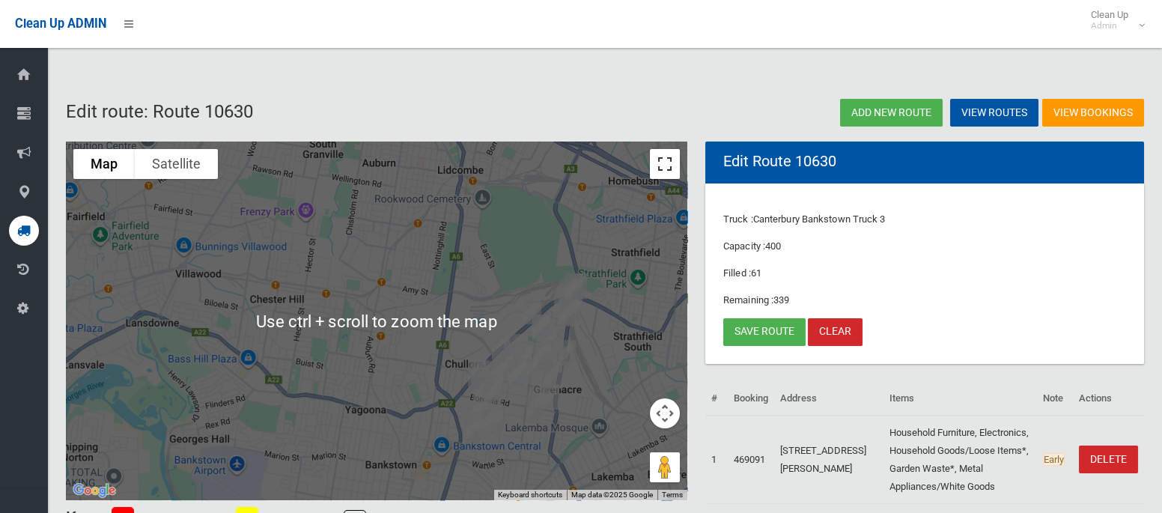
click at [655, 171] on button "Toggle fullscreen view" at bounding box center [665, 164] width 30 height 30
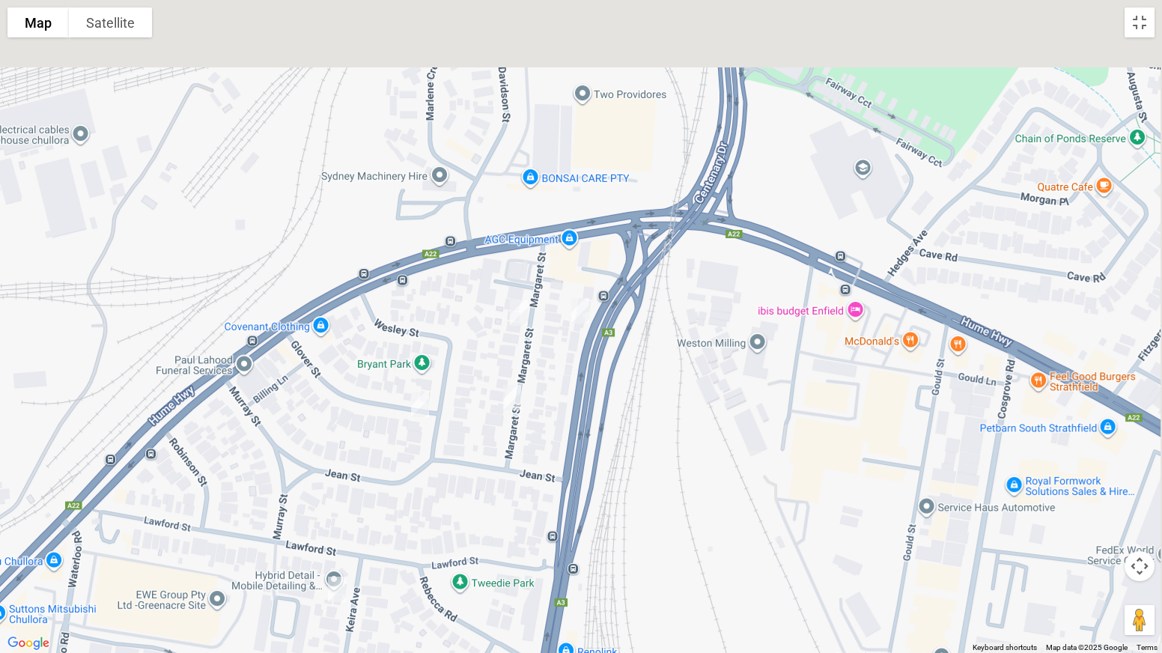
drag, startPoint x: 747, startPoint y: 136, endPoint x: 544, endPoint y: 381, distance: 318.2
click at [544, 381] on div at bounding box center [581, 326] width 1162 height 653
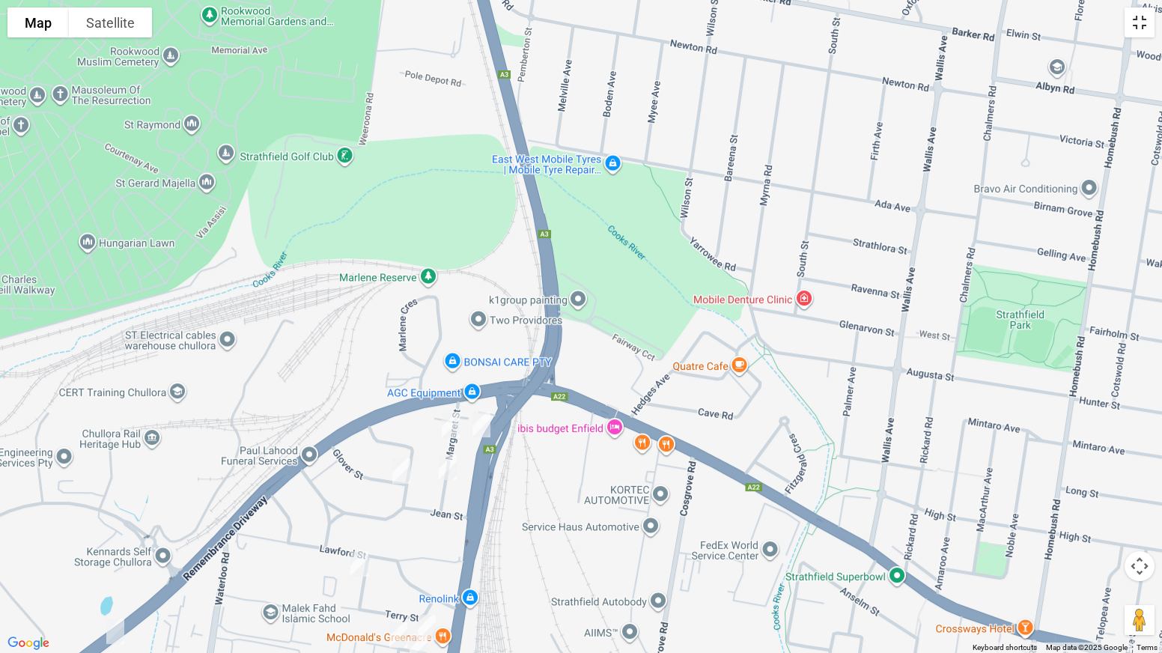
click at [1134, 24] on button "Toggle fullscreen view" at bounding box center [1140, 22] width 30 height 30
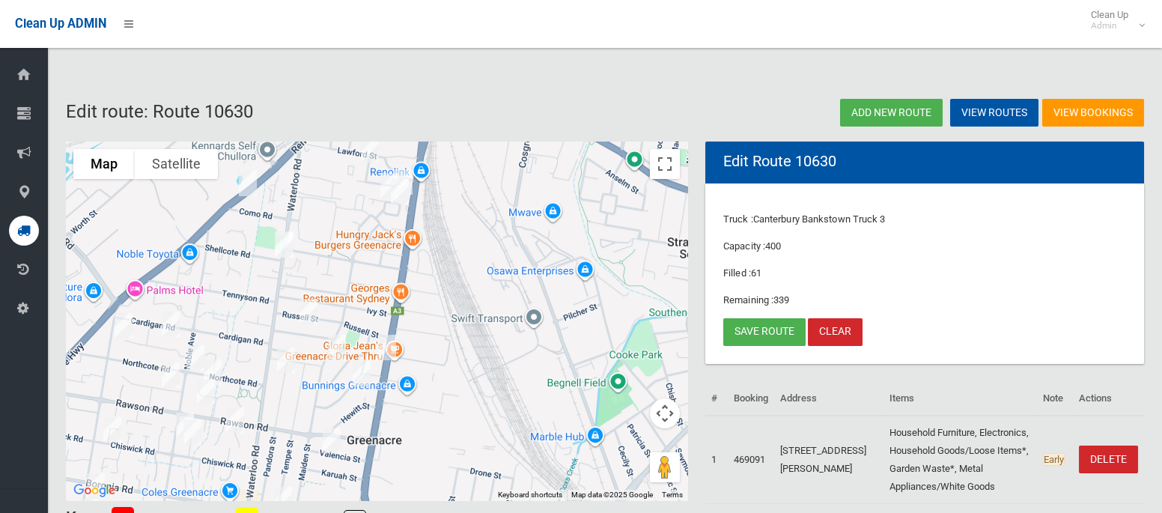
drag, startPoint x: 423, startPoint y: 420, endPoint x: 544, endPoint y: 168, distance: 280.0
click at [544, 168] on div at bounding box center [377, 321] width 622 height 359
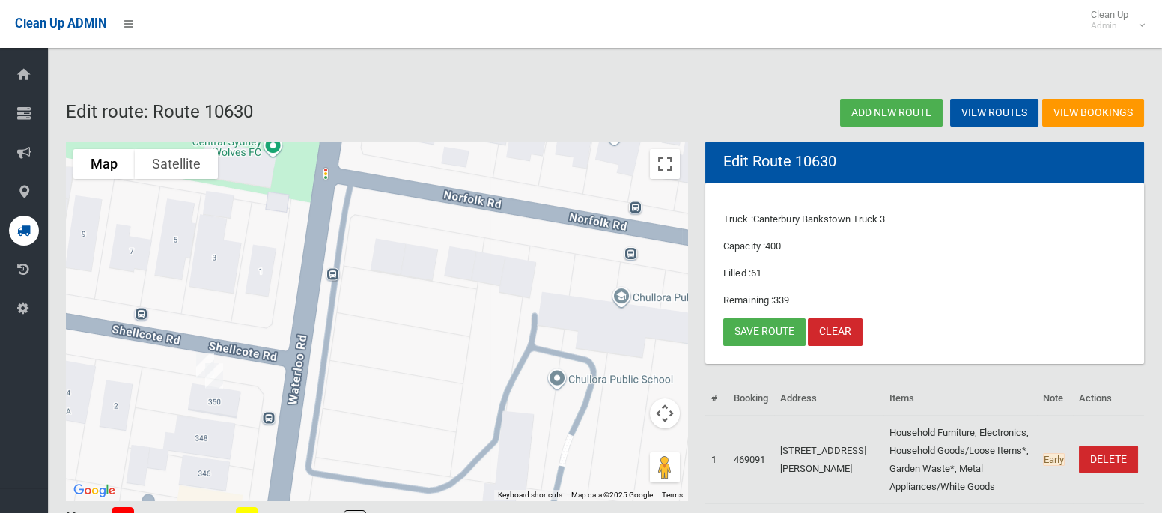
click at [203, 350] on img "350 Waterloo Road, GREENACRE NSW 2190" at bounding box center [205, 365] width 30 height 37
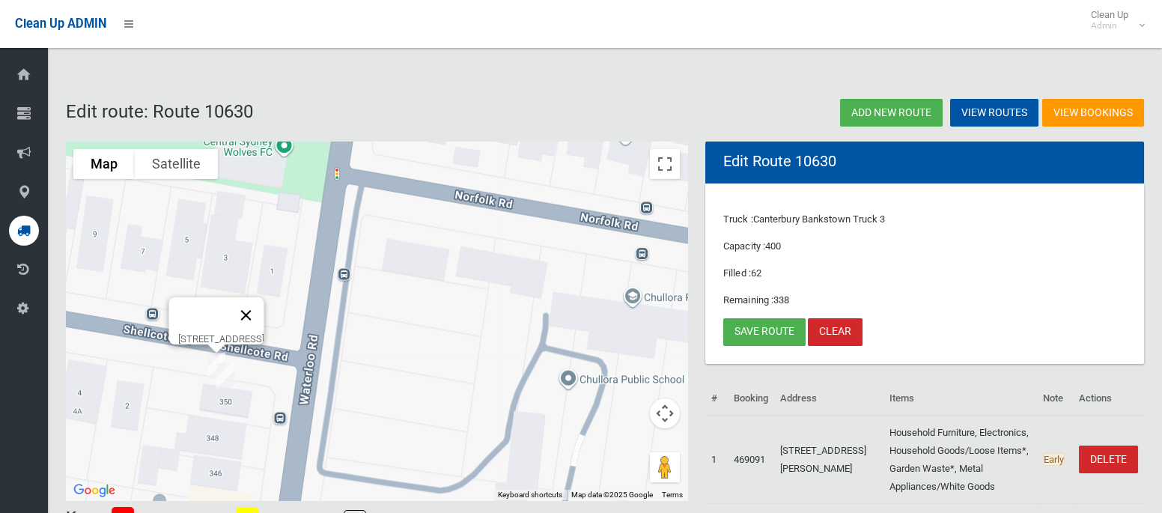
click at [264, 306] on button "Close" at bounding box center [246, 315] width 36 height 36
click at [742, 331] on link "Save route" at bounding box center [764, 332] width 82 height 28
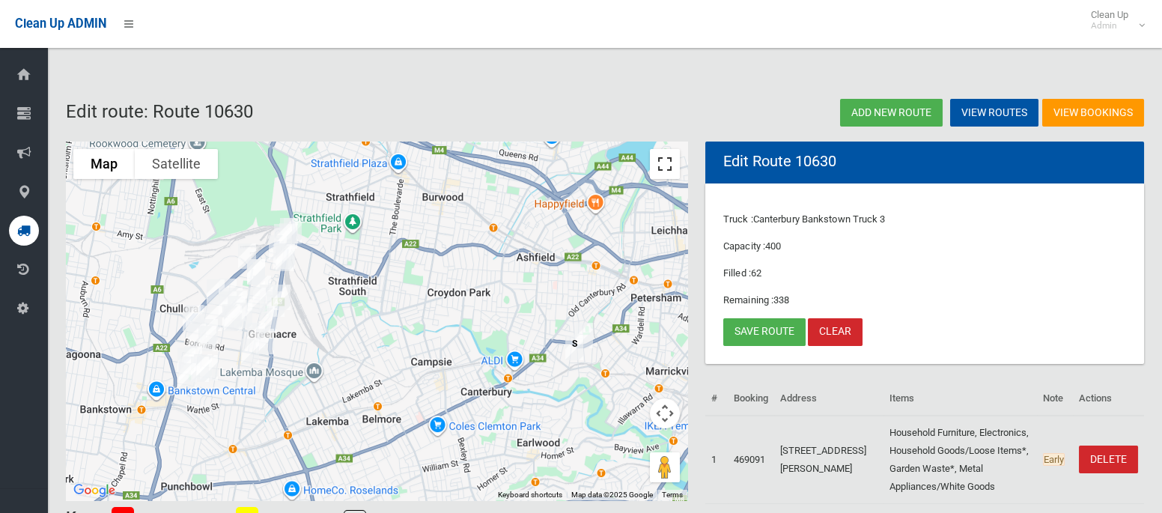
click at [653, 158] on button "Toggle fullscreen view" at bounding box center [665, 164] width 30 height 30
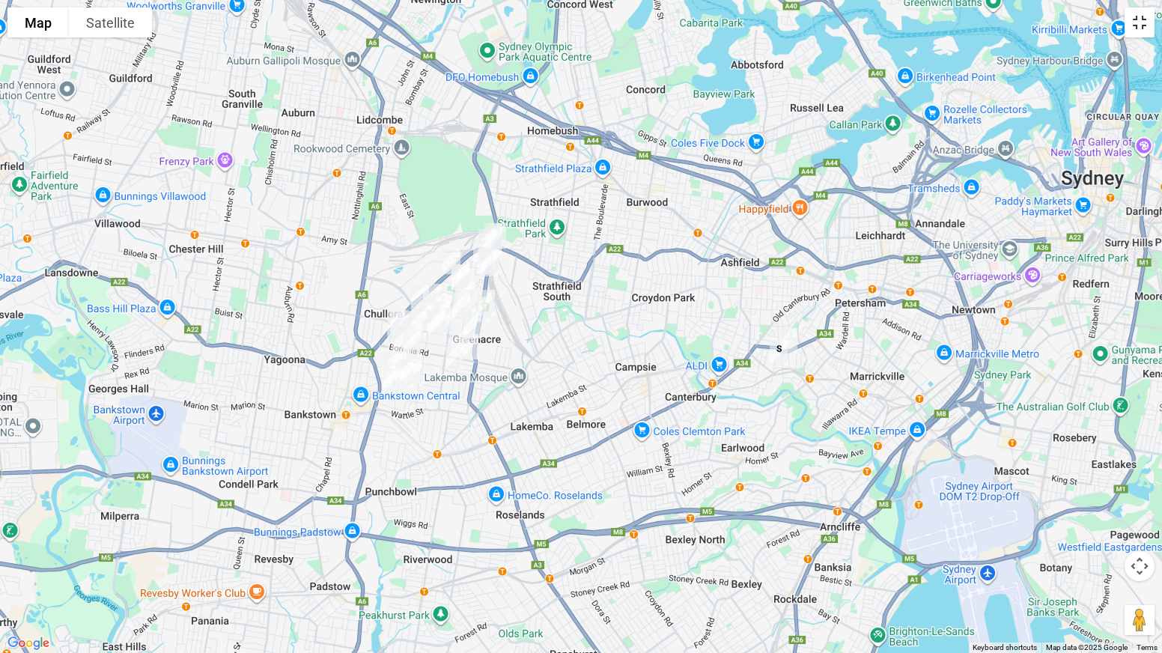
click at [1137, 19] on button "Toggle fullscreen view" at bounding box center [1140, 22] width 30 height 30
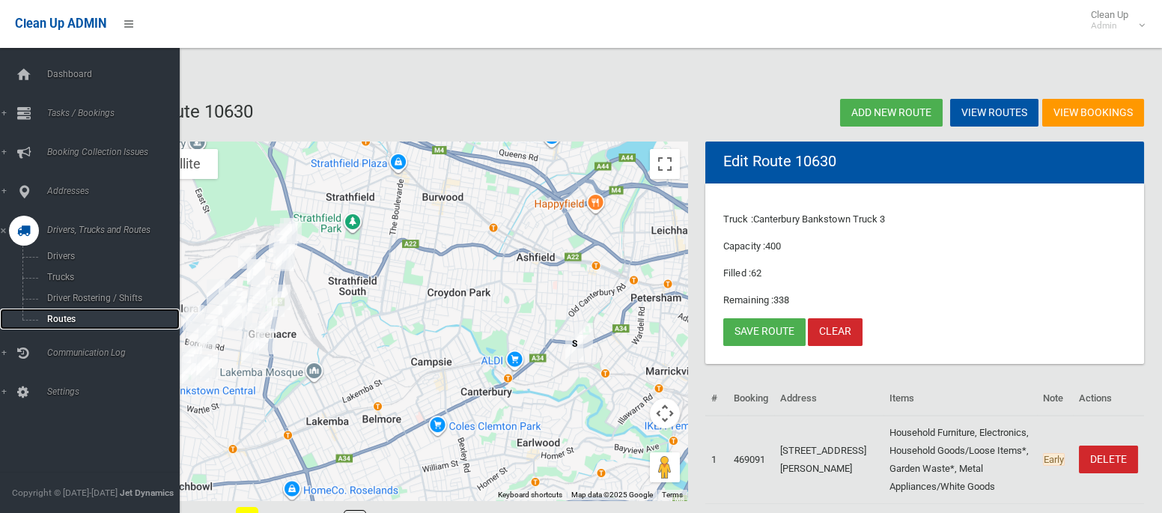
click at [65, 322] on span "Routes" at bounding box center [105, 319] width 124 height 10
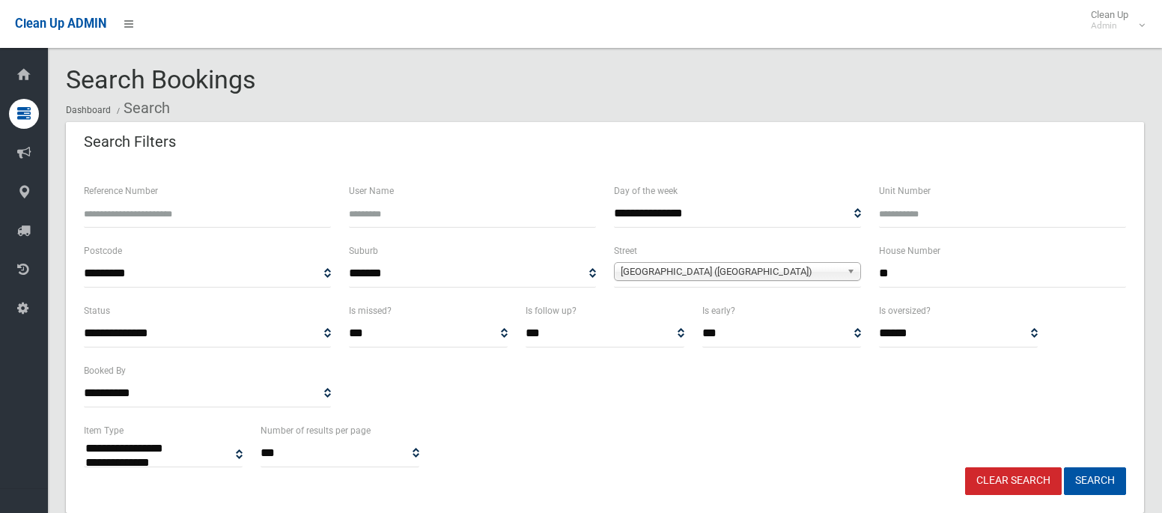
select select
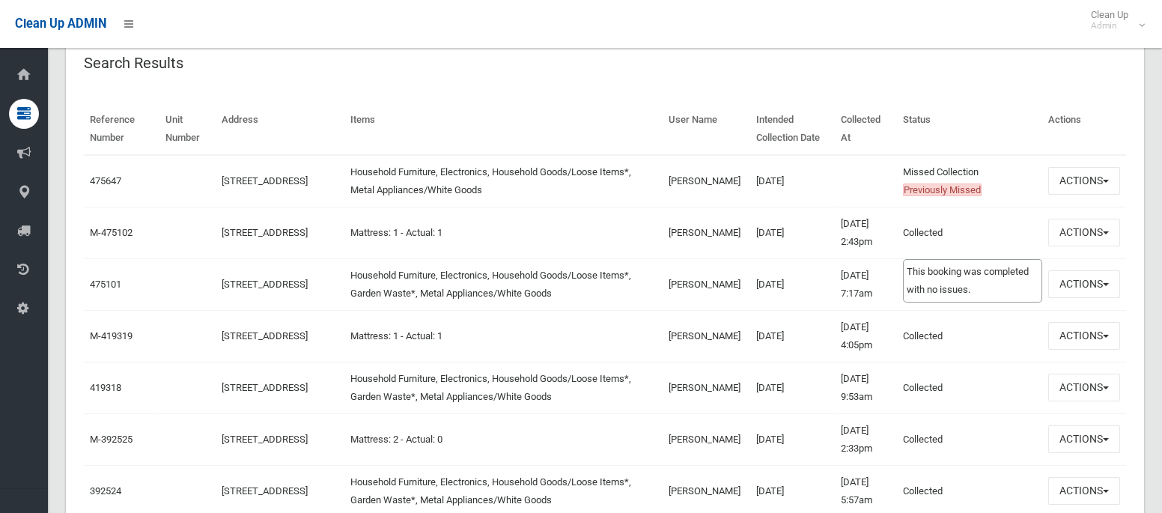
scroll to position [488, 0]
click at [1075, 291] on button "Actions" at bounding box center [1084, 284] width 72 height 28
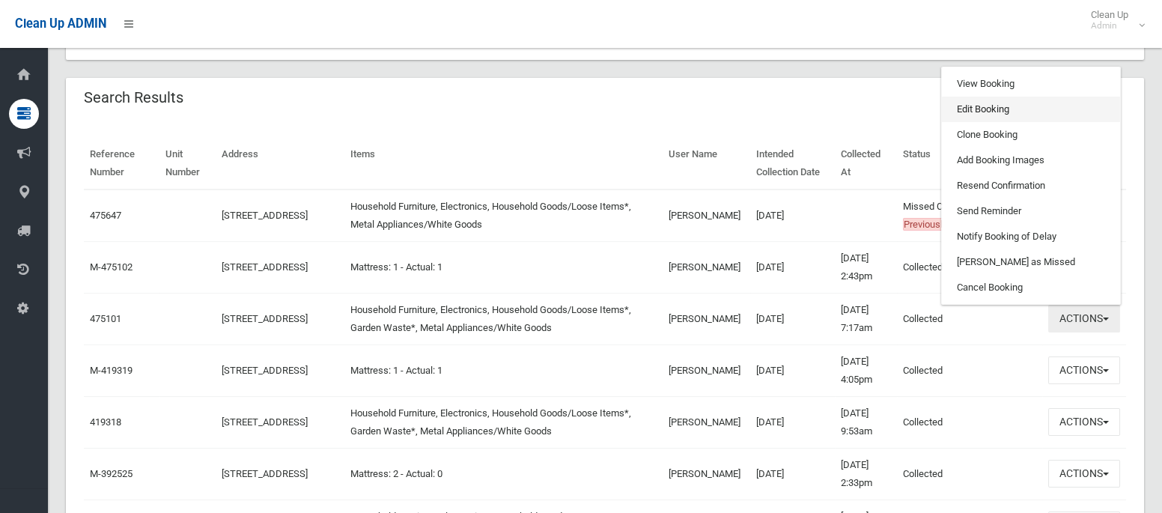
scroll to position [452, 0]
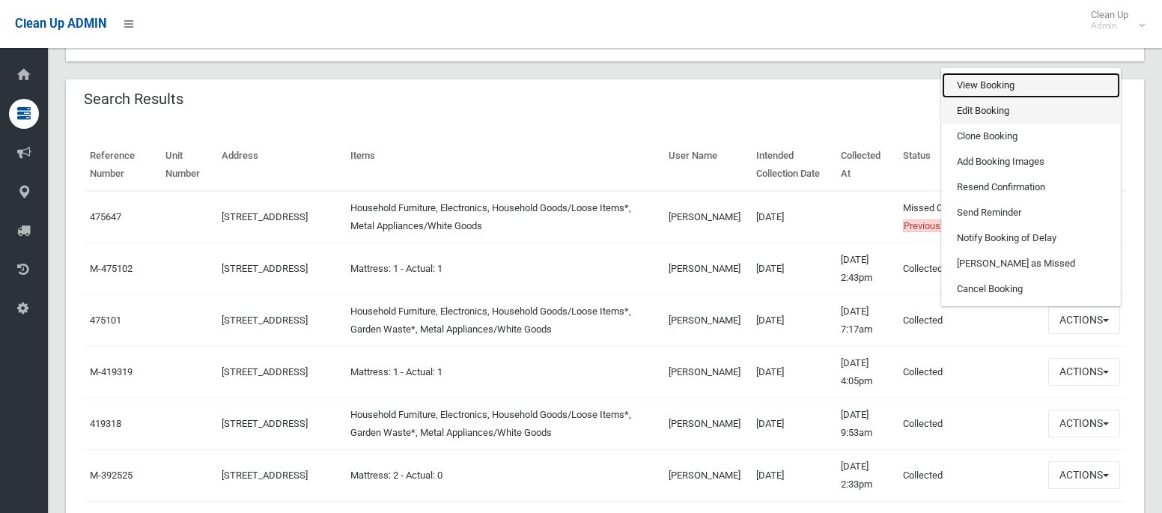
click at [989, 78] on link "View Booking" at bounding box center [1031, 85] width 178 height 25
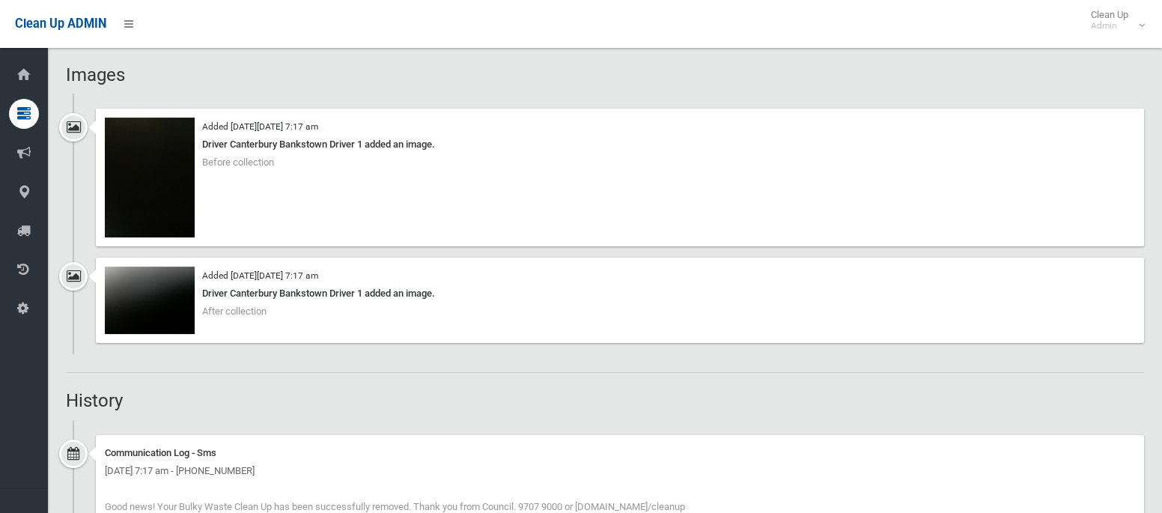
scroll to position [1139, 0]
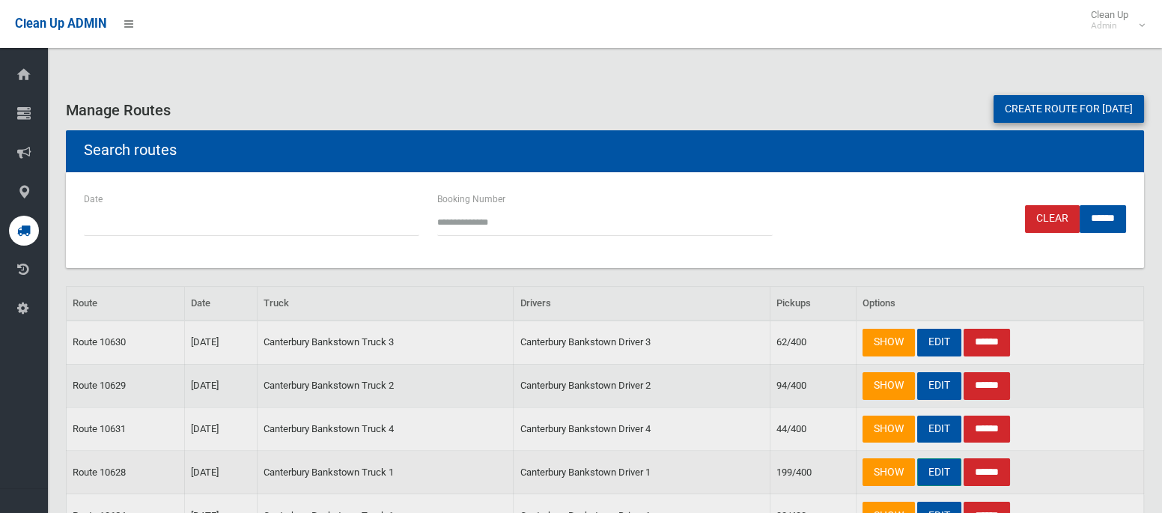
click at [943, 465] on link "EDIT" at bounding box center [939, 472] width 44 height 28
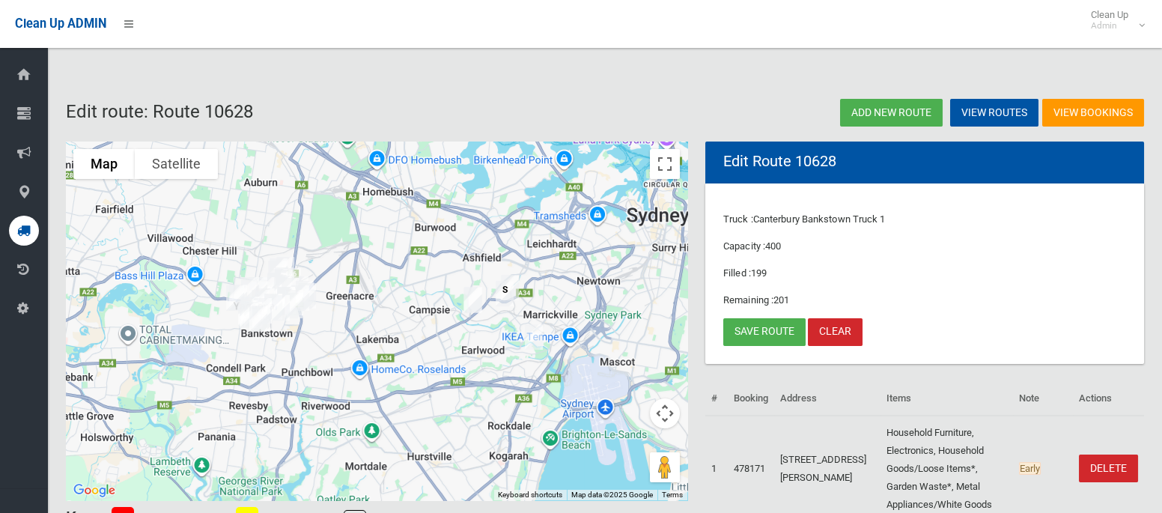
click at [518, 279] on img "15 Crinan Street, HURLSTONE PARK NSW 2193" at bounding box center [505, 293] width 30 height 37
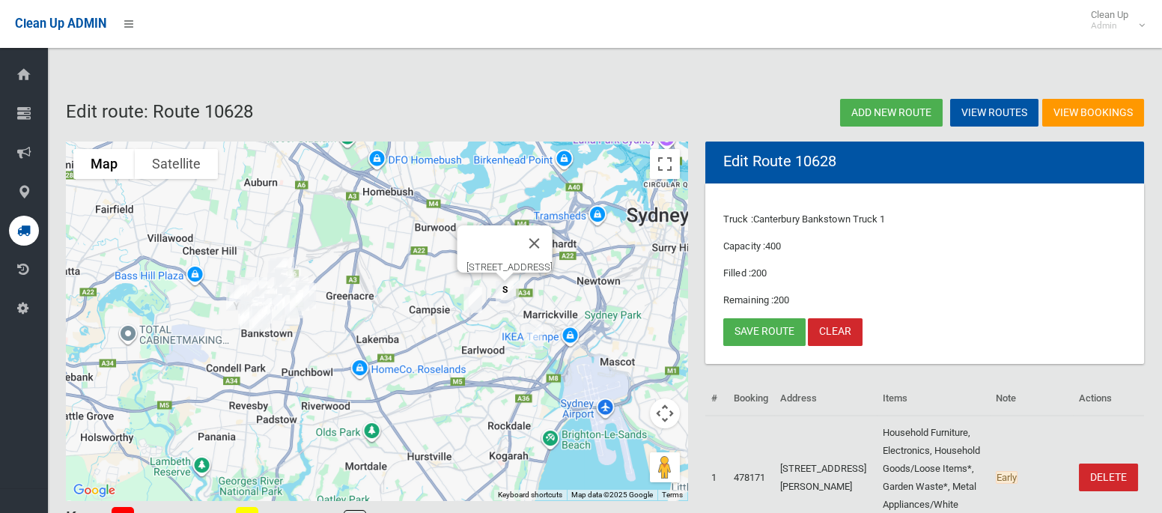
click at [518, 279] on img "15 Crinan Street, HURLSTONE PARK NSW 2193" at bounding box center [505, 293] width 30 height 37
click at [521, 275] on img "34 Garnet Street, HURLSTONE PARK NSW 2193" at bounding box center [510, 287] width 30 height 37
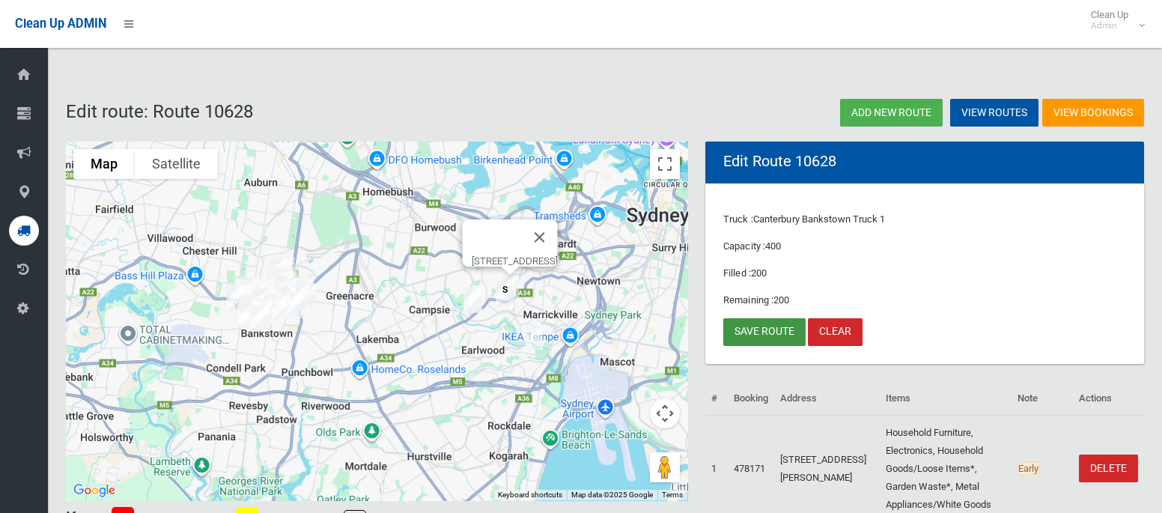
click at [777, 329] on link "Save route" at bounding box center [764, 332] width 82 height 28
